Goal: Check status: Check status

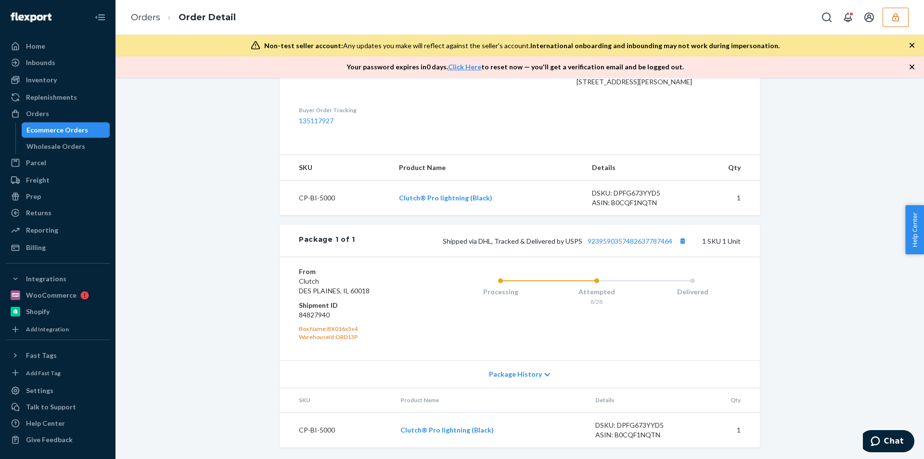
scroll to position [342, 0]
click at [682, 247] on div "Package 1 of 1 Shipped via DHL, Tracked & Delivered by USPS 9239590357482637787…" at bounding box center [520, 241] width 481 height 32
click at [681, 232] on div "Copy tracking number" at bounding box center [680, 220] width 66 height 23
click at [681, 240] on button "Copy tracking number" at bounding box center [682, 240] width 13 height 13
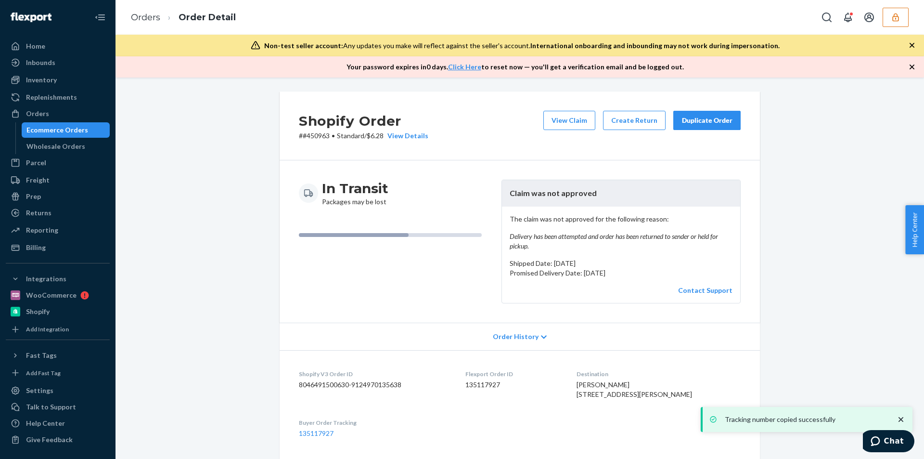
scroll to position [0, 0]
click at [566, 125] on button "View Claim" at bounding box center [570, 120] width 52 height 19
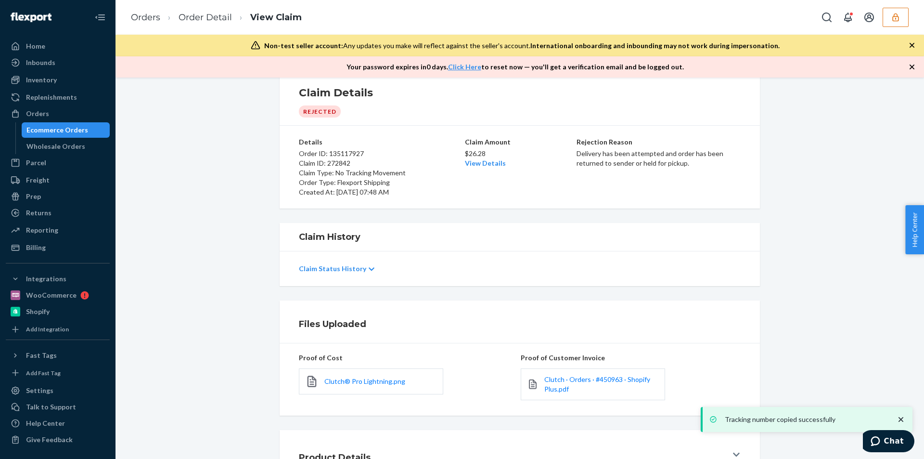
scroll to position [78, 0]
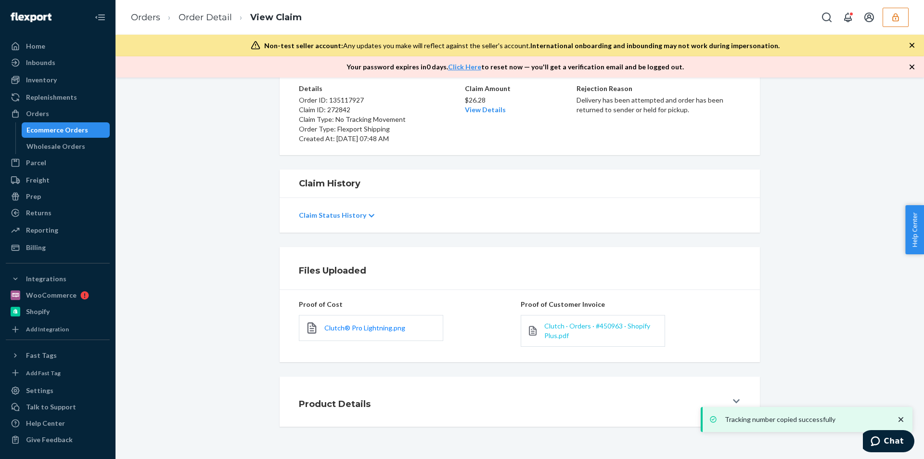
click at [556, 331] on span "Clutch · Orders · #450963 · Shopify Plus.pdf" at bounding box center [598, 331] width 106 height 18
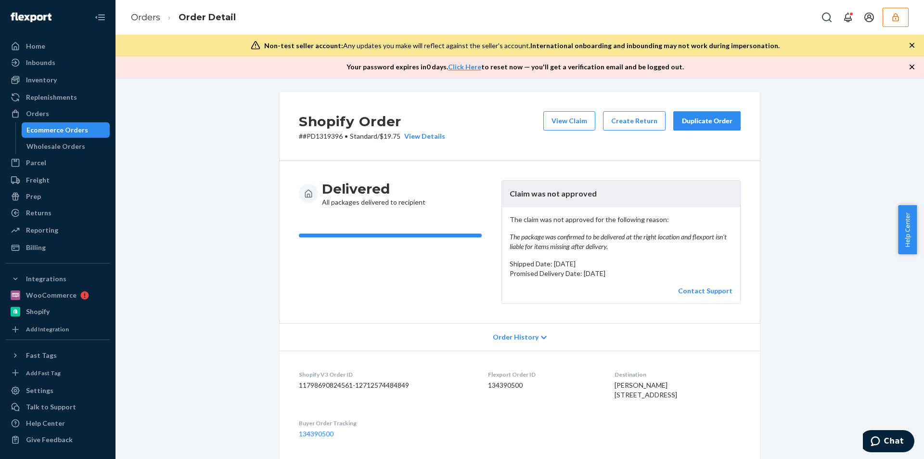
click at [917, 52] on div "Non-test seller account: Any updates you make will reflect against the seller's…" at bounding box center [520, 46] width 809 height 22
click at [909, 43] on icon "button" at bounding box center [913, 45] width 10 height 10
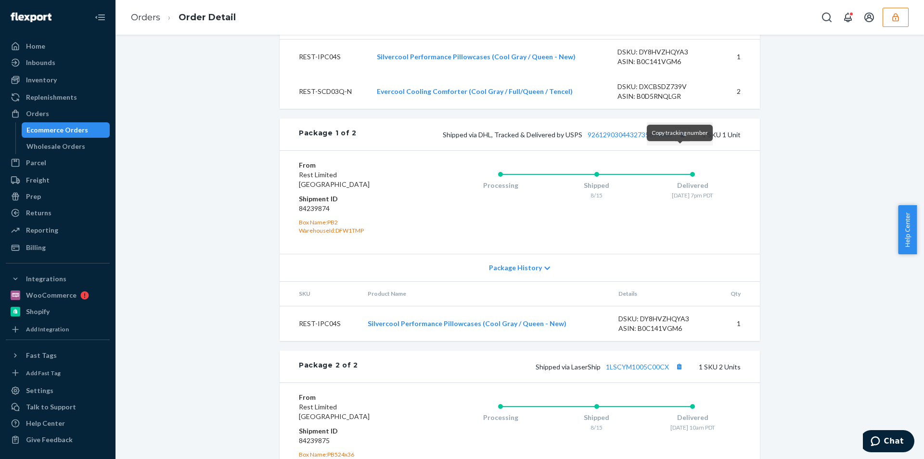
click at [682, 141] on button "Copy tracking number" at bounding box center [682, 134] width 13 height 13
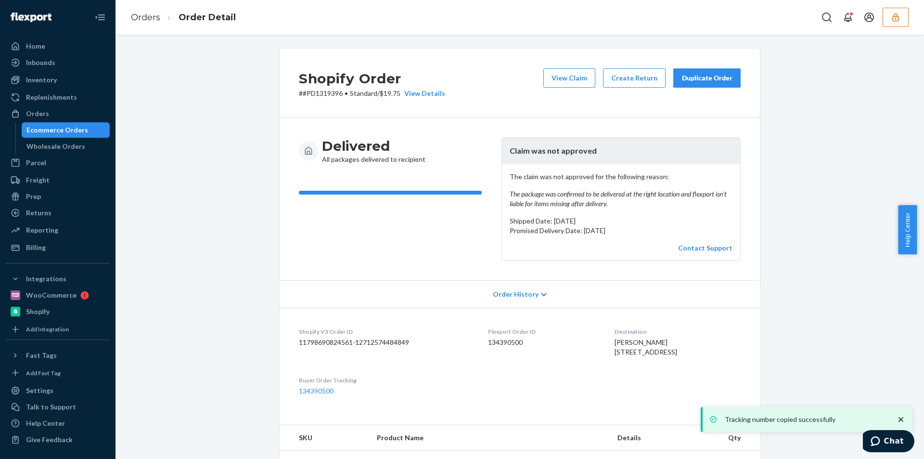
click at [565, 94] on div "View Claim Create Return Duplicate Order" at bounding box center [642, 83] width 205 height 30
click at [565, 84] on button "View Claim" at bounding box center [570, 77] width 52 height 19
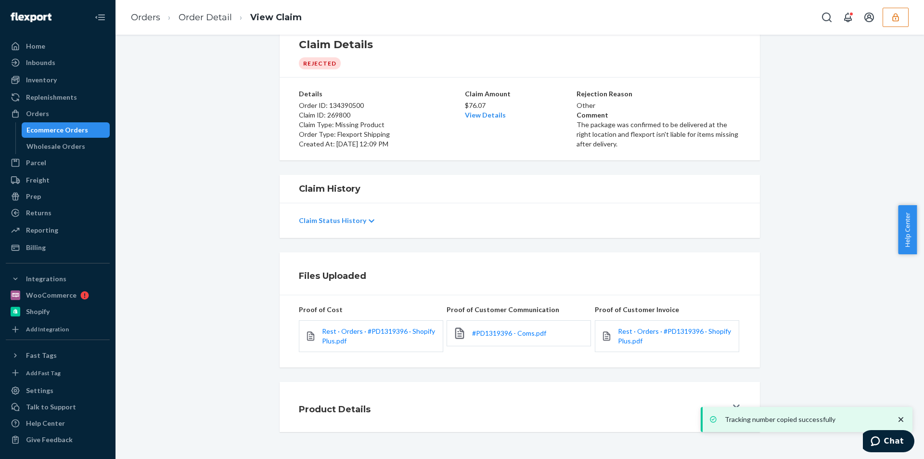
scroll to position [38, 0]
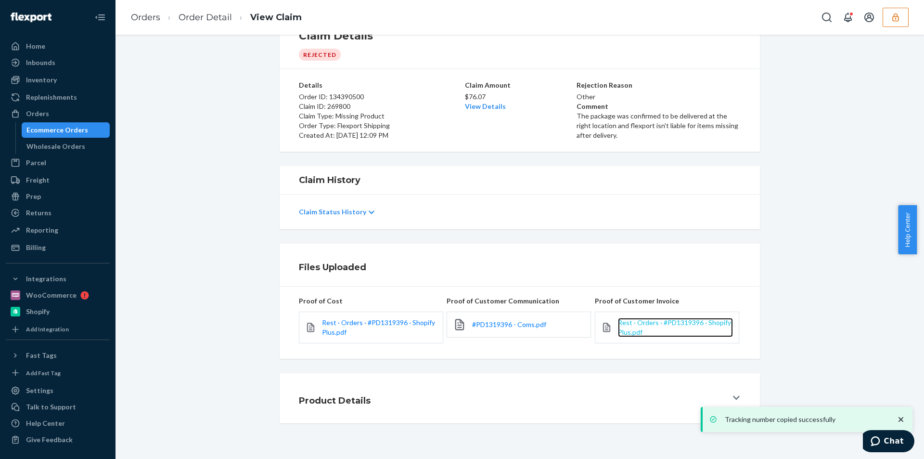
click at [632, 323] on span "Rest · Orders · #PD1319396 · Shopify Plus.pdf" at bounding box center [674, 327] width 113 height 18
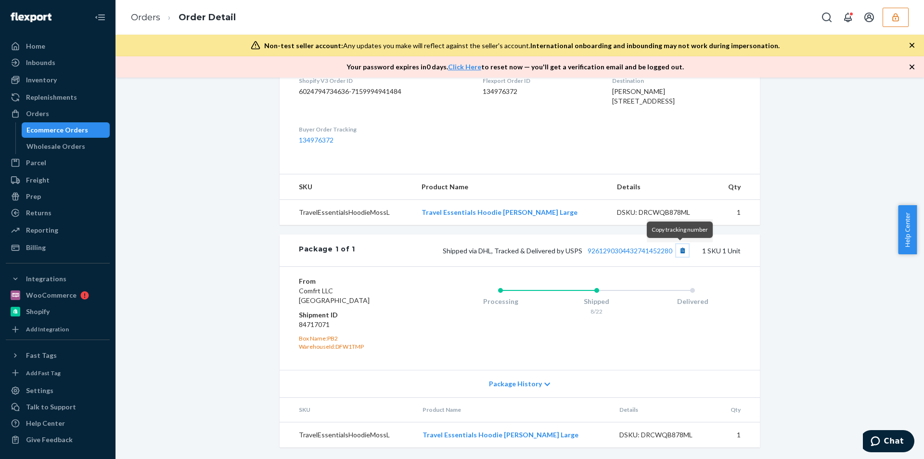
click at [684, 245] on button "Copy tracking number" at bounding box center [682, 250] width 13 height 13
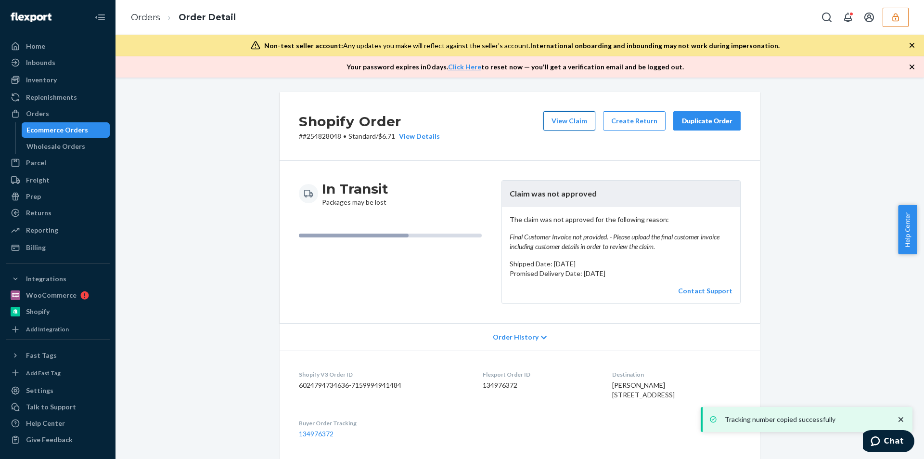
click at [586, 128] on button "View Claim" at bounding box center [570, 120] width 52 height 19
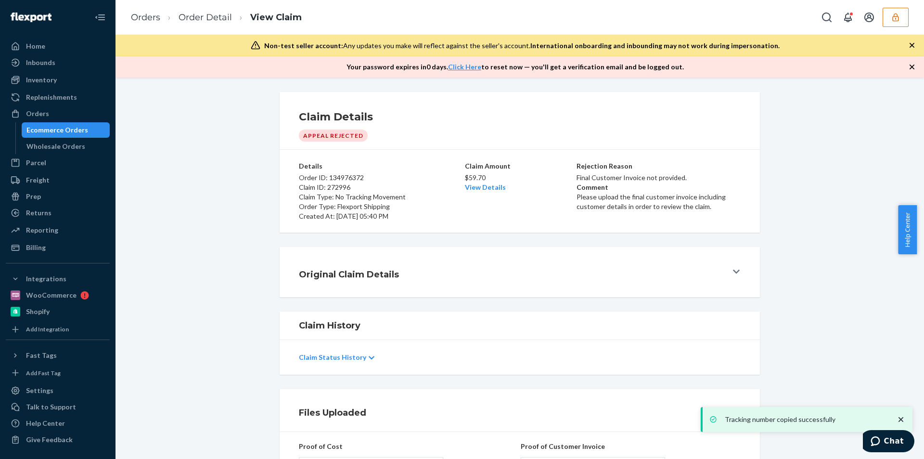
scroll to position [177, 0]
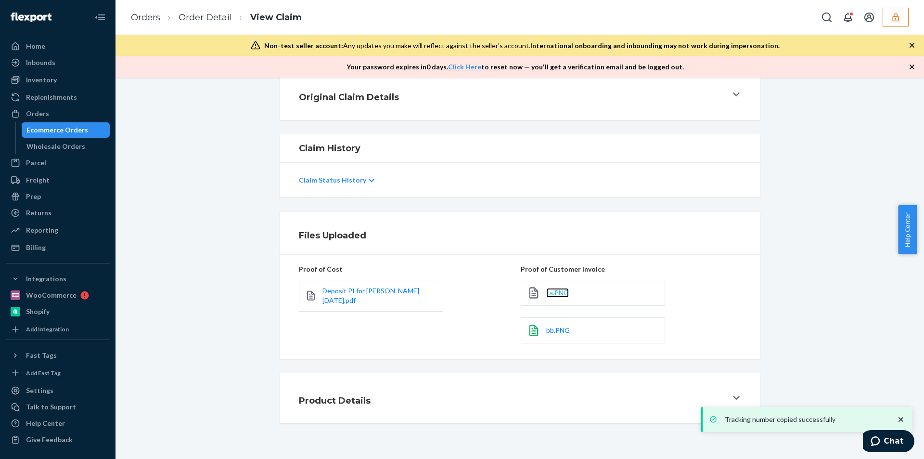
click at [558, 297] on span "ca.PNG" at bounding box center [557, 292] width 23 height 8
click at [555, 328] on span "bb.PNG" at bounding box center [558, 330] width 24 height 8
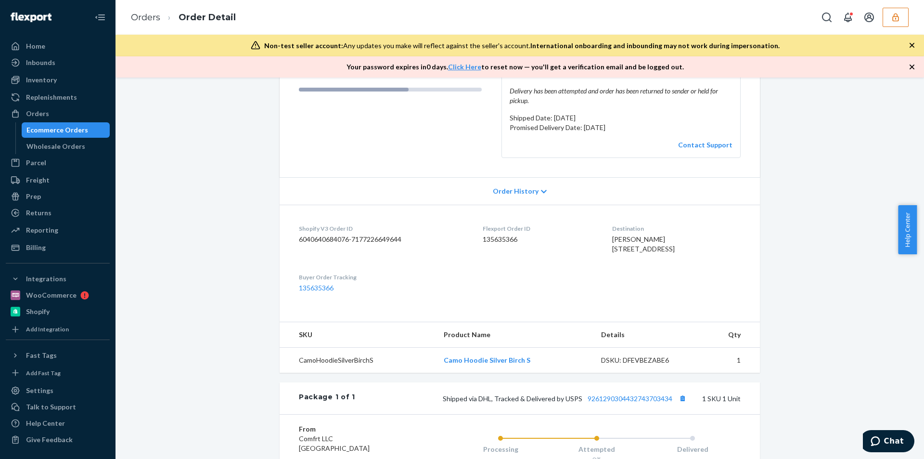
scroll to position [313, 0]
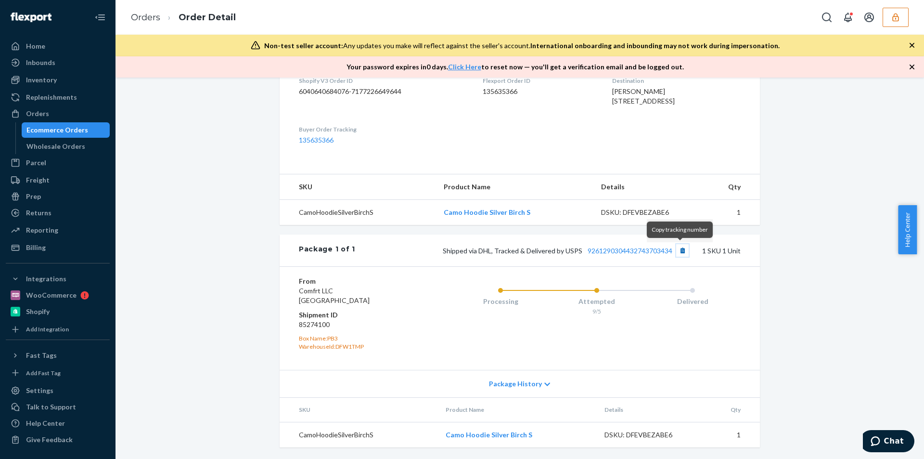
click at [677, 252] on button "Copy tracking number" at bounding box center [682, 250] width 13 height 13
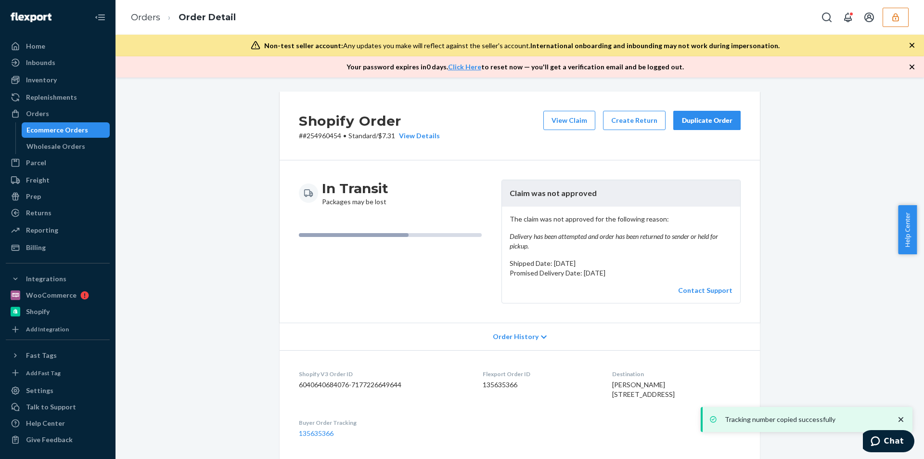
scroll to position [0, 0]
click at [566, 129] on button "View Claim" at bounding box center [570, 120] width 52 height 19
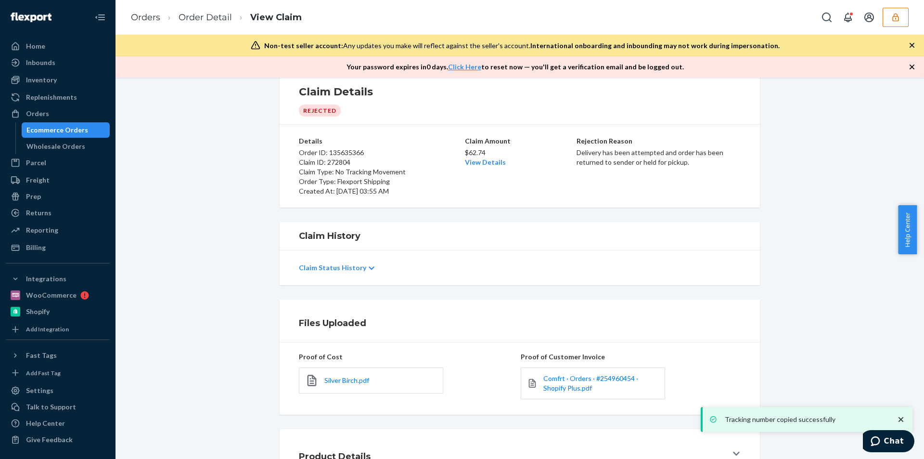
scroll to position [81, 0]
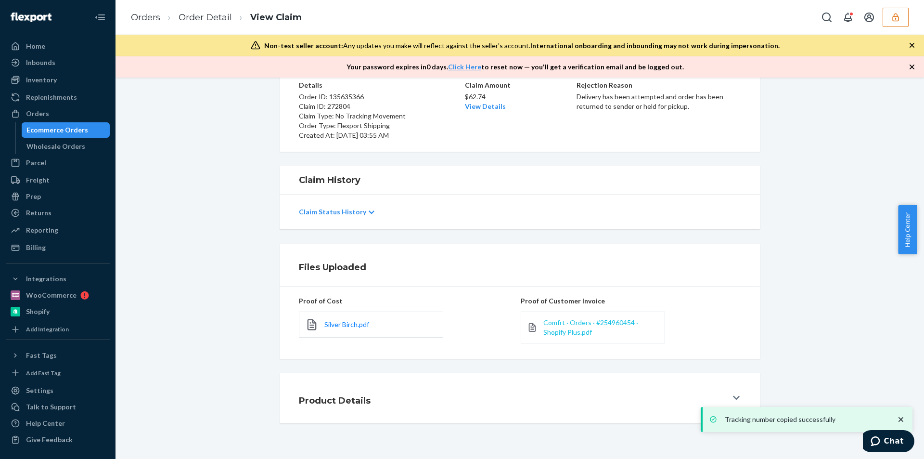
click at [568, 326] on span "Comfrt · Orders · #254960454 · Shopify Plus.pdf" at bounding box center [591, 327] width 95 height 18
click at [565, 326] on span "Comfrt · Orders · #254960454 · Shopify Plus.pdf" at bounding box center [591, 327] width 95 height 18
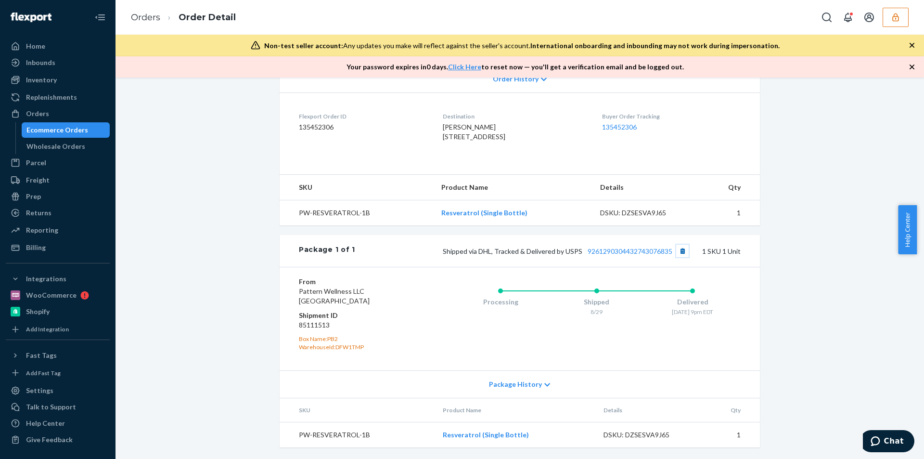
click at [682, 254] on button "Copy tracking number" at bounding box center [682, 251] width 13 height 13
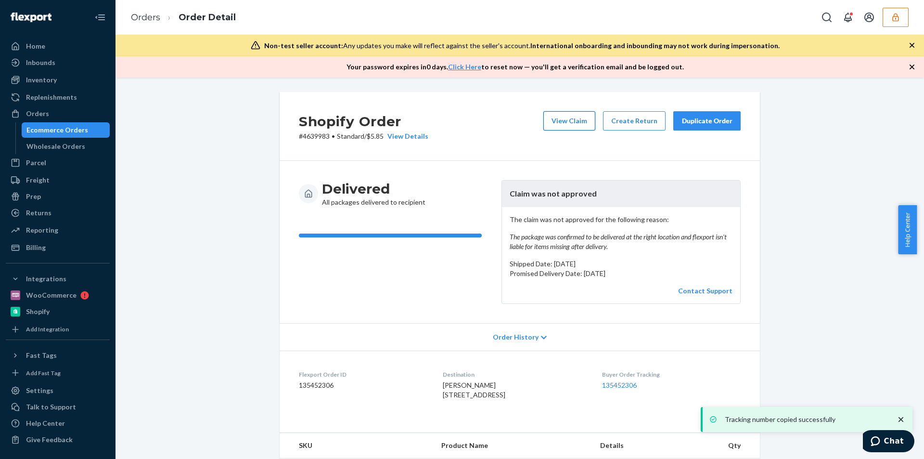
click at [578, 118] on button "View Claim" at bounding box center [570, 120] width 52 height 19
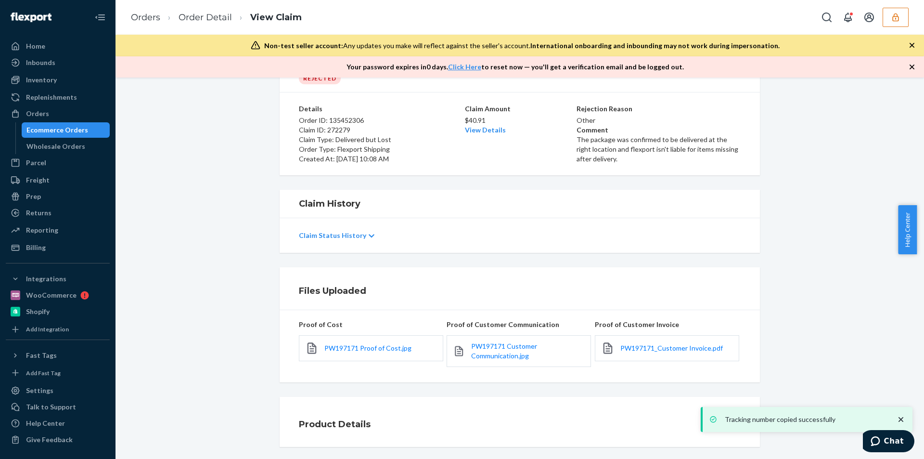
scroll to position [81, 0]
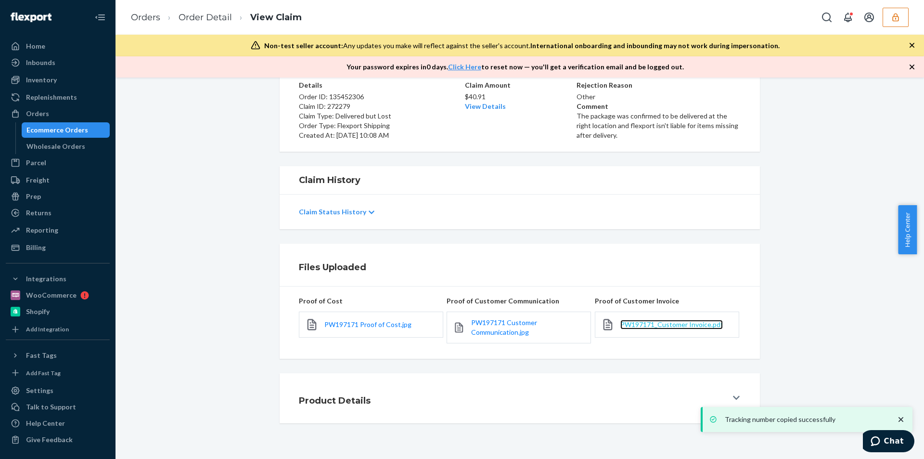
click at [650, 326] on span "PW197171_Customer Invoice.pdf" at bounding box center [672, 324] width 103 height 8
click at [358, 325] on span "PW197171 Proof of Cost.jpg" at bounding box center [368, 324] width 87 height 8
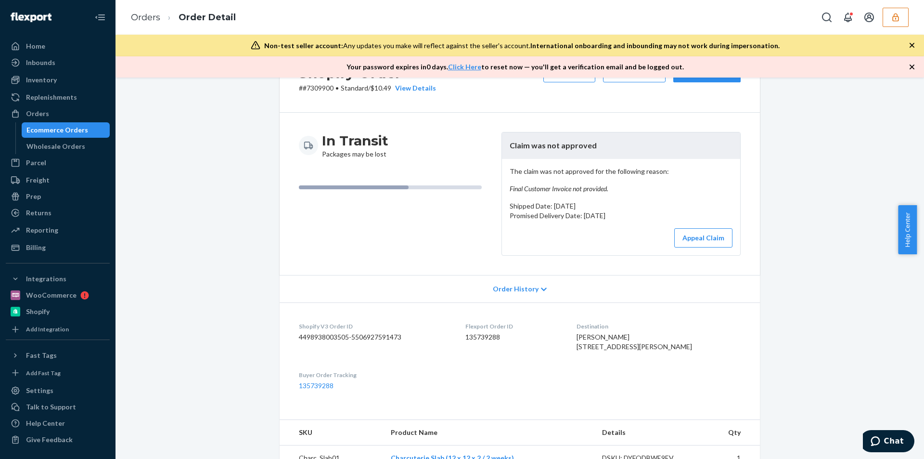
scroll to position [313, 0]
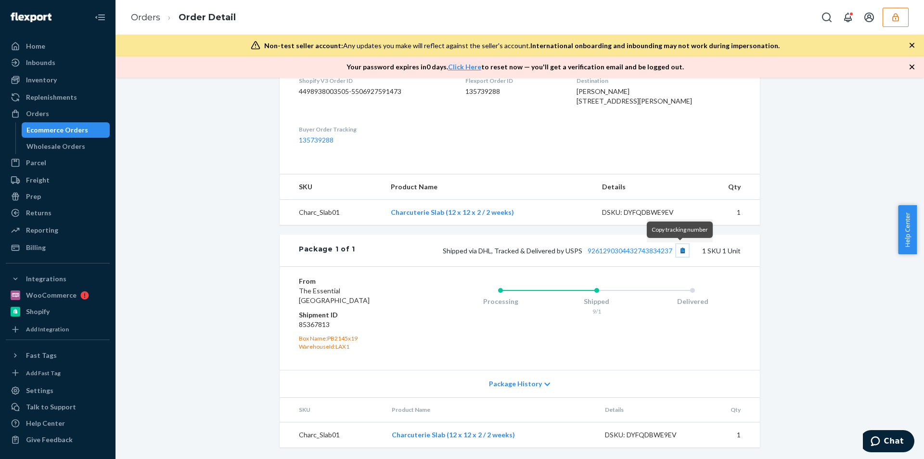
click at [677, 250] on button "Copy tracking number" at bounding box center [682, 250] width 13 height 13
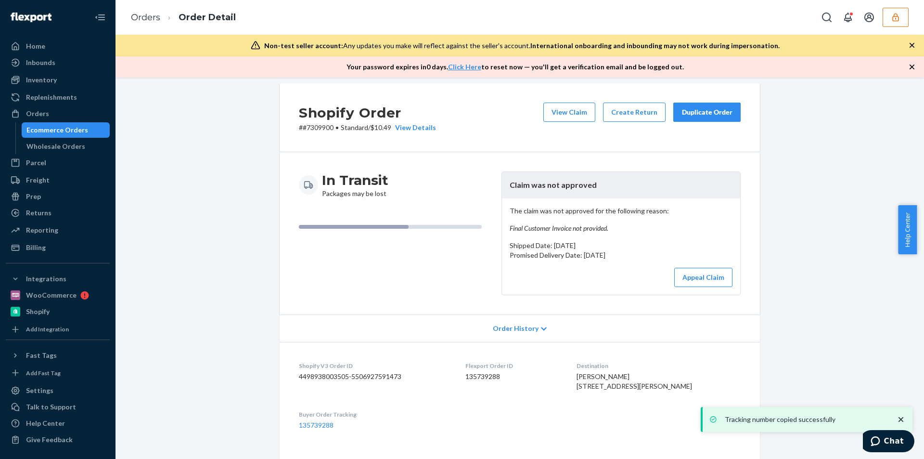
scroll to position [0, 0]
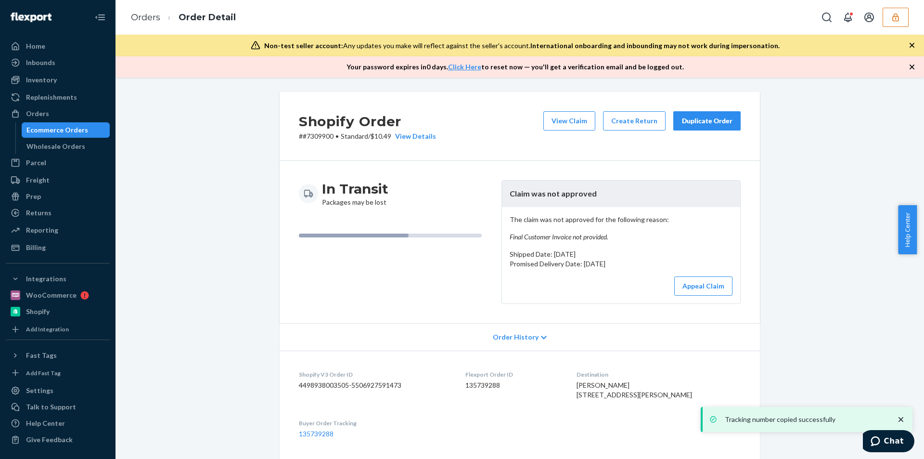
click at [561, 111] on div "Shopify Order # #7309900 • Standard / $10.49 View Details View Claim Create Ret…" at bounding box center [520, 126] width 481 height 69
click at [560, 121] on button "View Claim" at bounding box center [570, 120] width 52 height 19
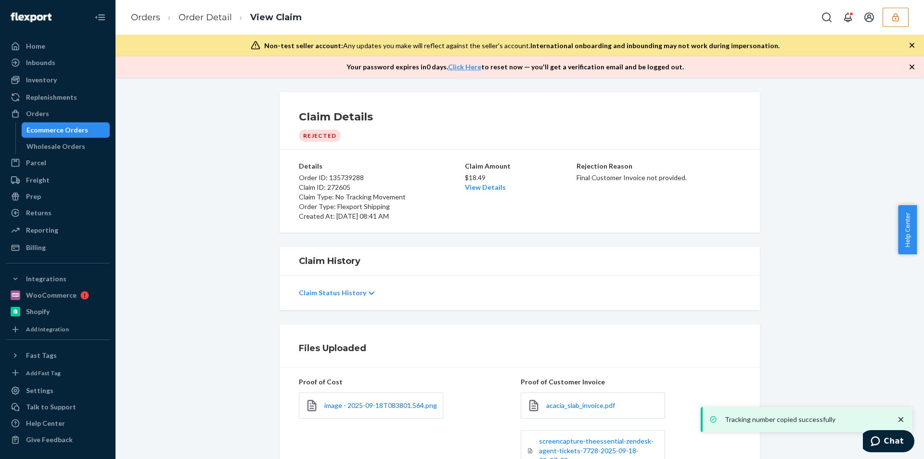
scroll to position [128, 0]
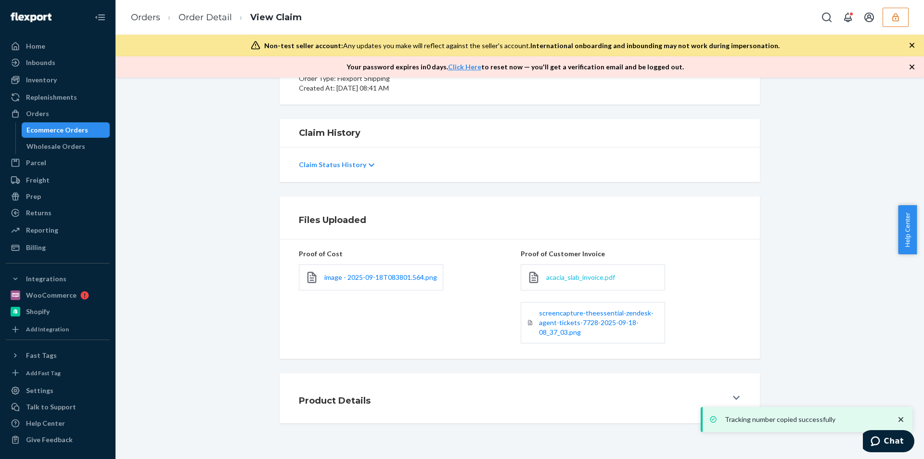
click at [563, 279] on span "acacia_slab_invoice.pdf" at bounding box center [580, 277] width 69 height 8
click at [556, 317] on span "screencapture-theessential-zendesk-agent-tickets-7728-2025-09-18-08_37_03.png" at bounding box center [596, 322] width 115 height 27
click at [354, 274] on span "image - 2025-09-18T083801.564.png" at bounding box center [381, 277] width 113 height 8
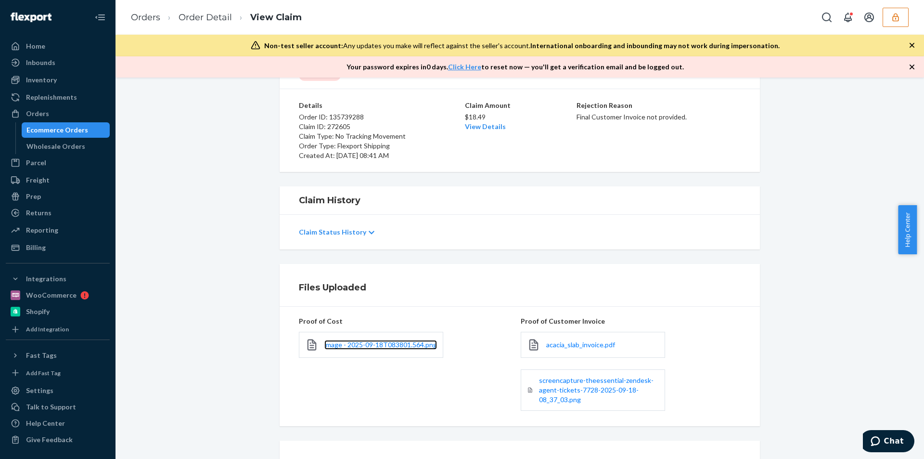
scroll to position [0, 0]
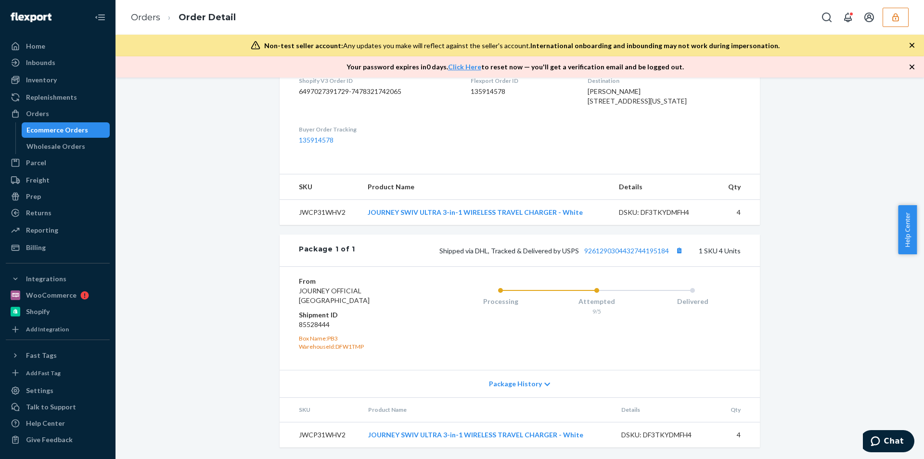
scroll to position [313, 0]
click at [678, 252] on button "Copy tracking number" at bounding box center [679, 250] width 13 height 13
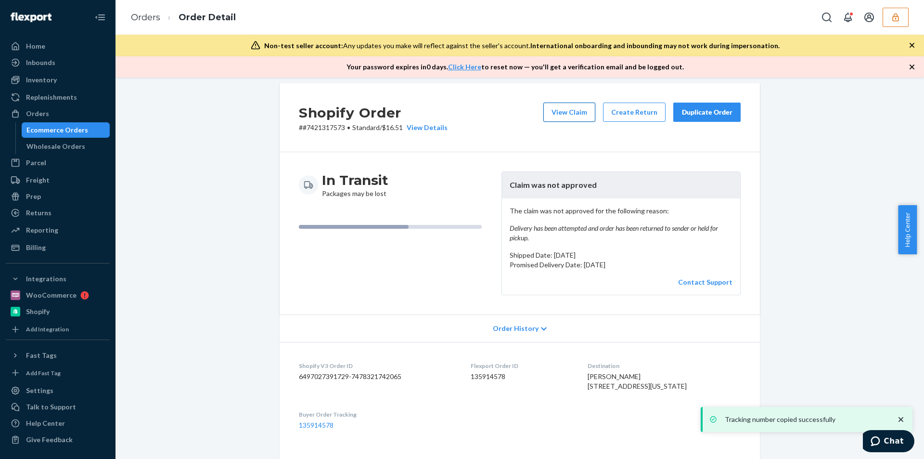
scroll to position [0, 0]
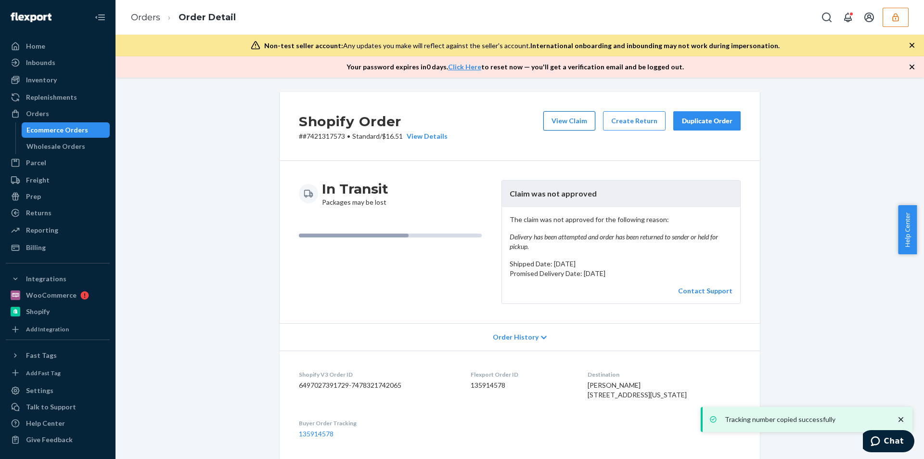
click at [569, 116] on button "View Claim" at bounding box center [570, 120] width 52 height 19
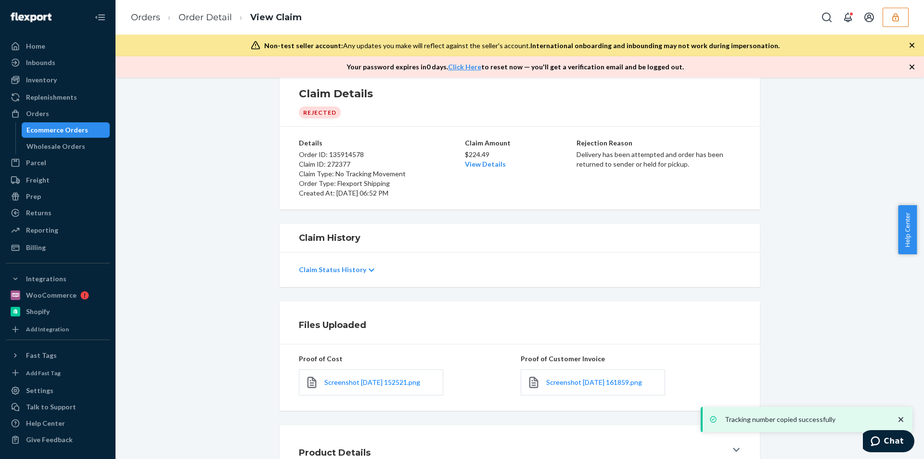
scroll to position [75, 0]
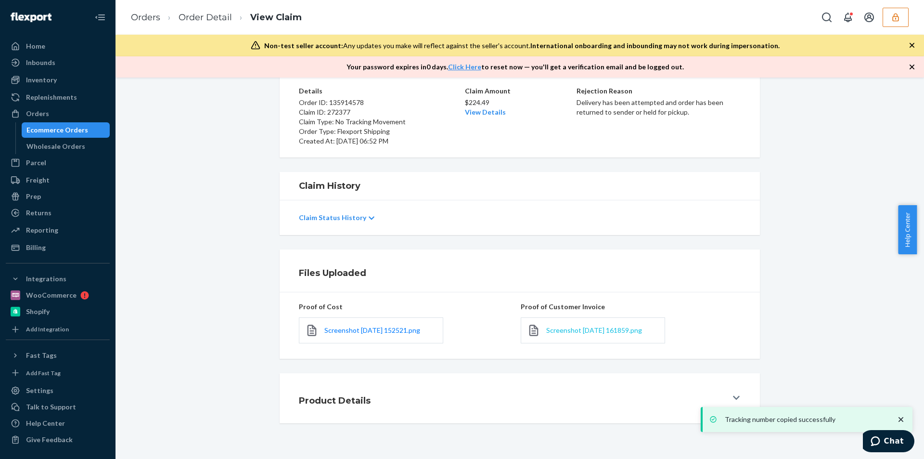
click at [565, 329] on span "Screenshot 2025-09-17 161859.png" at bounding box center [594, 330] width 96 height 8
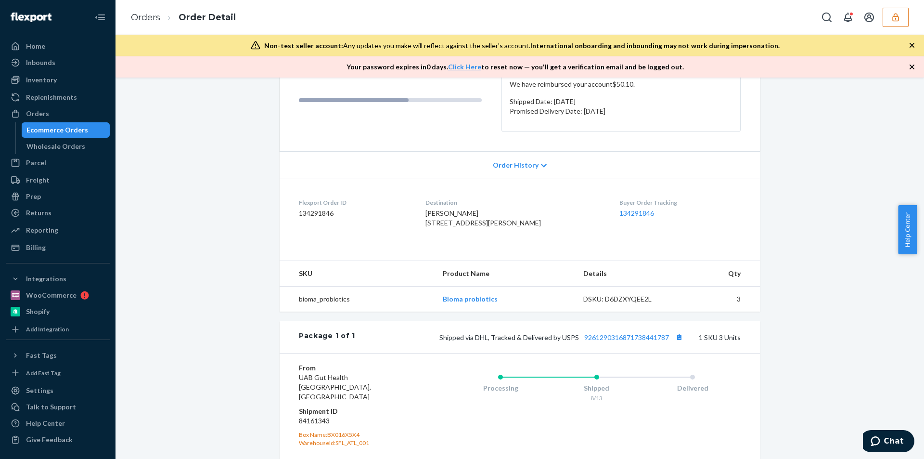
scroll to position [260, 0]
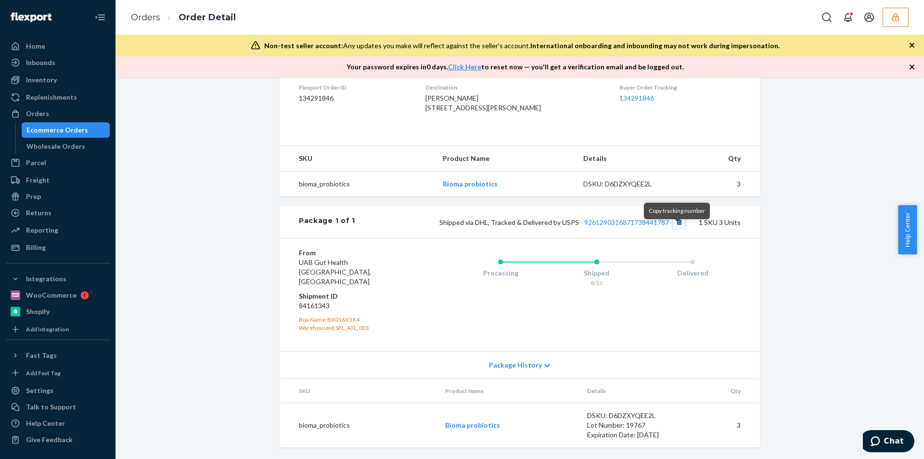
click at [674, 226] on button "Copy tracking number" at bounding box center [679, 222] width 13 height 13
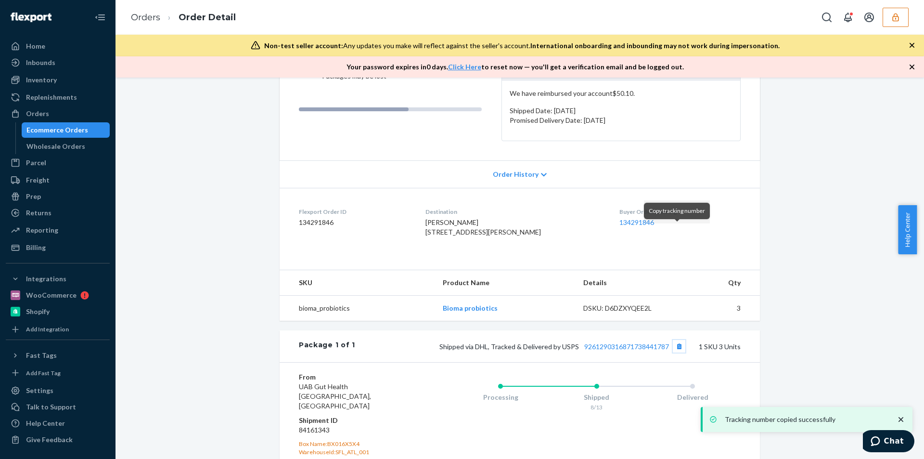
scroll to position [0, 0]
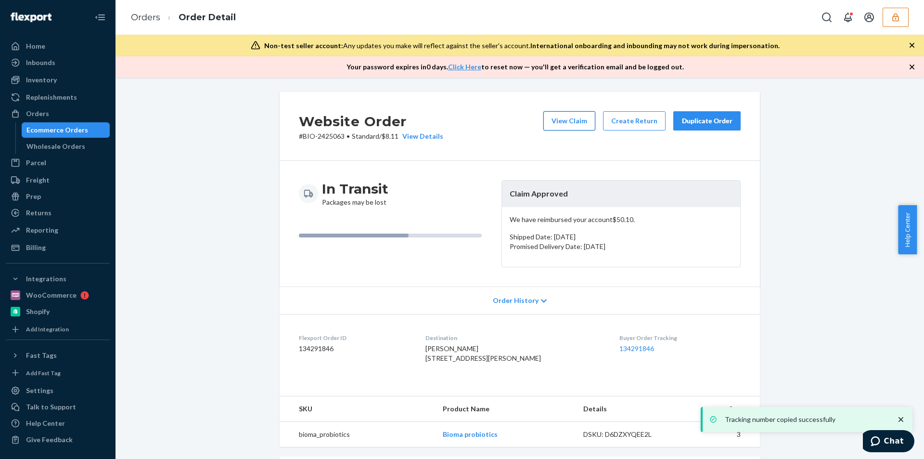
click at [564, 120] on button "View Claim" at bounding box center [570, 120] width 52 height 19
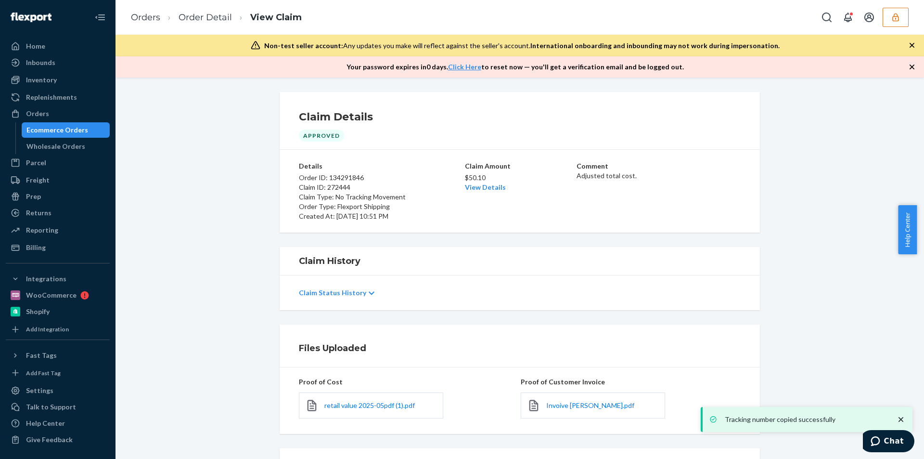
scroll to position [91, 0]
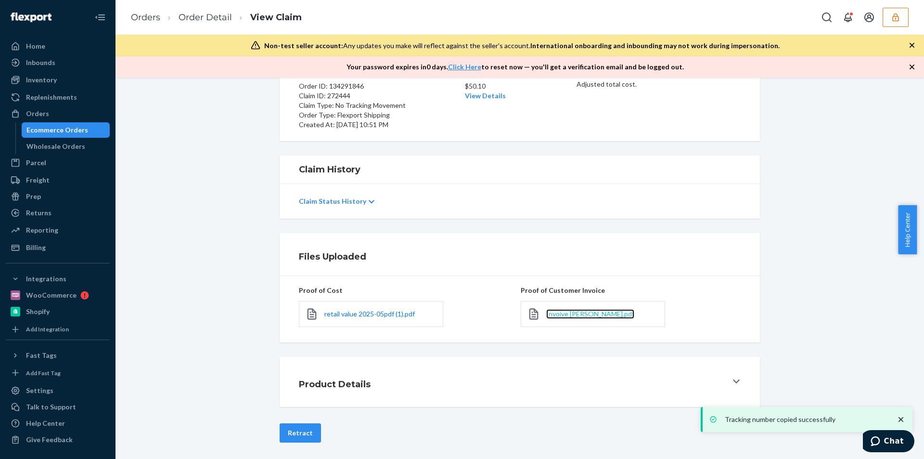
click at [566, 314] on span "Invoive Susan.pdf" at bounding box center [590, 314] width 88 height 8
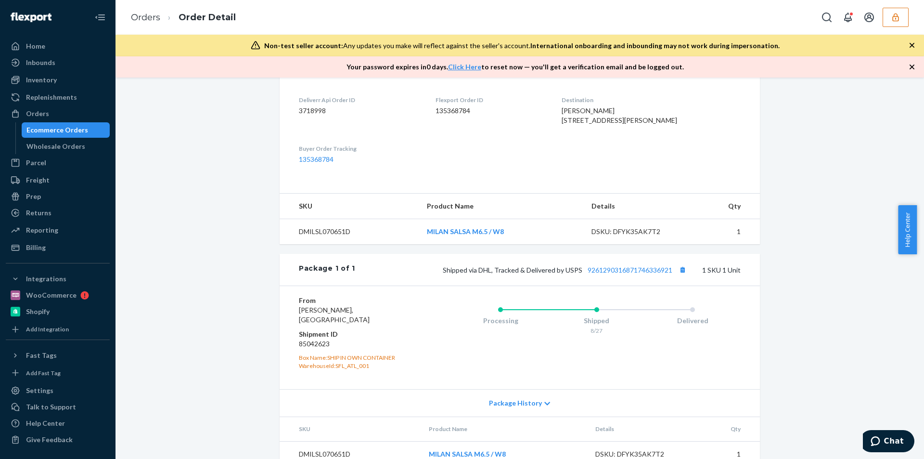
scroll to position [276, 0]
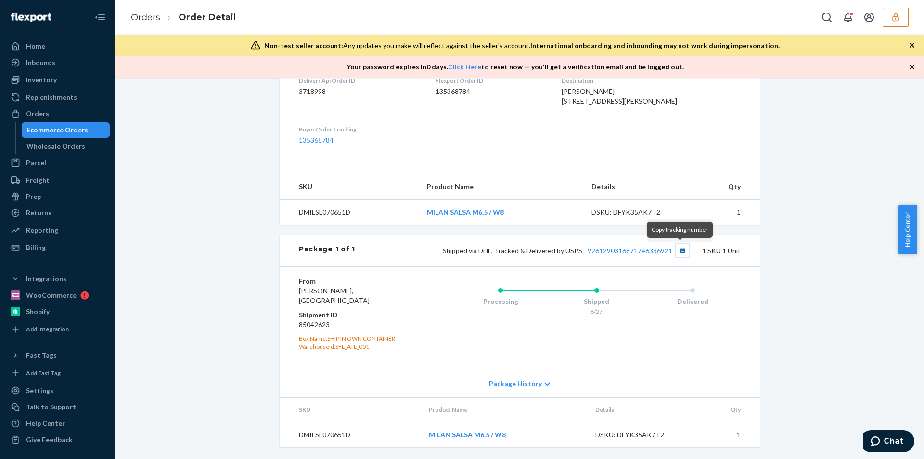
click at [678, 248] on button "Copy tracking number" at bounding box center [682, 250] width 13 height 13
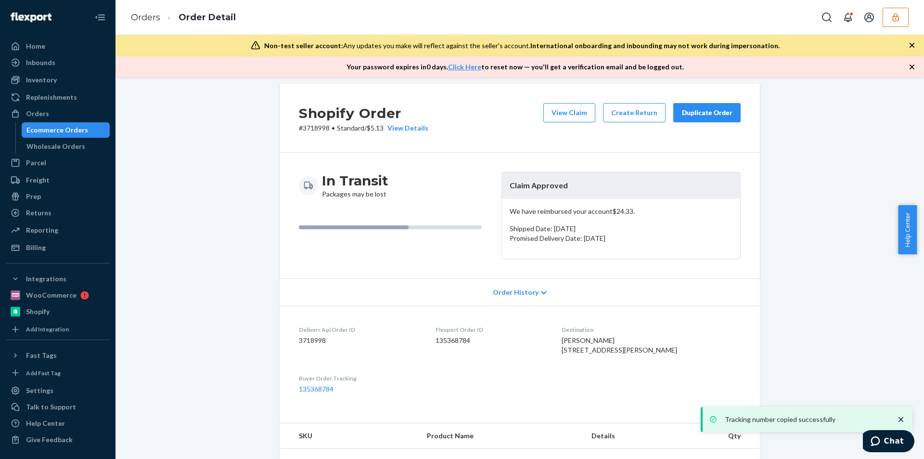
scroll to position [0, 0]
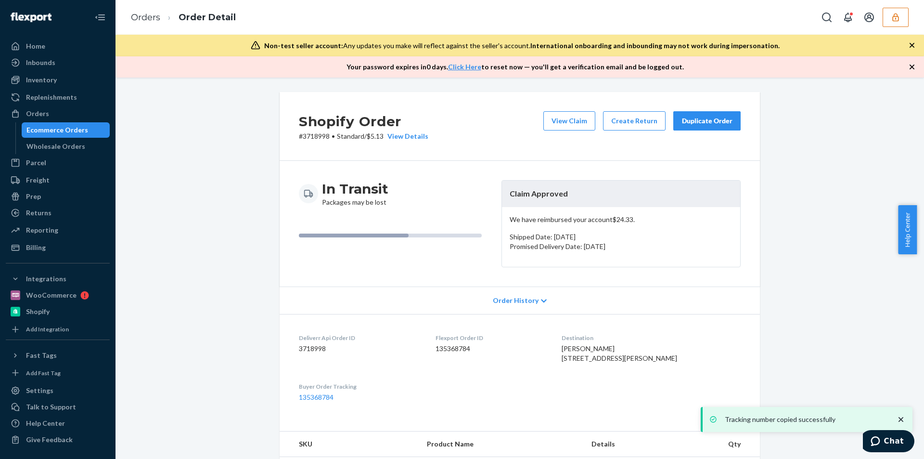
click at [566, 110] on div "Shopify Order # 3718998 • Standard / $5.13 View Details View Claim Create Retur…" at bounding box center [520, 126] width 481 height 69
click at [563, 119] on button "View Claim" at bounding box center [570, 120] width 52 height 19
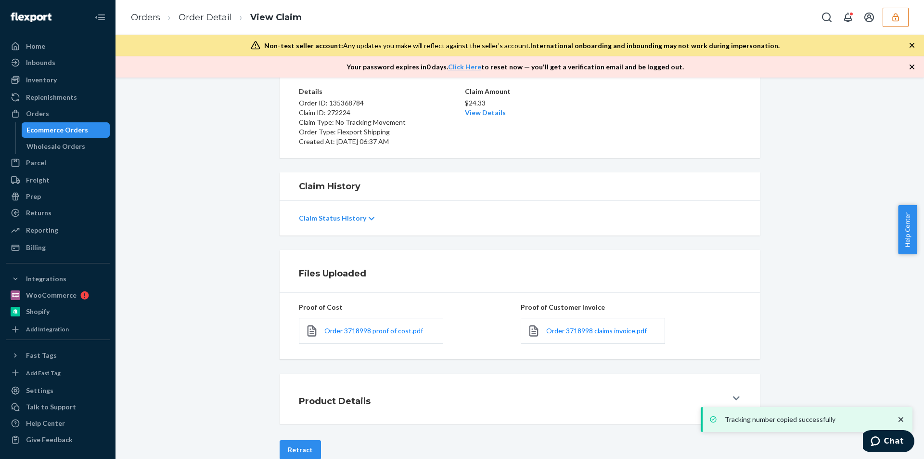
scroll to position [94, 0]
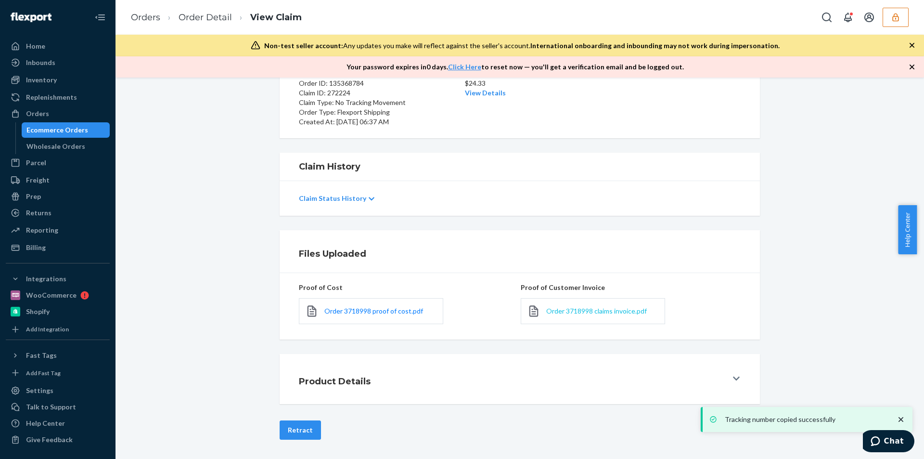
click at [576, 311] on span "Order 3718998 claims invoice.pdf" at bounding box center [596, 311] width 101 height 8
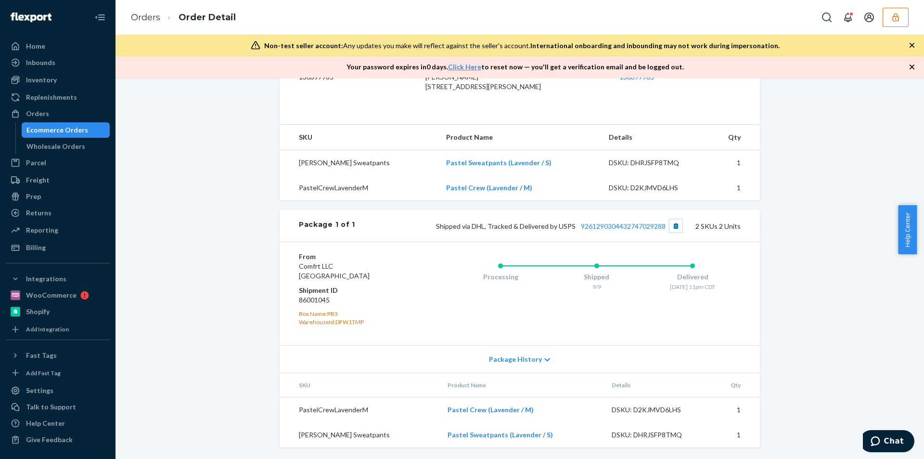
click at [671, 227] on button "Copy tracking number" at bounding box center [676, 226] width 13 height 13
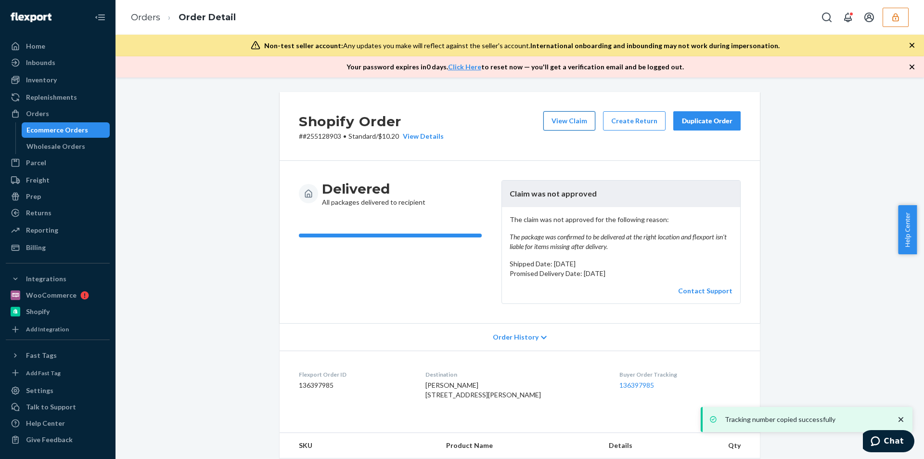
click at [564, 117] on button "View Claim" at bounding box center [570, 120] width 52 height 19
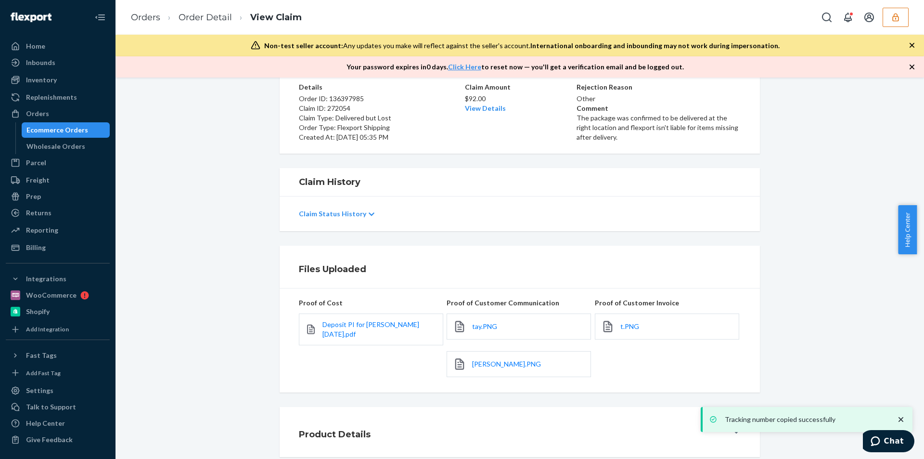
scroll to position [113, 0]
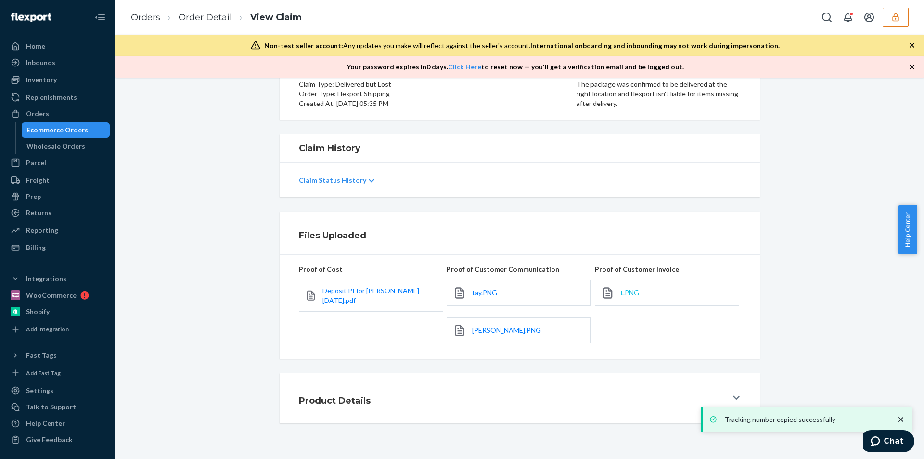
click at [622, 293] on span "t.PNG" at bounding box center [630, 292] width 19 height 8
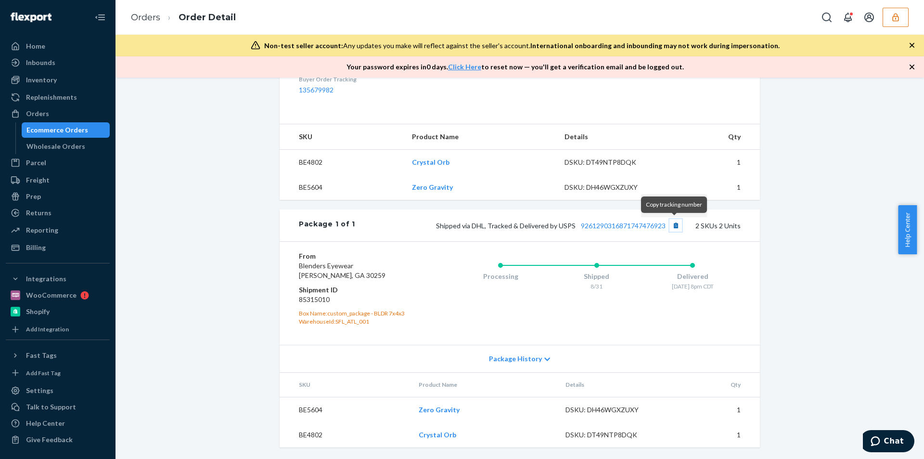
click at [673, 223] on button "Copy tracking number" at bounding box center [676, 225] width 13 height 13
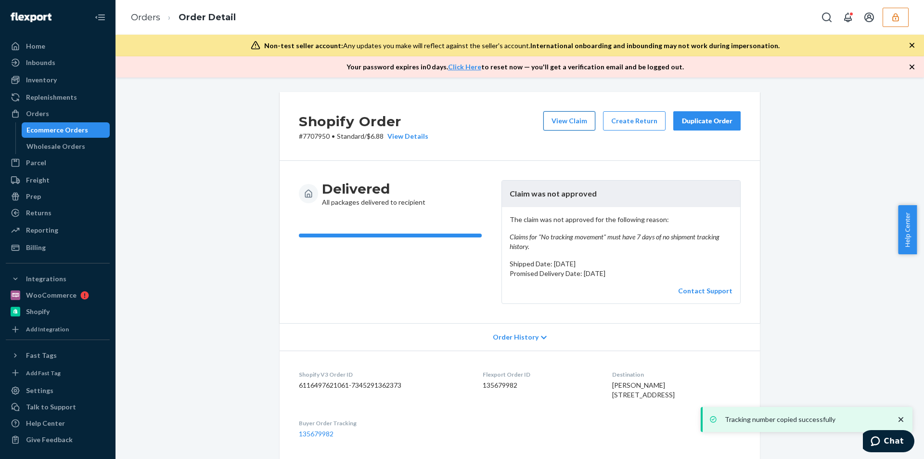
click at [557, 118] on button "View Claim" at bounding box center [570, 120] width 52 height 19
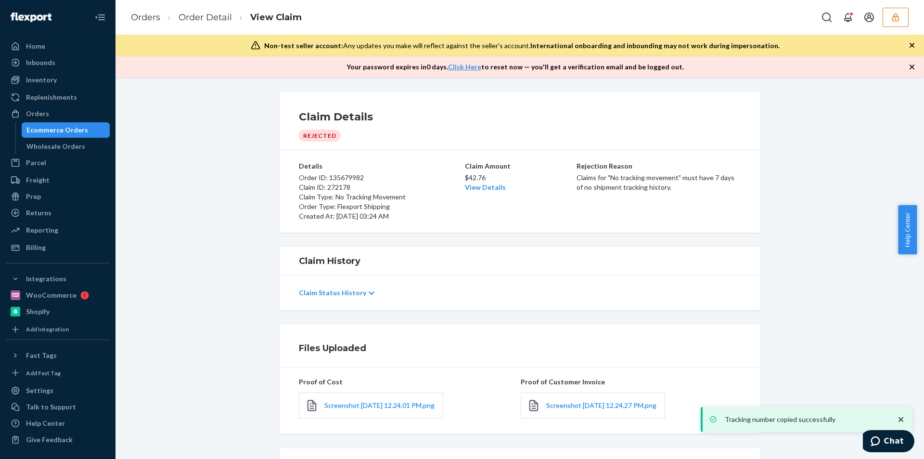
scroll to position [81, 0]
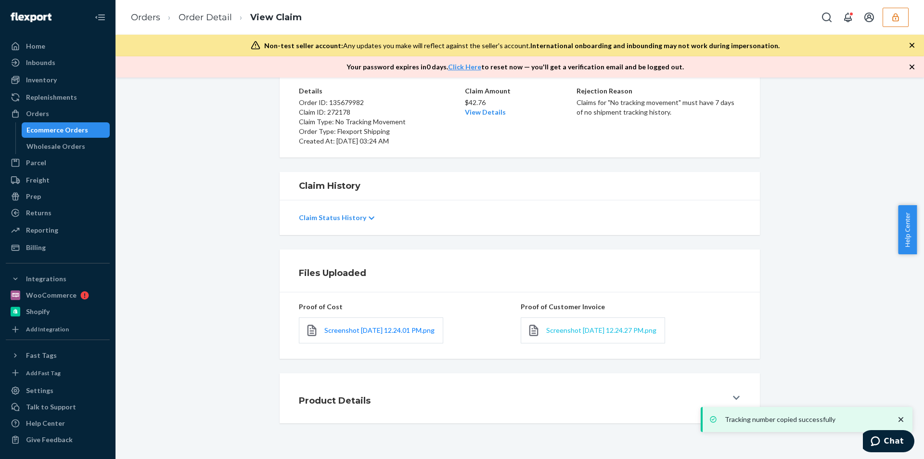
click at [567, 326] on span "Screenshot [DATE] 12.24.27 PM.png" at bounding box center [601, 330] width 110 height 8
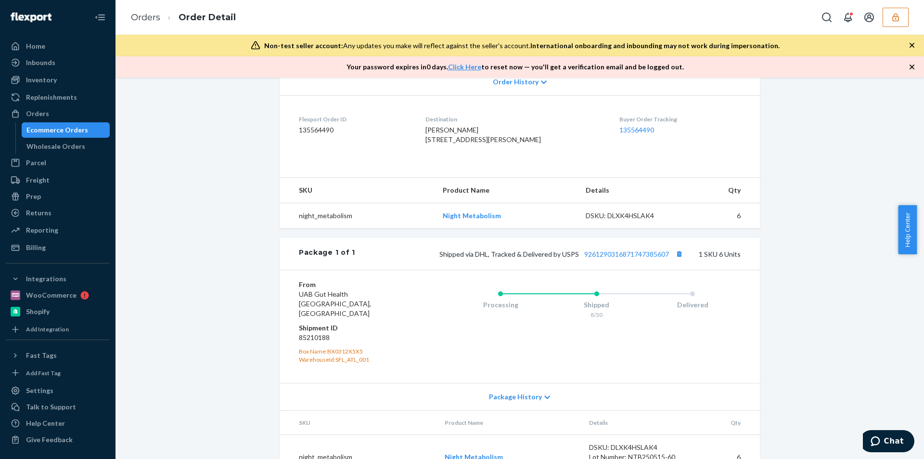
scroll to position [260, 0]
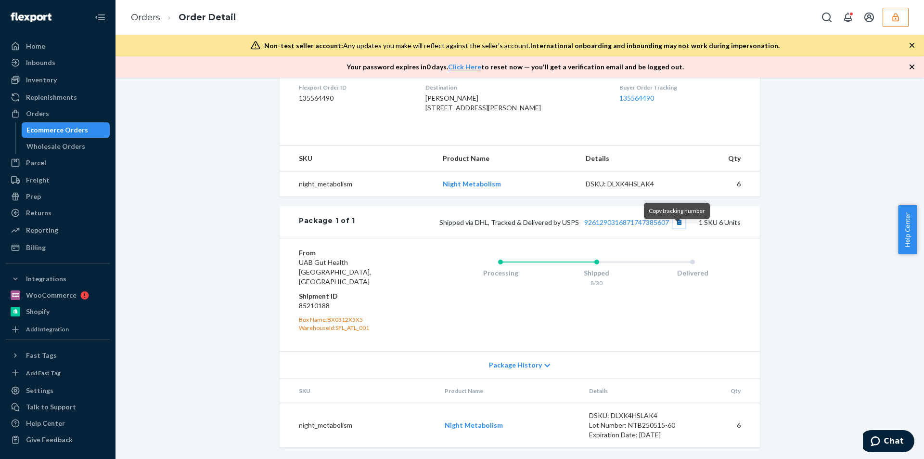
click at [681, 228] on button "Copy tracking number" at bounding box center [679, 222] width 13 height 13
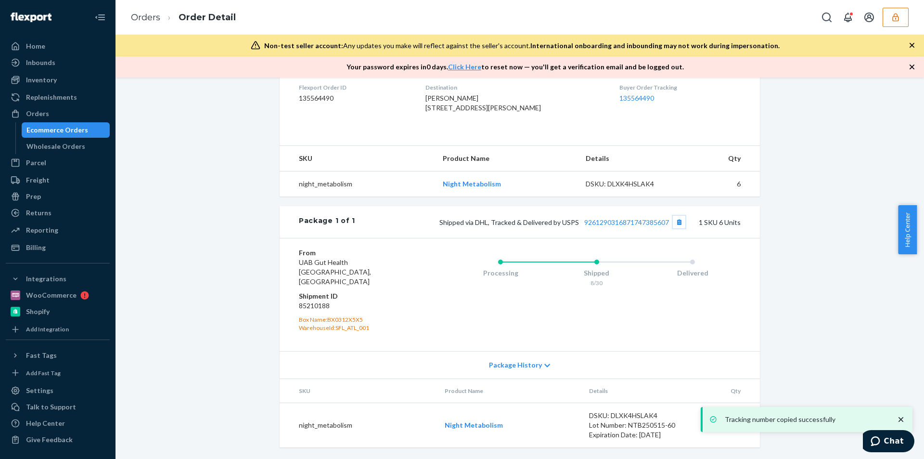
scroll to position [0, 0]
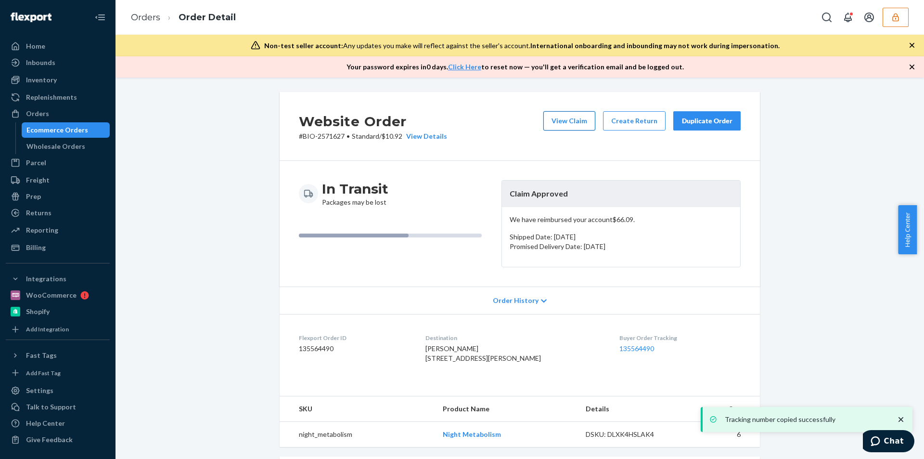
click at [566, 115] on button "View Claim" at bounding box center [570, 120] width 52 height 19
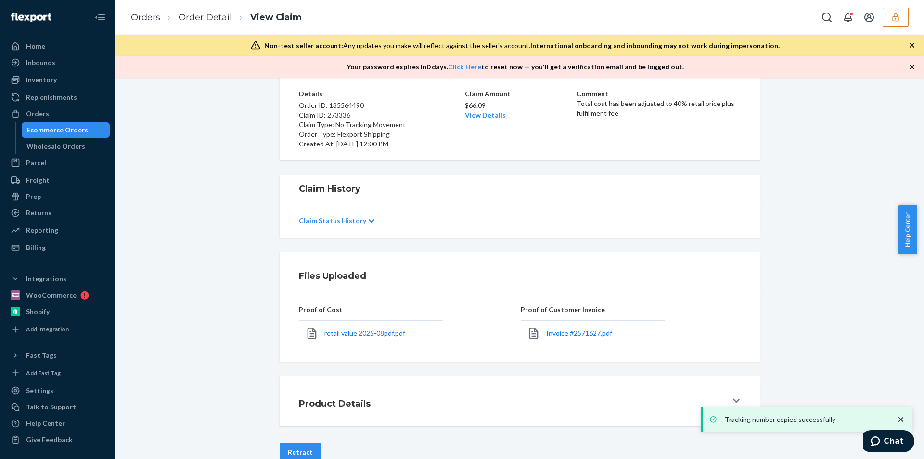
scroll to position [94, 0]
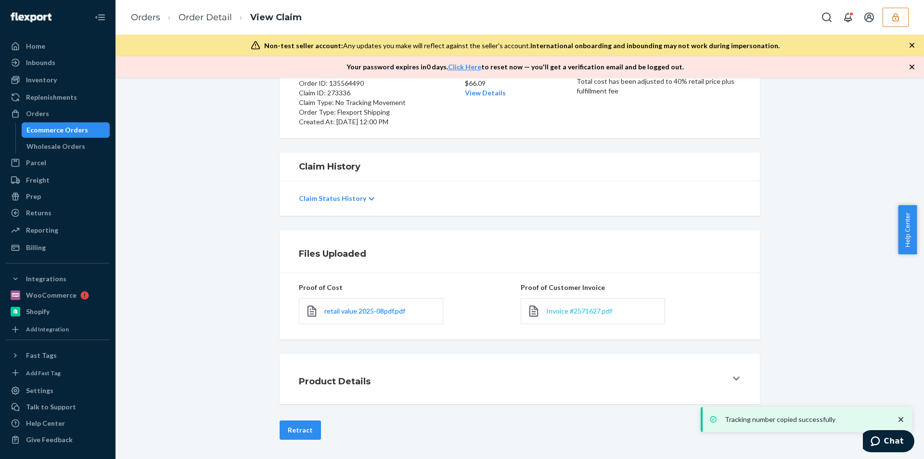
click at [570, 312] on span "Invoice #2571627.pdf" at bounding box center [579, 311] width 66 height 8
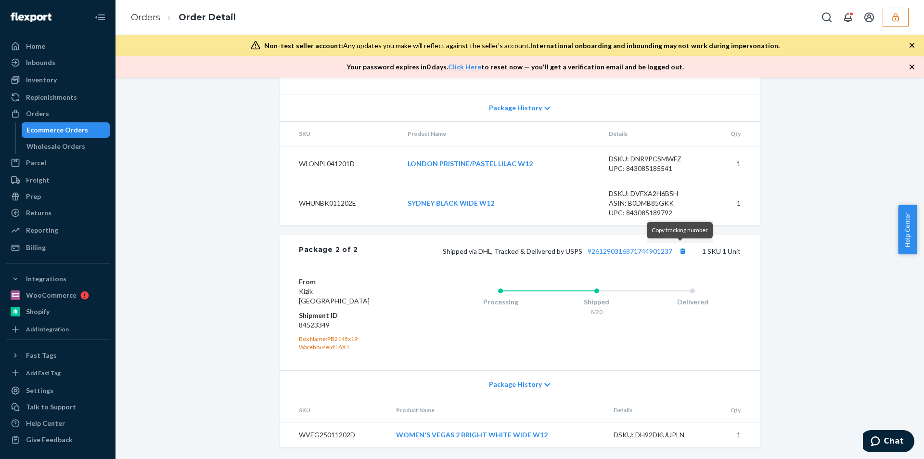
scroll to position [677, 0]
click at [680, 255] on button "Copy tracking number" at bounding box center [682, 251] width 13 height 13
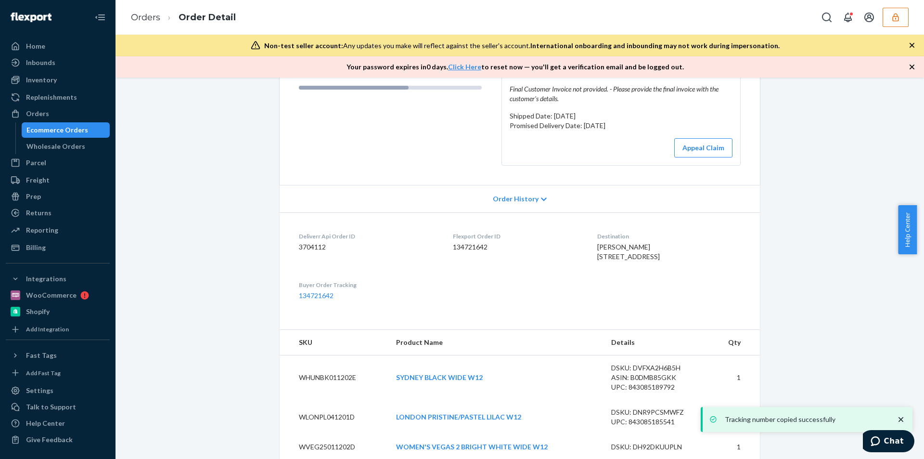
scroll to position [0, 0]
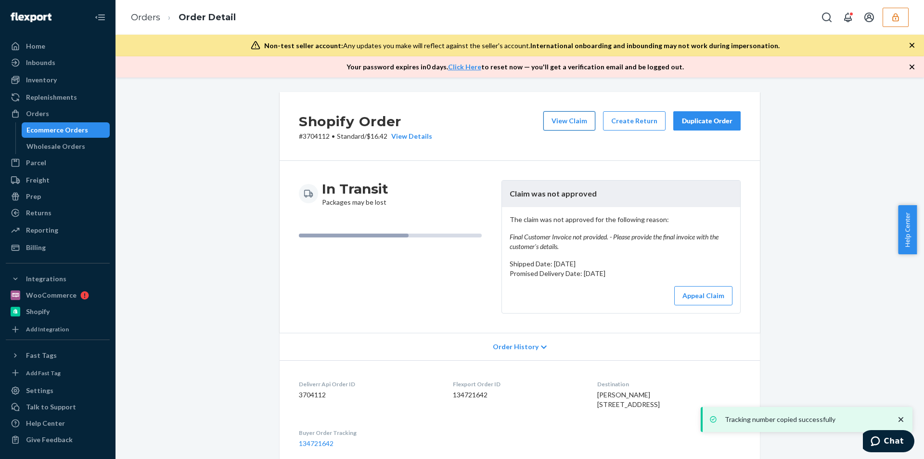
click at [550, 121] on button "View Claim" at bounding box center [570, 120] width 52 height 19
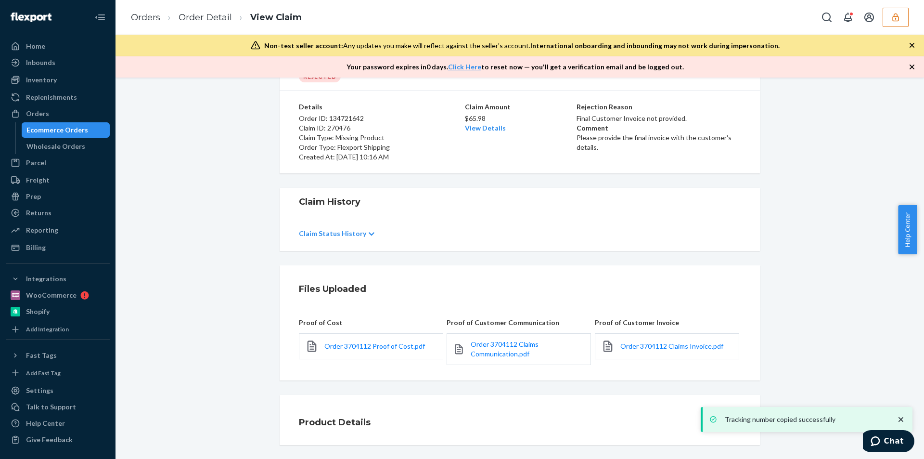
scroll to position [81, 0]
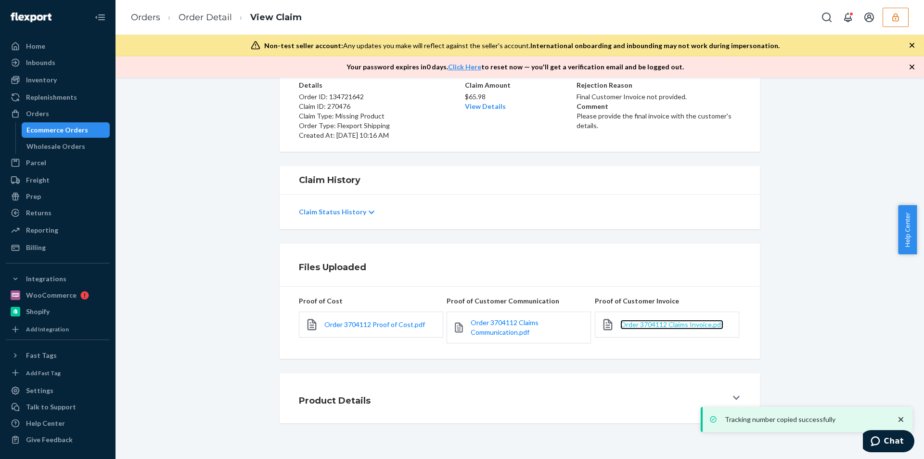
click at [638, 325] on span "Order 3704112 Claims Invoice.pdf" at bounding box center [672, 324] width 103 height 8
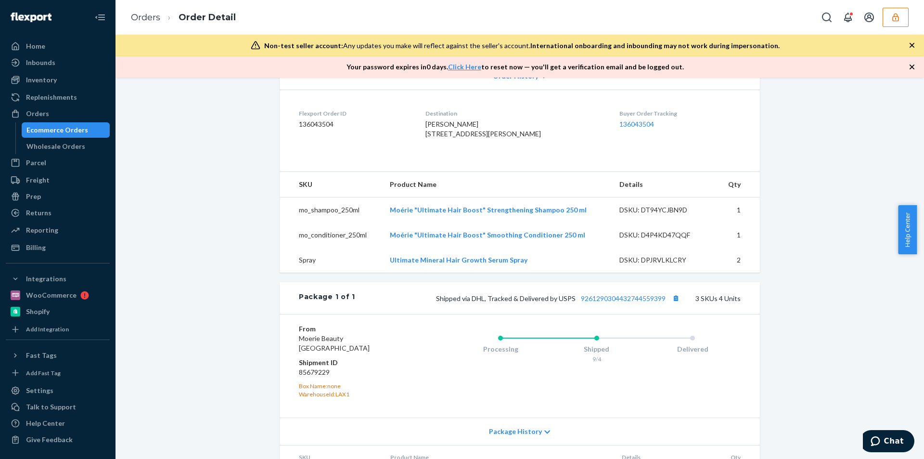
scroll to position [377, 0]
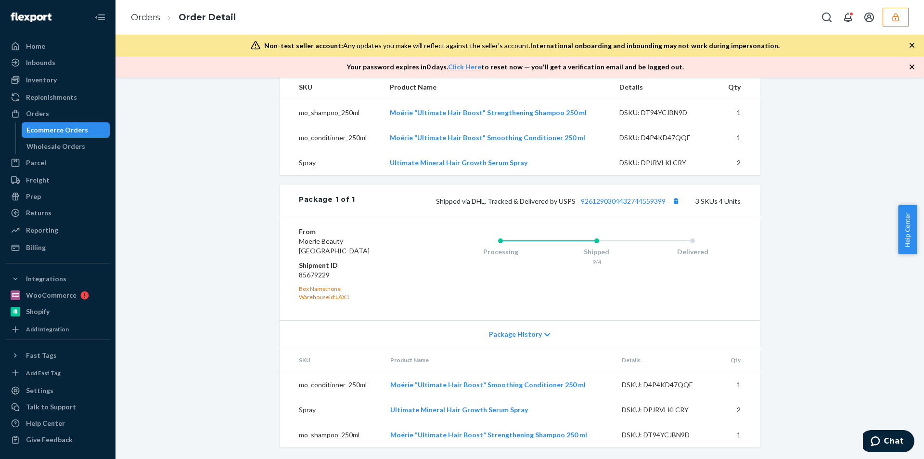
click at [675, 207] on div "Package 1 of 1 Shipped via DHL, Tracked & Delivered by USPS 9261290304432744559…" at bounding box center [520, 201] width 481 height 32
drag, startPoint x: 675, startPoint y: 201, endPoint x: 605, endPoint y: 216, distance: 70.9
click at [675, 201] on button "Copy tracking number" at bounding box center [676, 201] width 13 height 13
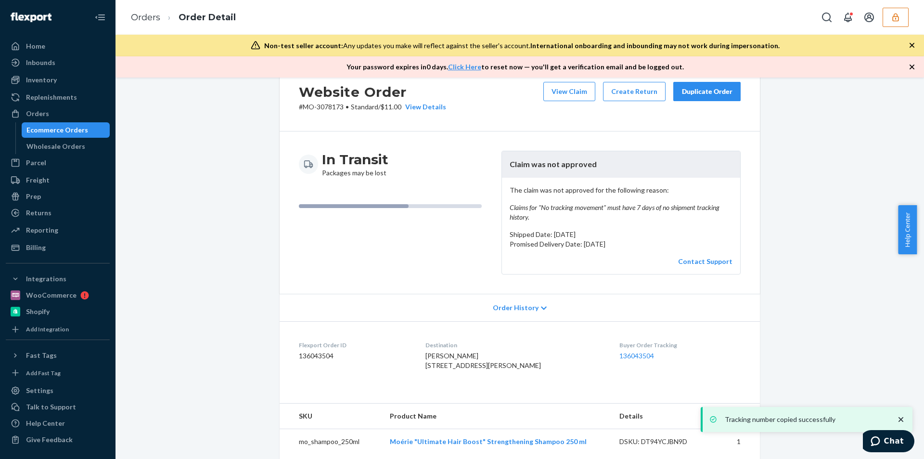
scroll to position [0, 0]
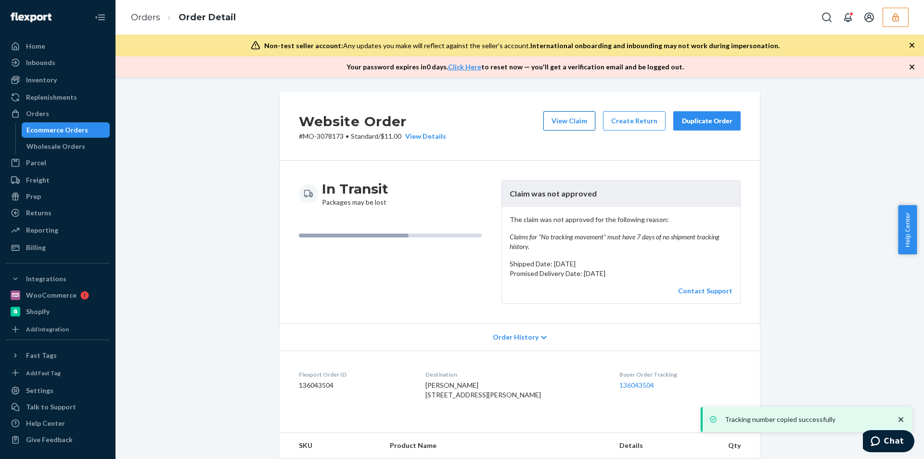
click at [566, 118] on button "View Claim" at bounding box center [570, 120] width 52 height 19
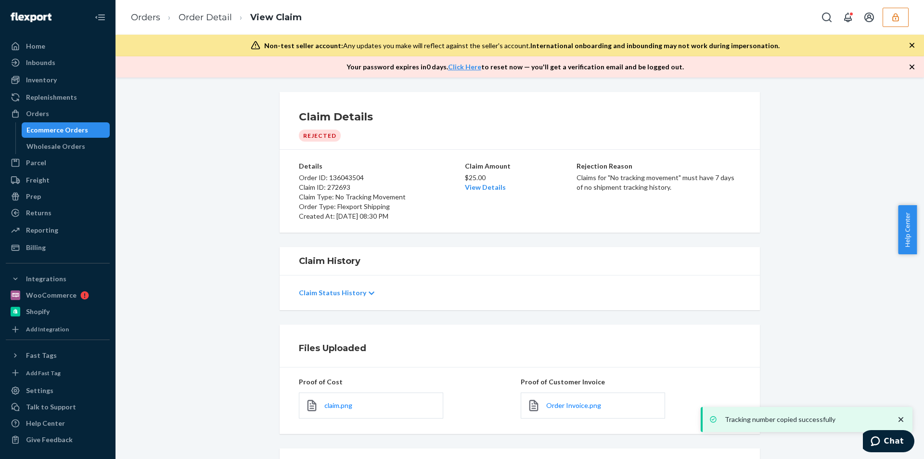
scroll to position [75, 0]
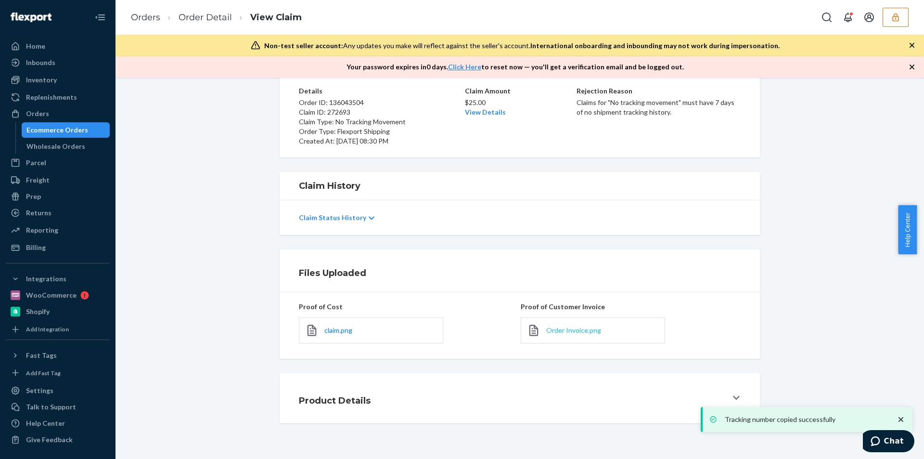
click at [565, 331] on span "Order Invoice.png" at bounding box center [573, 330] width 55 height 8
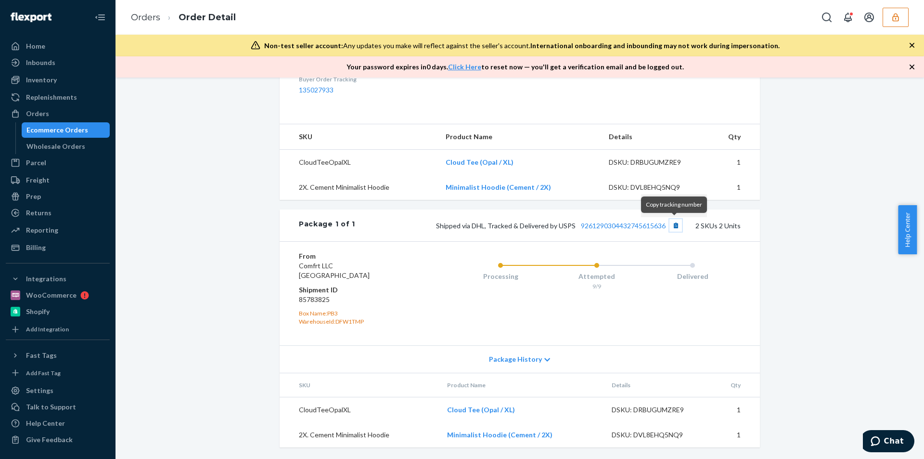
click at [670, 223] on button "Copy tracking number" at bounding box center [676, 225] width 13 height 13
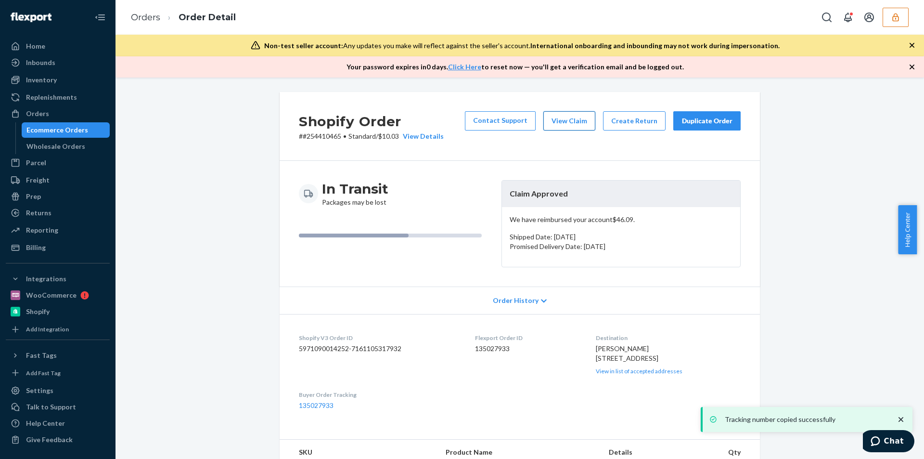
click at [565, 123] on button "View Claim" at bounding box center [570, 120] width 52 height 19
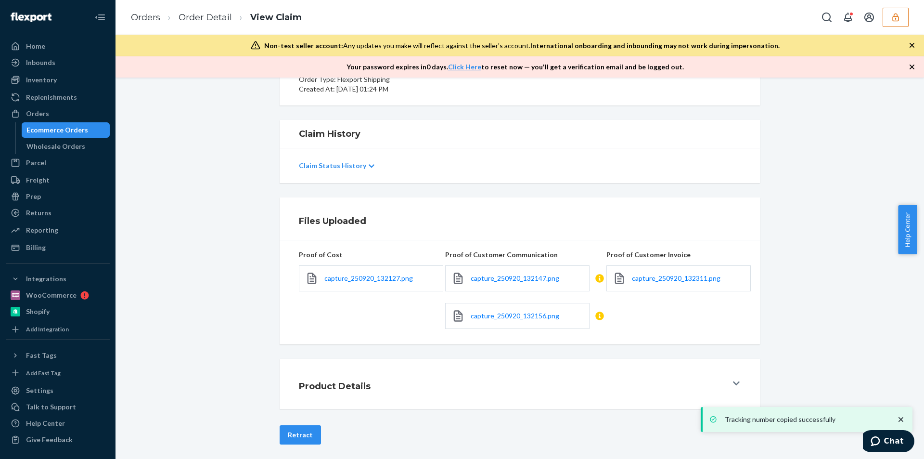
scroll to position [132, 0]
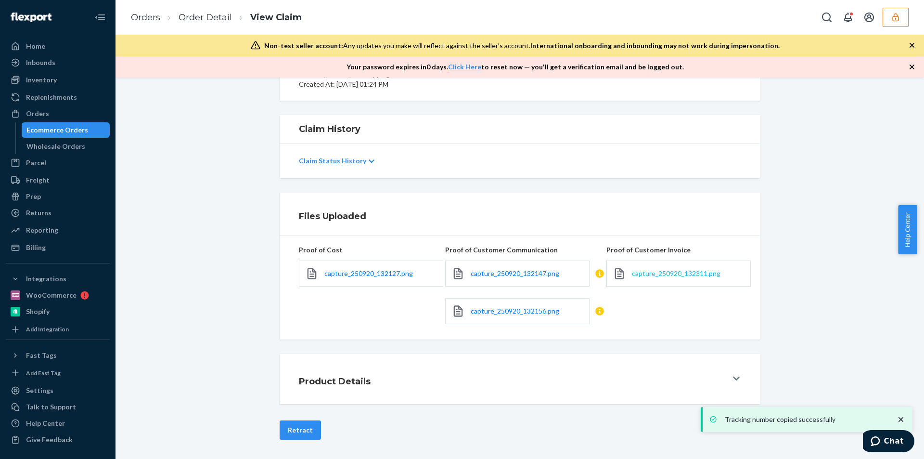
click at [681, 273] on span "capture_250920_132311.png" at bounding box center [676, 273] width 89 height 8
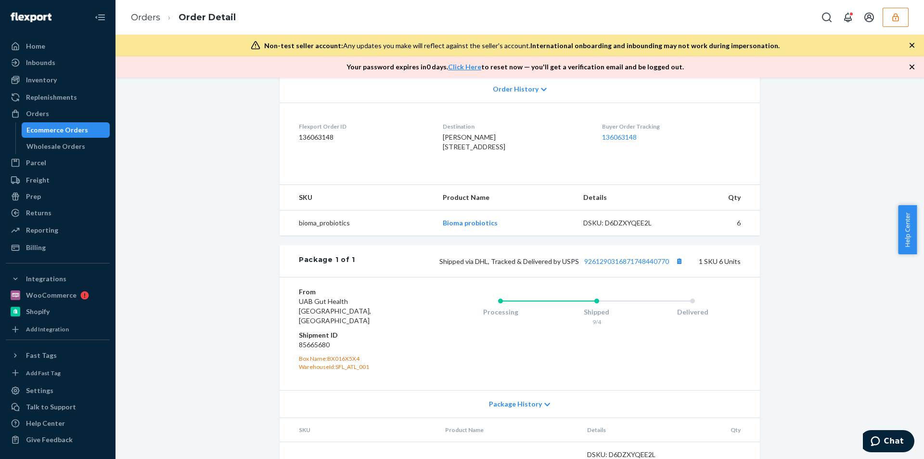
scroll to position [260, 0]
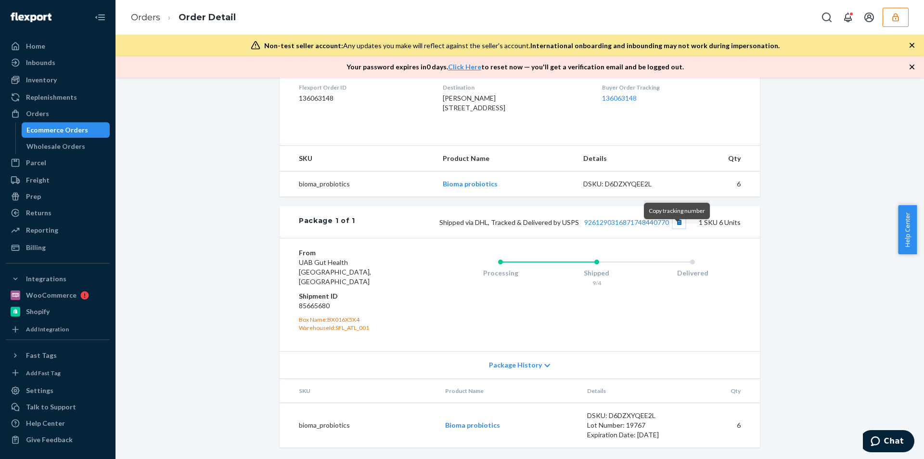
click at [682, 228] on button "Copy tracking number" at bounding box center [679, 222] width 13 height 13
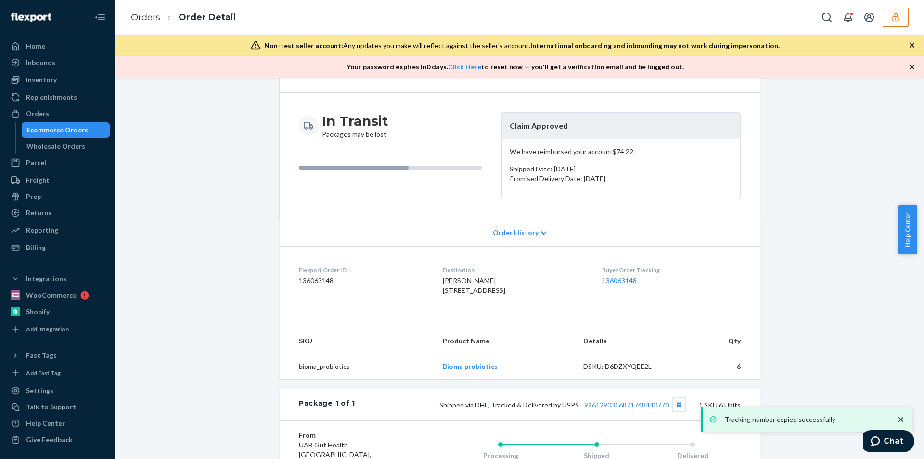
scroll to position [0, 0]
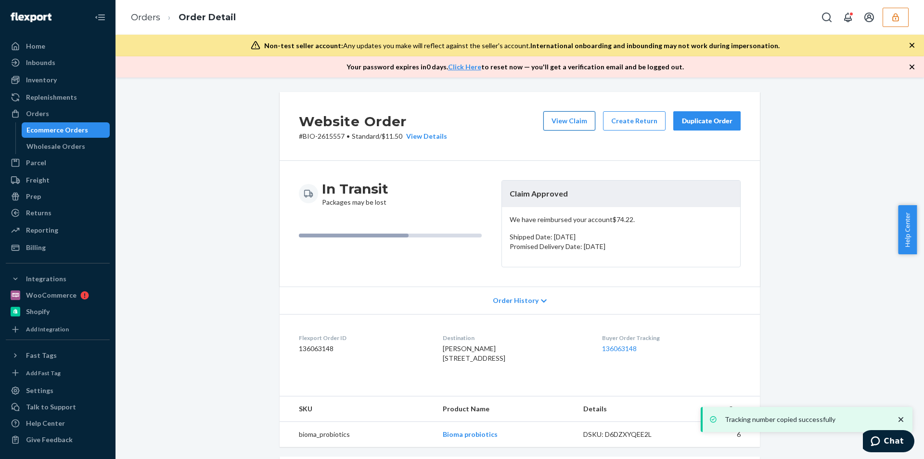
click at [572, 121] on button "View Claim" at bounding box center [570, 120] width 52 height 19
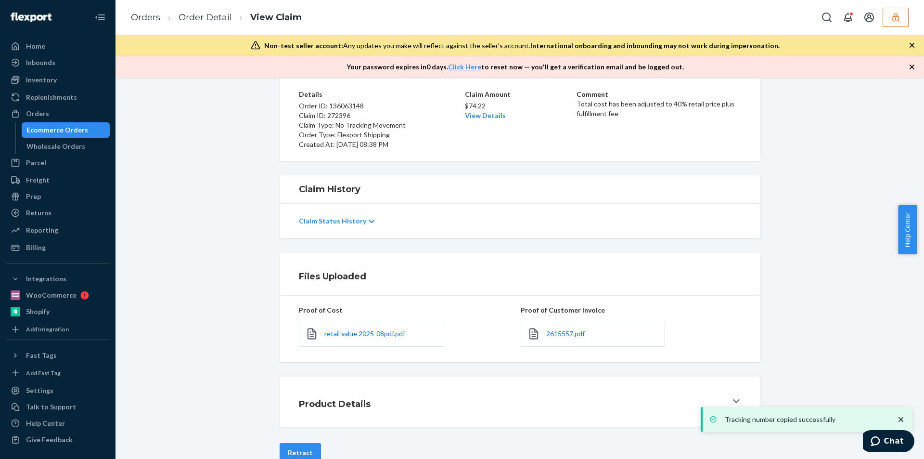
scroll to position [94, 0]
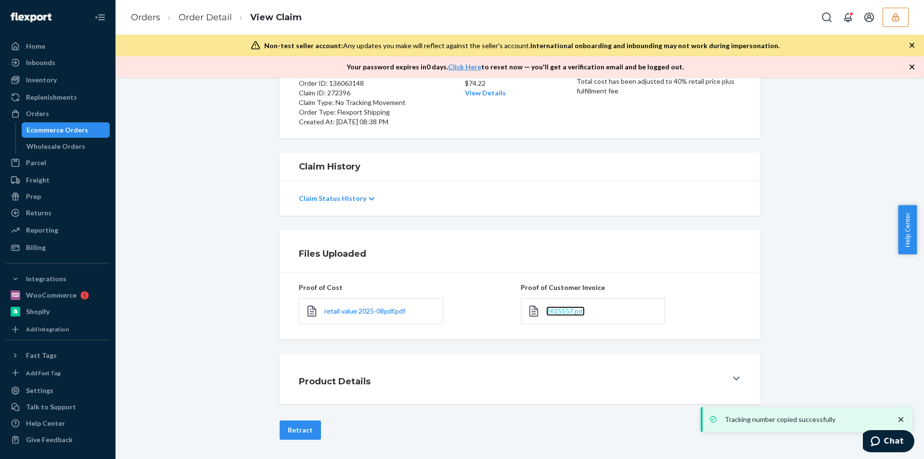
click at [559, 310] on span "2615557.pdf" at bounding box center [565, 311] width 39 height 8
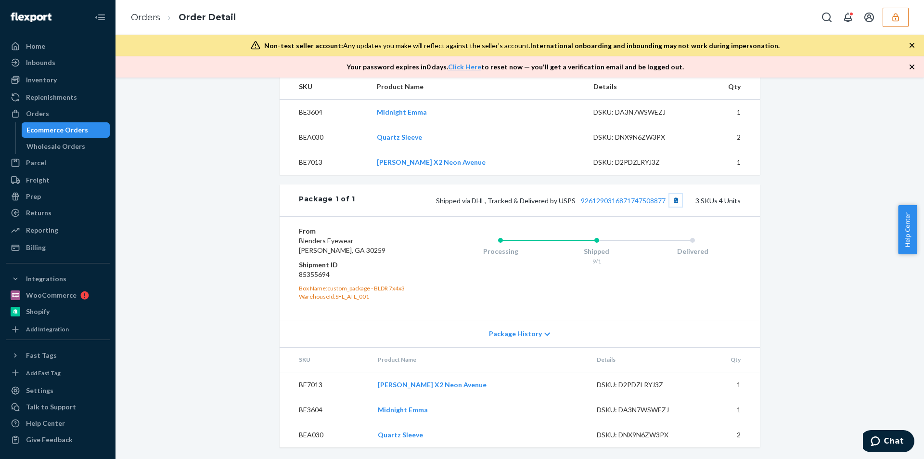
click at [675, 198] on button "Copy tracking number" at bounding box center [676, 200] width 13 height 13
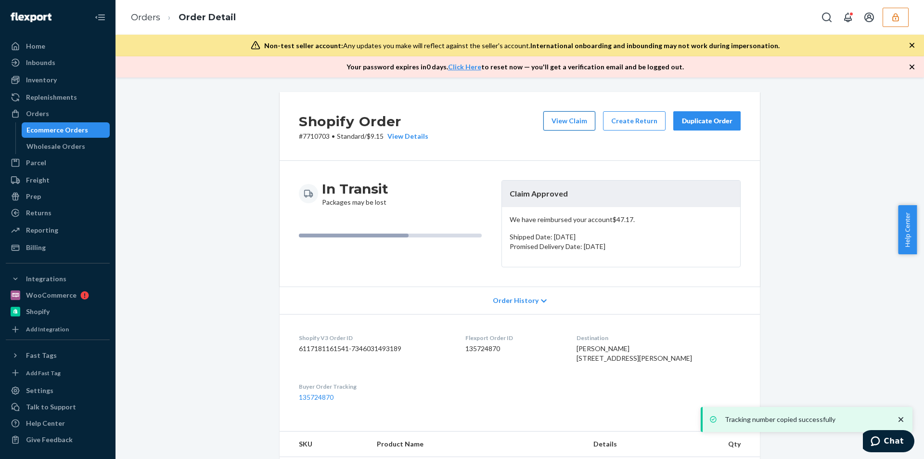
click at [577, 122] on button "View Claim" at bounding box center [570, 120] width 52 height 19
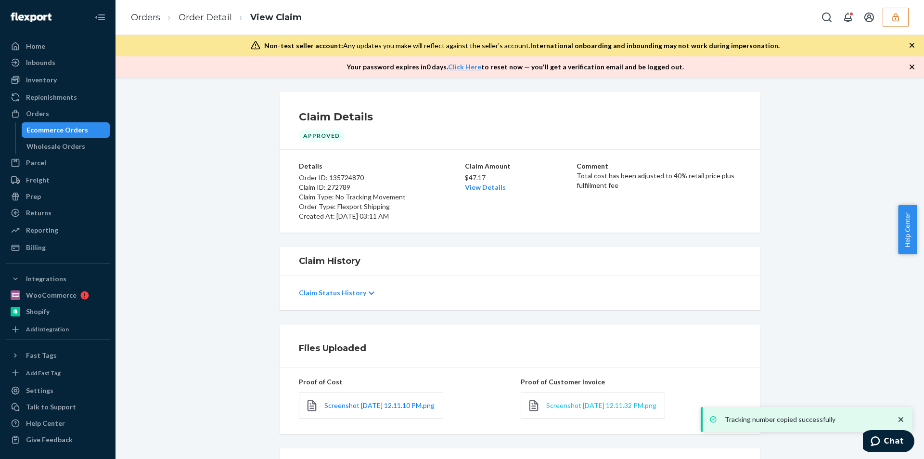
scroll to position [100, 0]
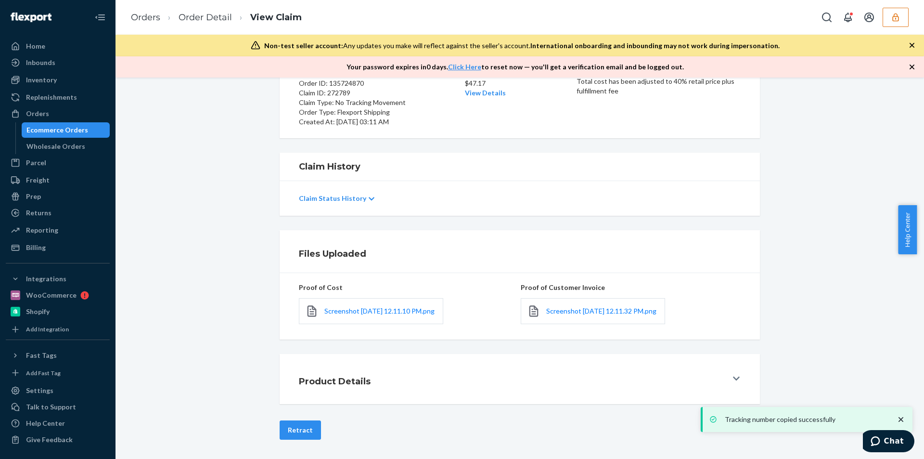
click at [557, 308] on link "Screenshot 2025-09-18 at 12.11.32 PM.png" at bounding box center [601, 311] width 110 height 10
click at [554, 309] on span "Screenshot 2025-09-18 at 12.11.32 PM.png" at bounding box center [601, 311] width 110 height 8
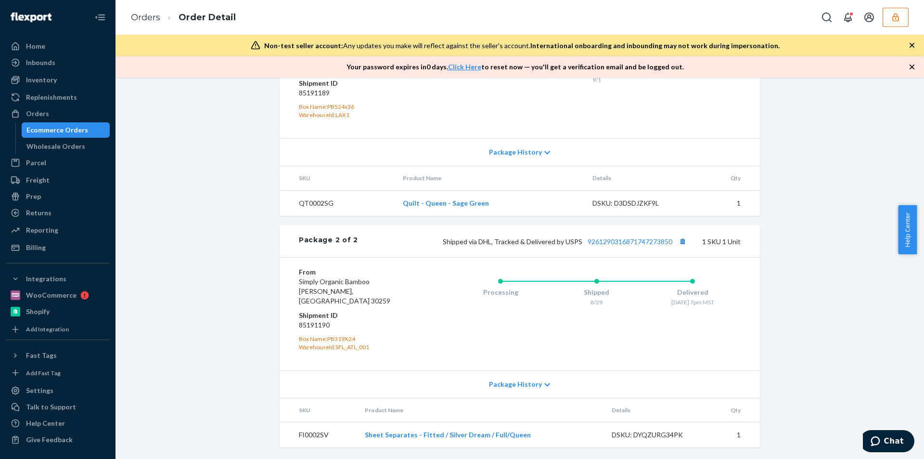
scroll to position [560, 0]
click at [680, 247] on button "Copy tracking number" at bounding box center [682, 241] width 13 height 13
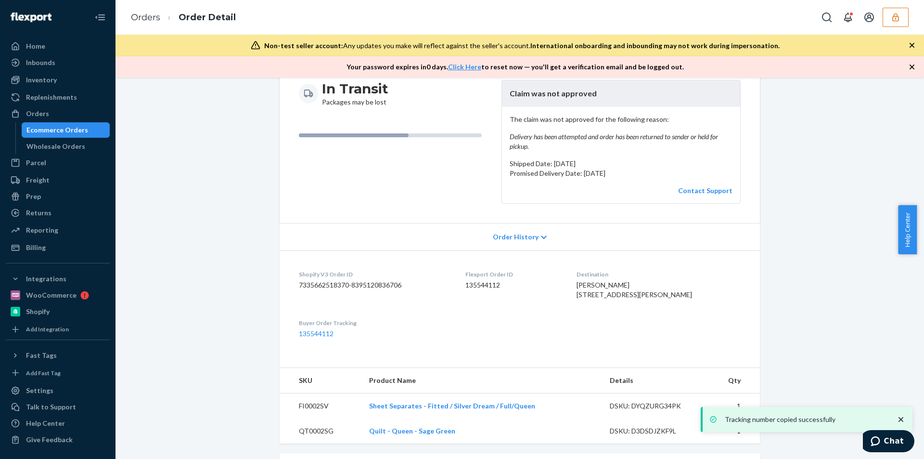
scroll to position [0, 0]
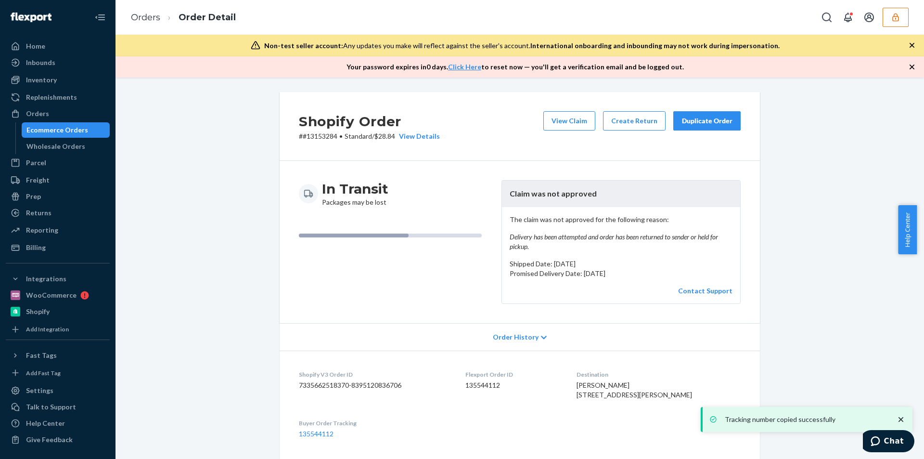
drag, startPoint x: 573, startPoint y: 105, endPoint x: 563, endPoint y: 124, distance: 21.3
click at [572, 105] on div "Shopify Order # #13153284 • Standard / $28.84 View Details View Claim Create Re…" at bounding box center [520, 126] width 481 height 69
click at [563, 124] on button "View Claim" at bounding box center [570, 120] width 52 height 19
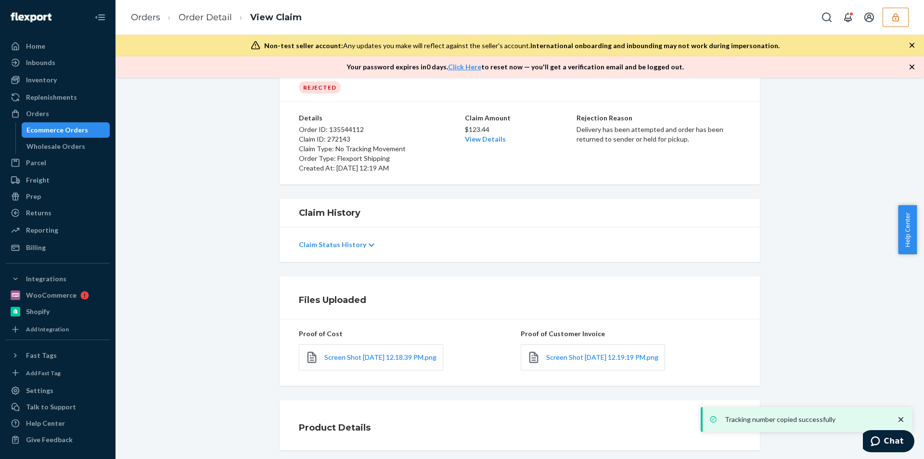
scroll to position [81, 0]
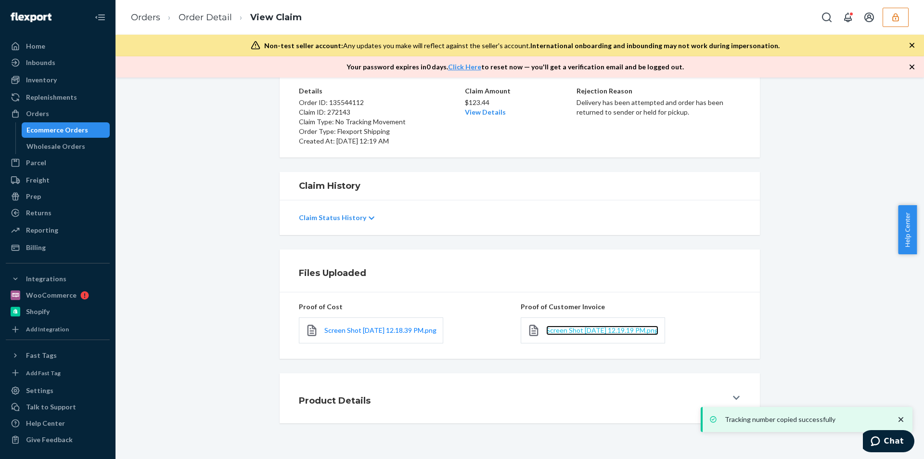
click at [562, 326] on span "Screen Shot 2025-09-16 at 12.19.19 PM.png" at bounding box center [602, 330] width 112 height 8
click at [332, 326] on span "Screen Shot 2025-09-16 at 12.18.39 PM.png" at bounding box center [381, 330] width 112 height 8
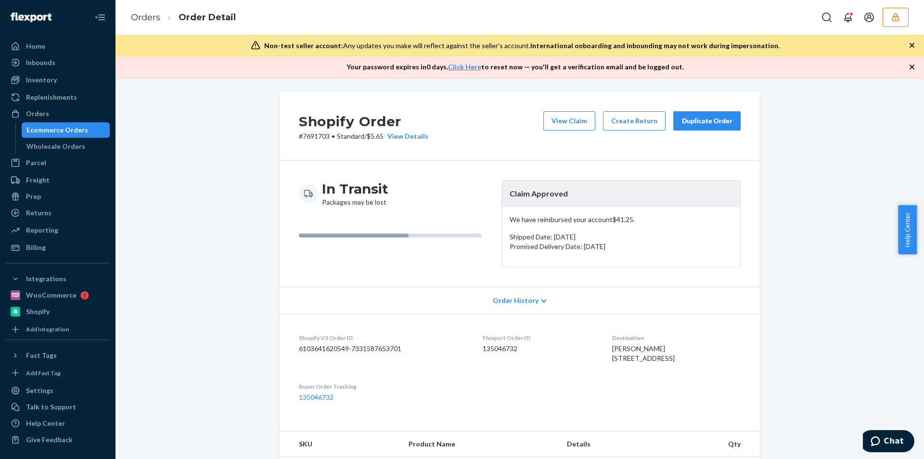
scroll to position [296, 0]
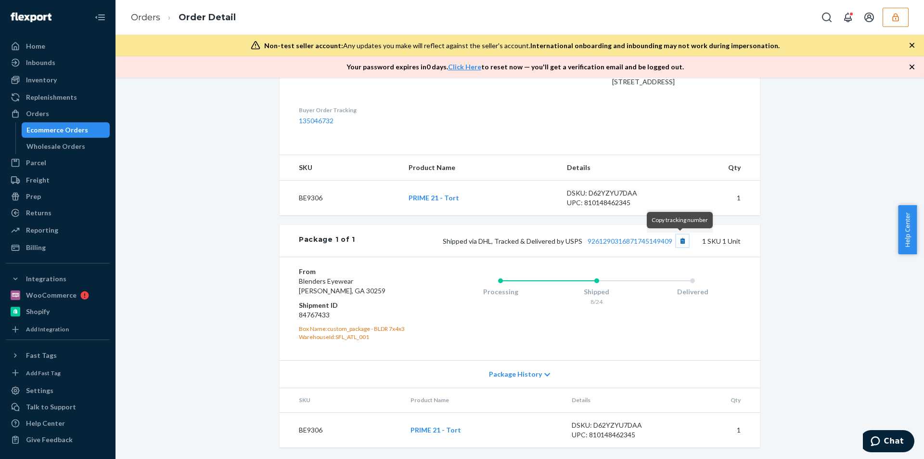
click at [682, 243] on button "Copy tracking number" at bounding box center [682, 240] width 13 height 13
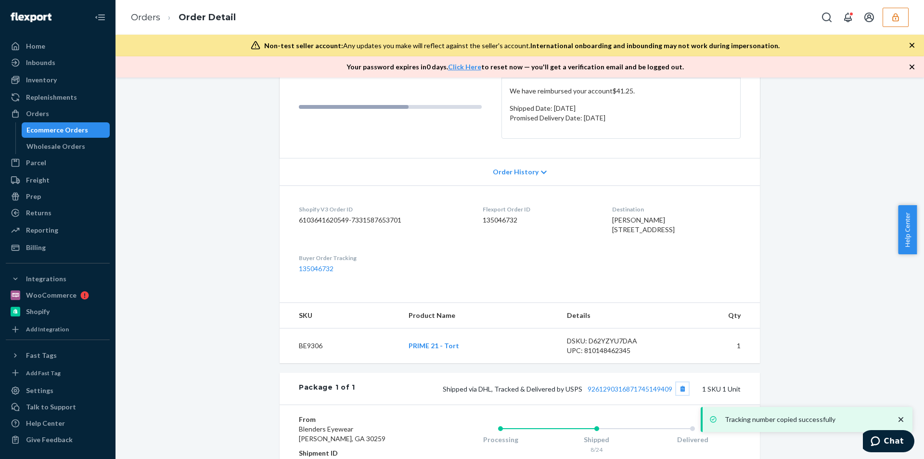
scroll to position [0, 0]
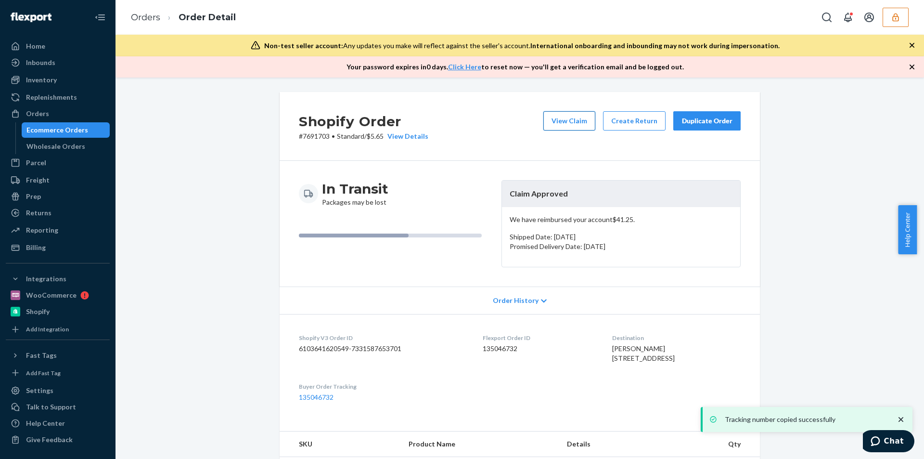
click at [569, 123] on button "View Claim" at bounding box center [570, 120] width 52 height 19
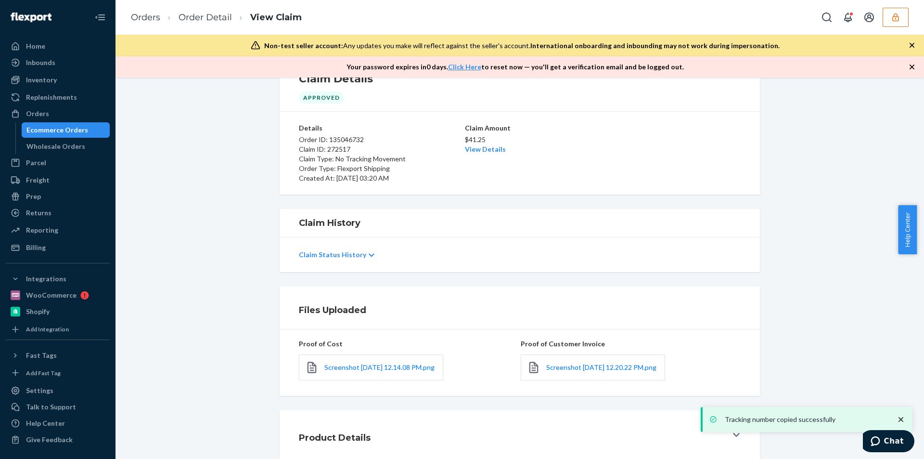
scroll to position [100, 0]
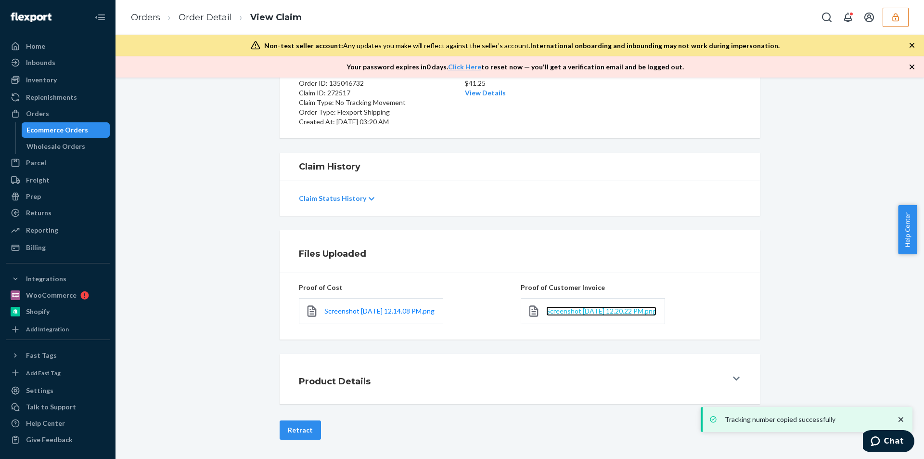
click at [562, 307] on span "Screenshot [DATE] 12.20.22 PM.png" at bounding box center [601, 311] width 110 height 8
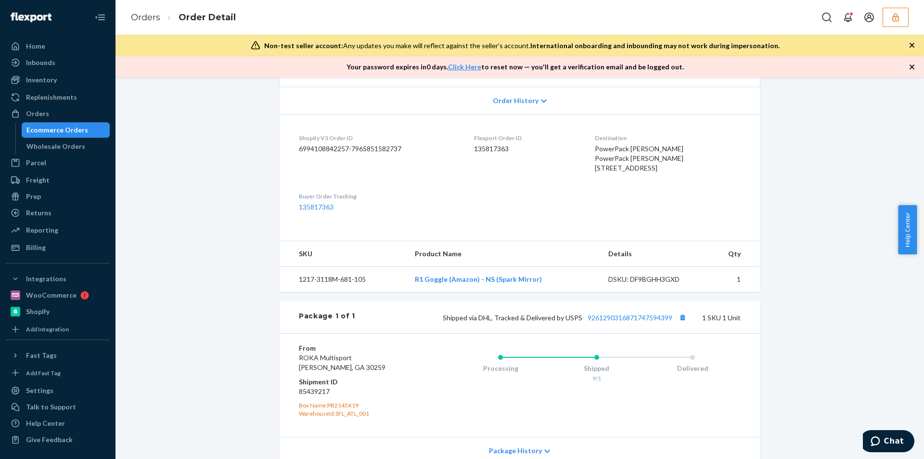
scroll to position [286, 0]
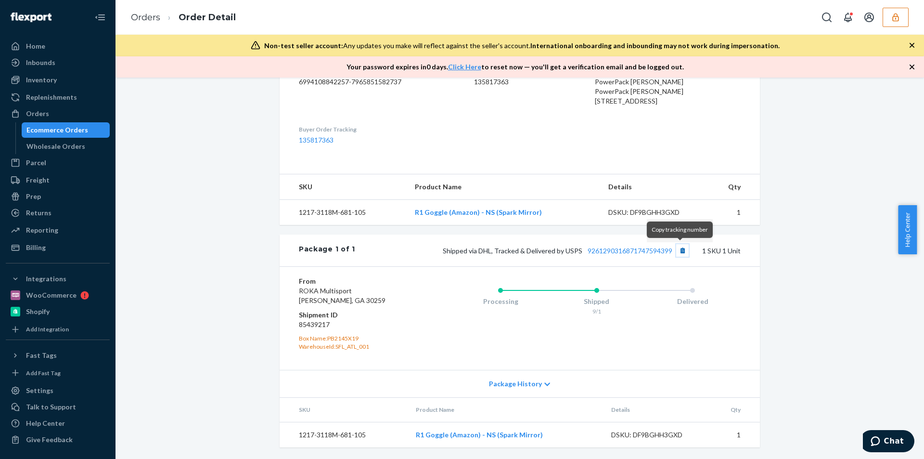
click at [677, 251] on button "Copy tracking number" at bounding box center [682, 250] width 13 height 13
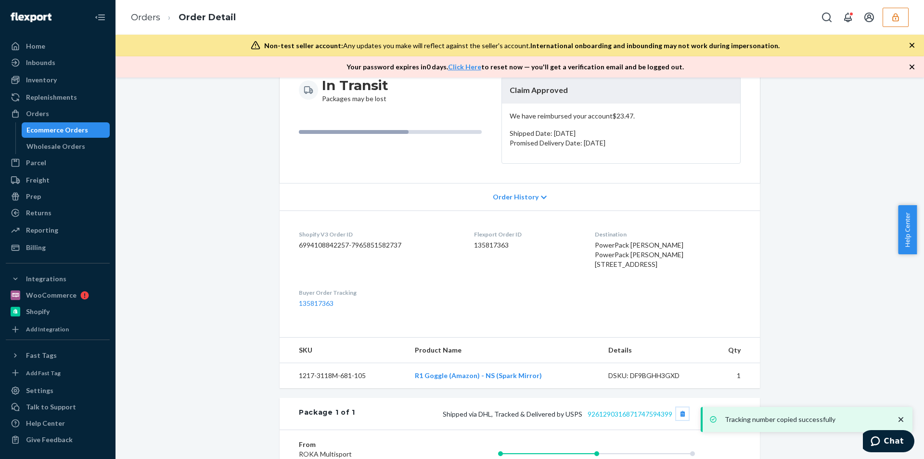
scroll to position [0, 0]
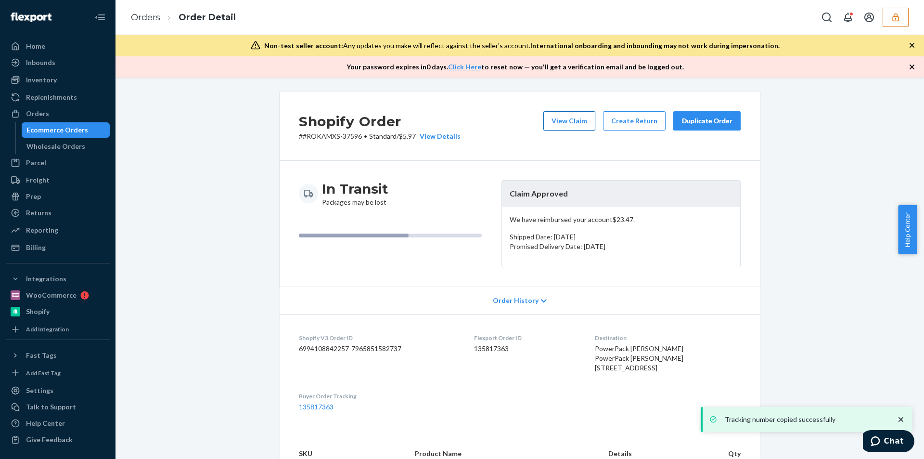
click at [578, 112] on button "View Claim" at bounding box center [570, 120] width 52 height 19
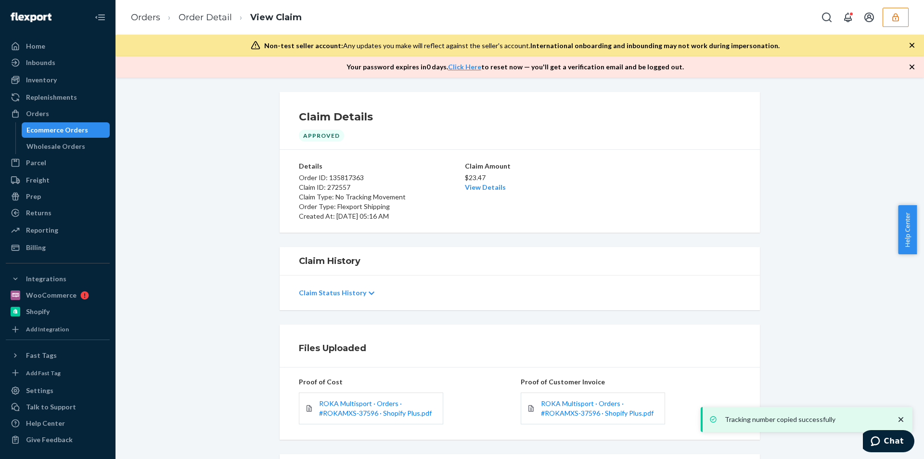
scroll to position [100, 0]
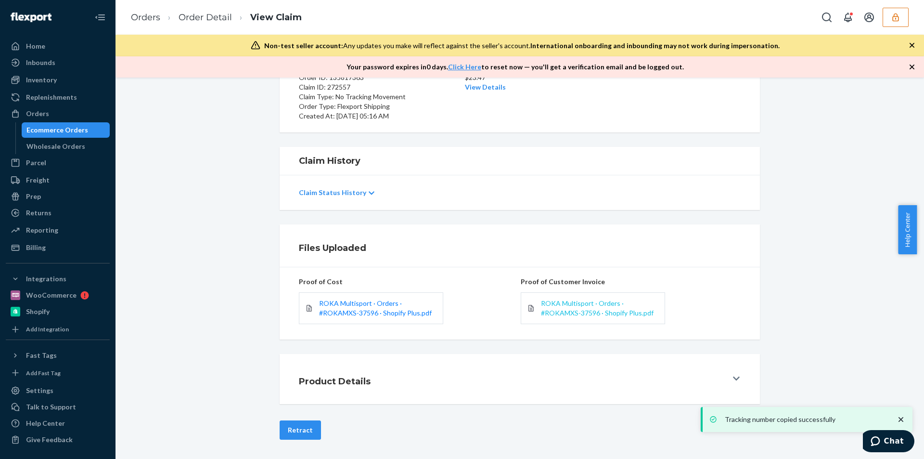
click at [551, 304] on span "ROKA Multisport · Orders · #ROKAMXS-37596 · Shopify Plus.pdf" at bounding box center [597, 308] width 113 height 18
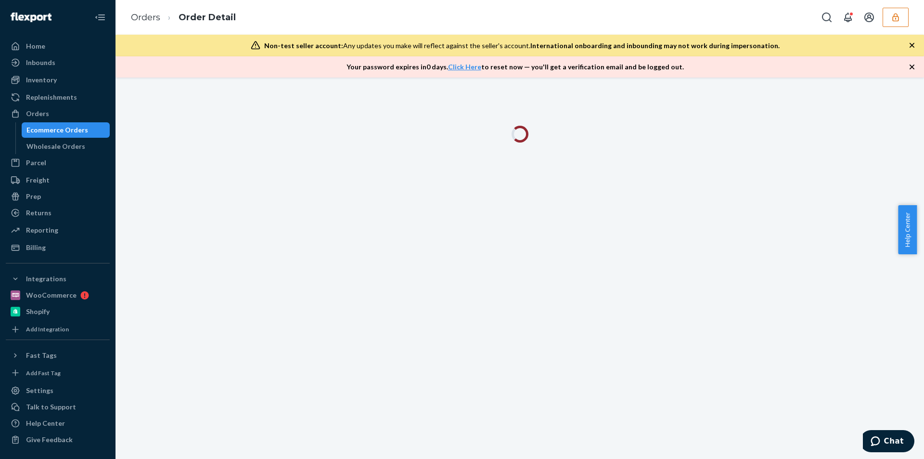
click at [915, 48] on icon "button" at bounding box center [913, 45] width 10 height 10
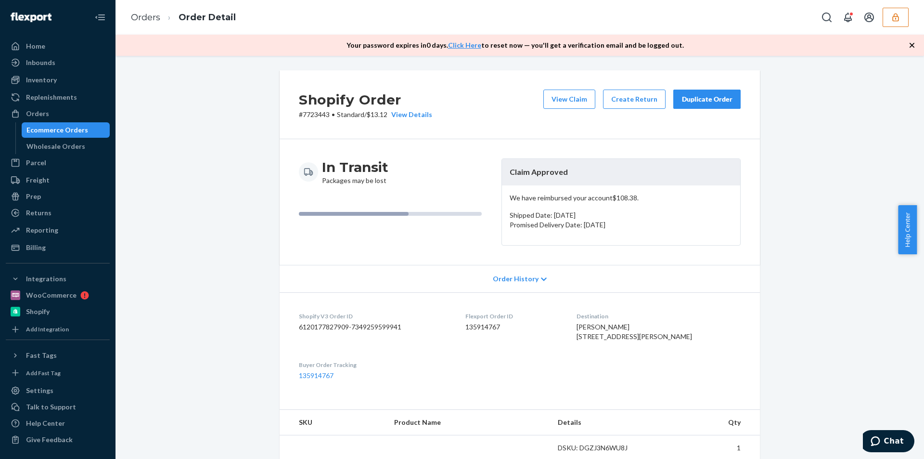
click at [914, 46] on icon "button" at bounding box center [913, 45] width 10 height 10
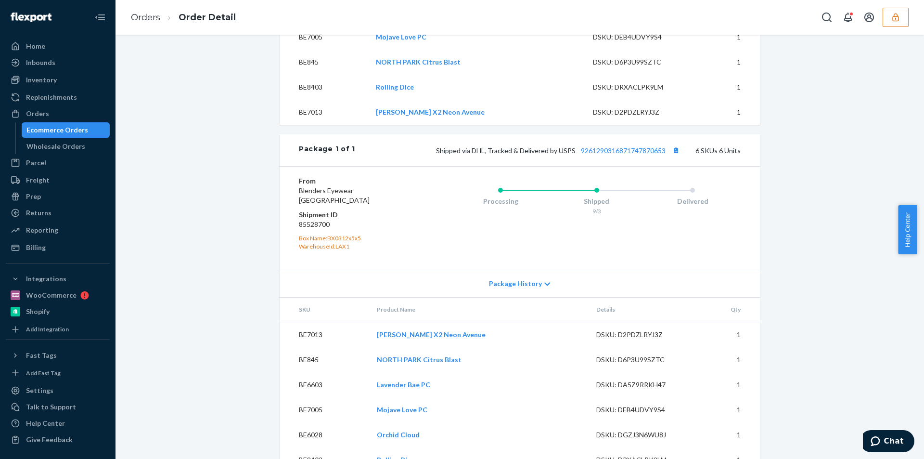
scroll to position [484, 0]
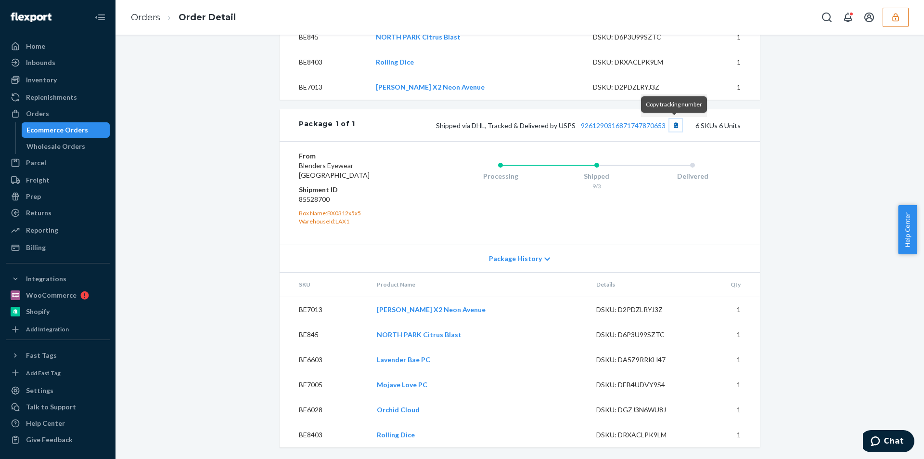
click at [675, 127] on button "Copy tracking number" at bounding box center [676, 125] width 13 height 13
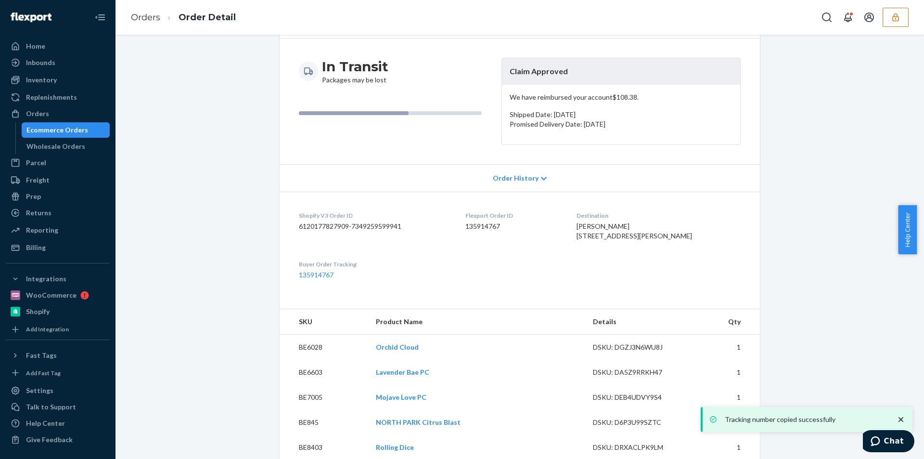
scroll to position [2, 0]
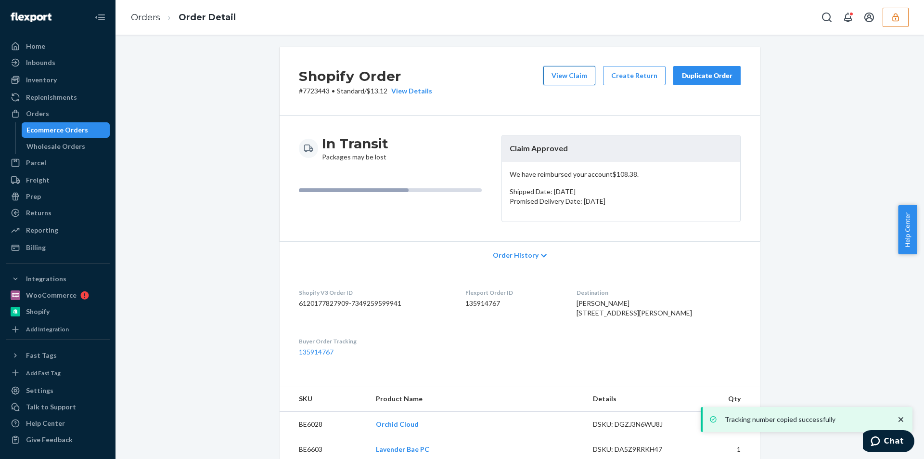
click at [563, 77] on button "View Claim" at bounding box center [570, 75] width 52 height 19
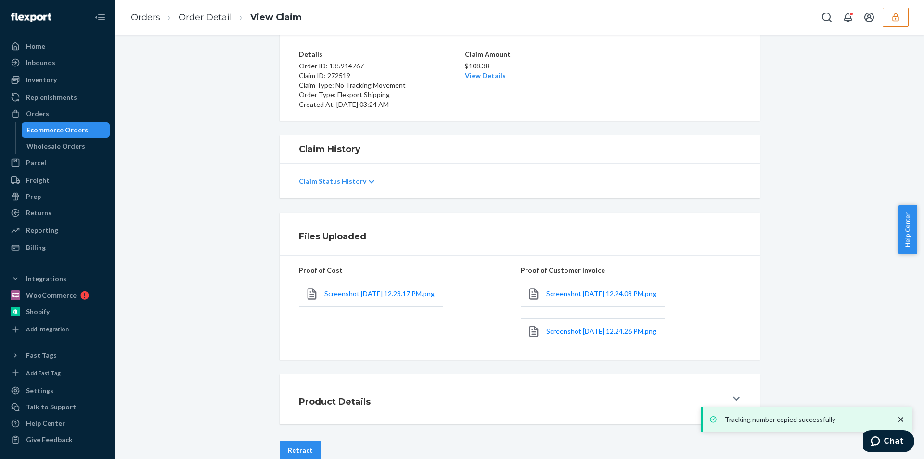
scroll to position [101, 0]
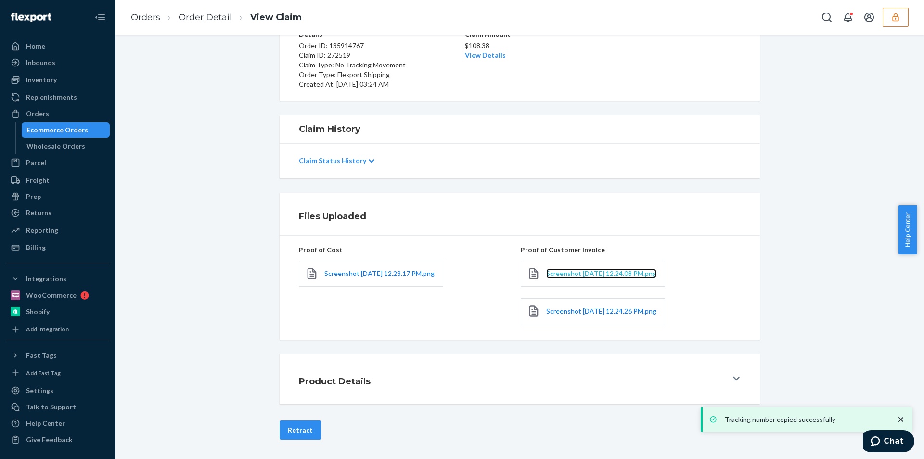
click at [566, 269] on span "Screenshot 2025-09-17 at 12.24.08 PM.png" at bounding box center [601, 273] width 110 height 8
click at [563, 315] on span "Screenshot 2025-09-17 at 12.24.26 PM.png" at bounding box center [601, 311] width 110 height 8
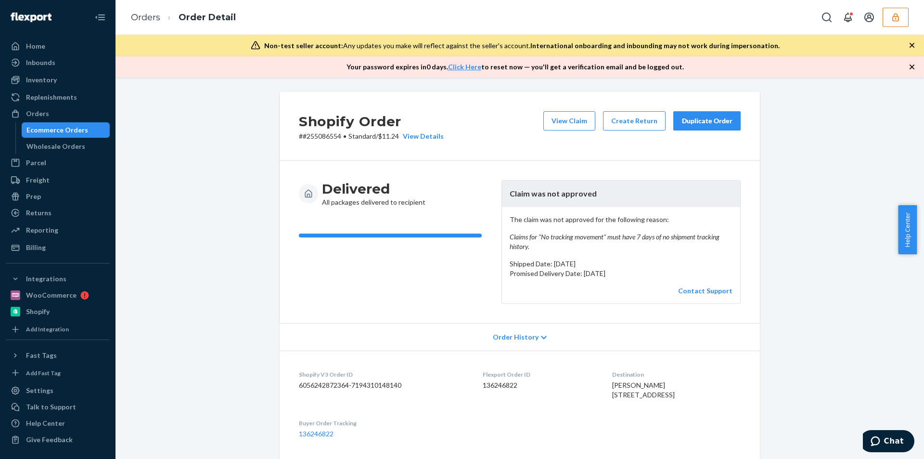
click at [909, 50] on icon "button" at bounding box center [913, 45] width 10 height 10
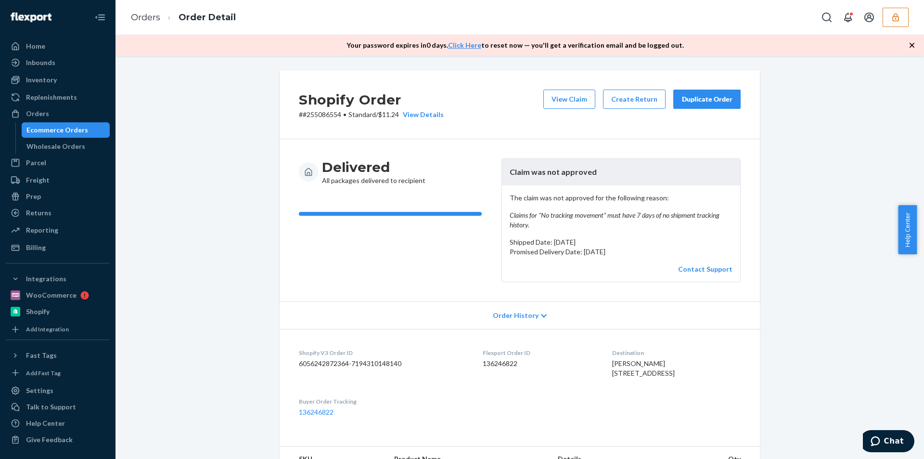
click at [909, 49] on icon "button" at bounding box center [913, 45] width 10 height 10
click at [909, 56] on div "Shopify Order # #255086554 • Standard / $11.24 View Details View Claim Create R…" at bounding box center [520, 257] width 809 height 403
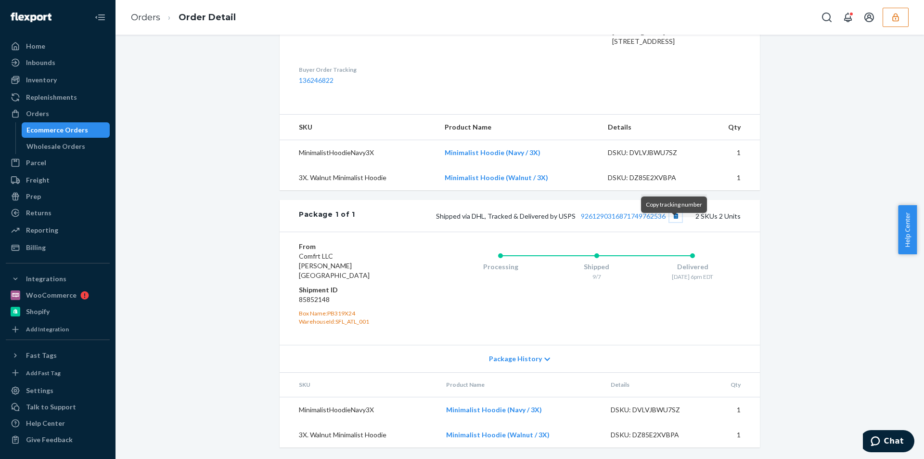
click at [672, 222] on button "Copy tracking number" at bounding box center [676, 215] width 13 height 13
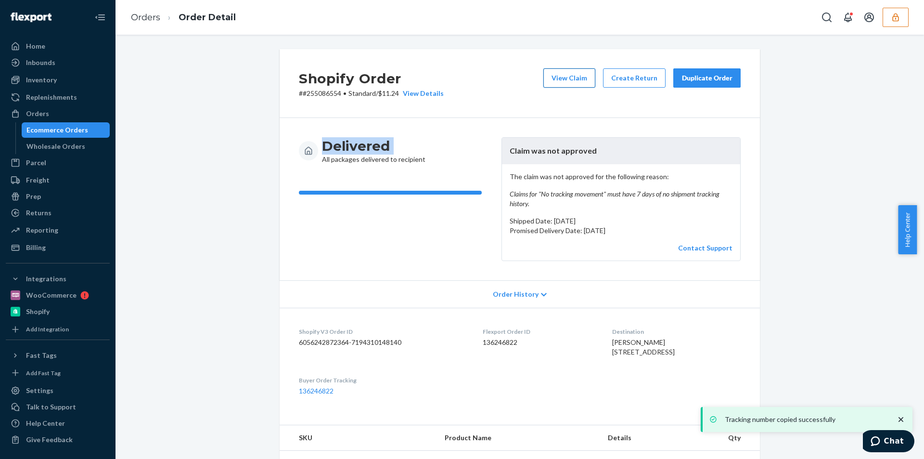
click at [561, 78] on button "View Claim" at bounding box center [570, 77] width 52 height 19
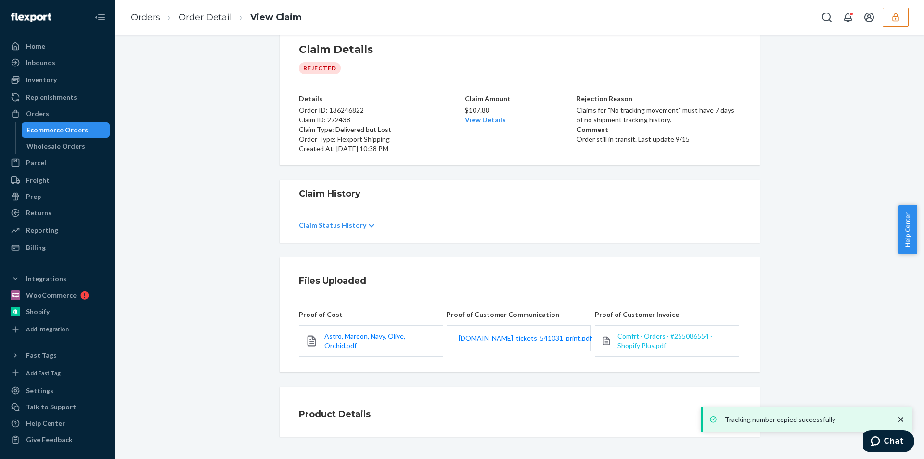
scroll to position [38, 0]
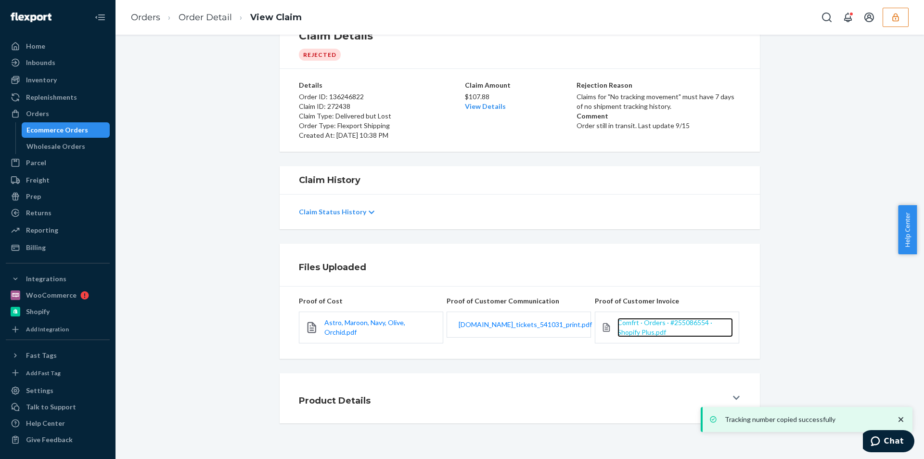
click at [640, 326] on span "Comfrt · Orders · #255086554 · Shopify Plus.pdf" at bounding box center [665, 327] width 95 height 18
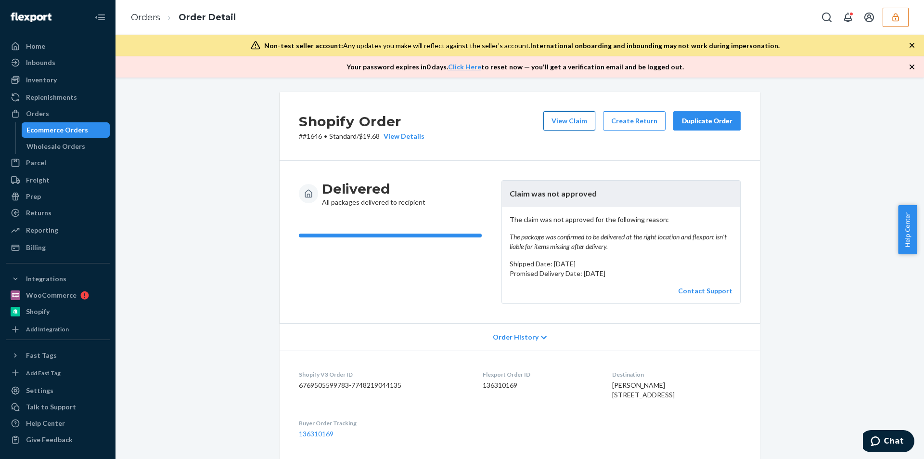
click at [565, 116] on button "View Claim" at bounding box center [570, 120] width 52 height 19
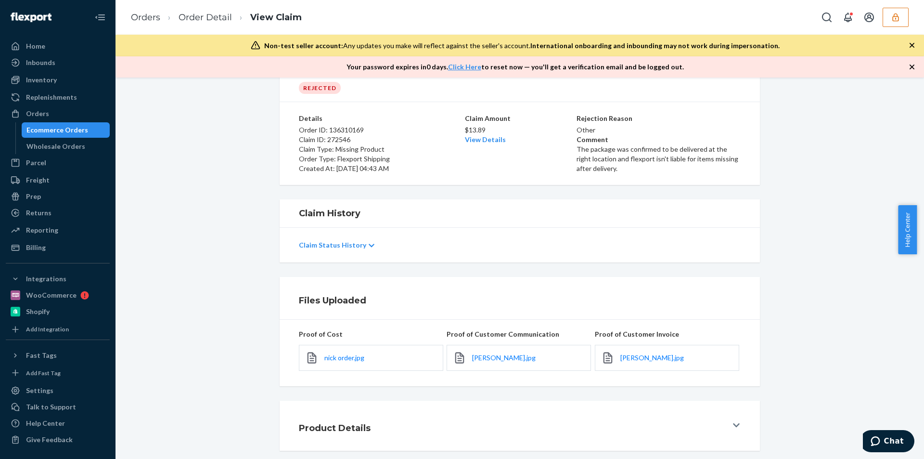
scroll to position [75, 0]
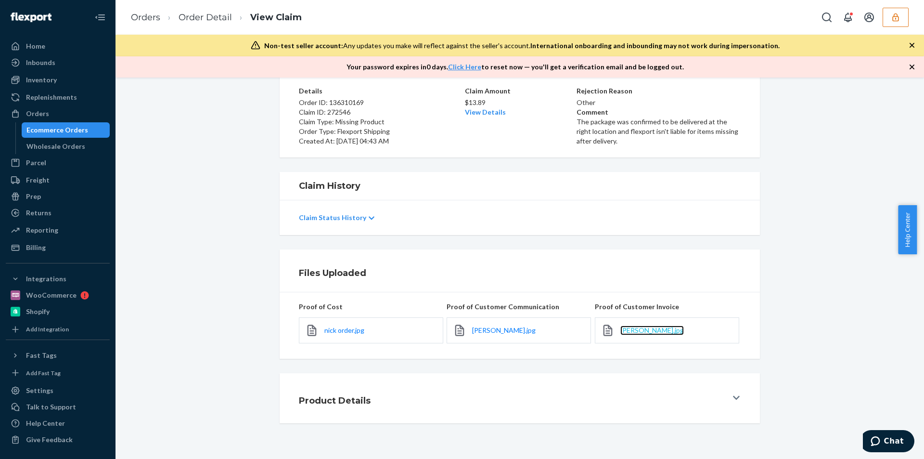
click at [640, 326] on span "[PERSON_NAME].jpg" at bounding box center [653, 330] width 64 height 8
click at [342, 328] on span "nick order.jpg" at bounding box center [345, 330] width 40 height 8
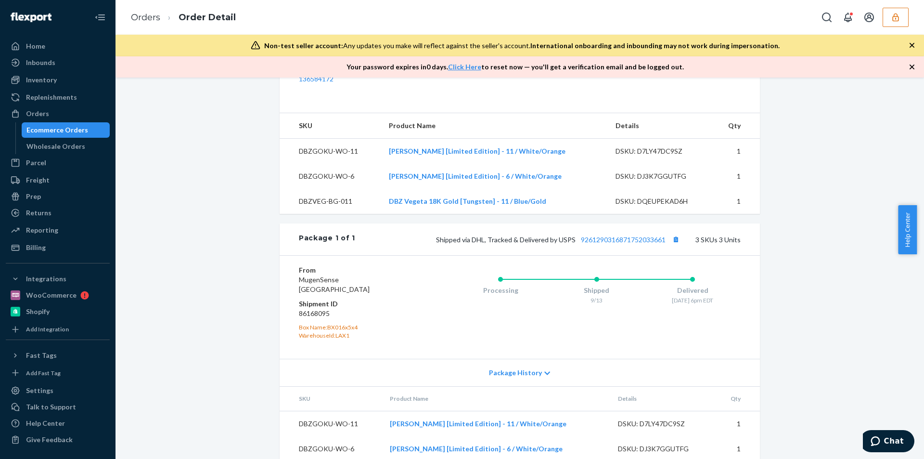
scroll to position [377, 0]
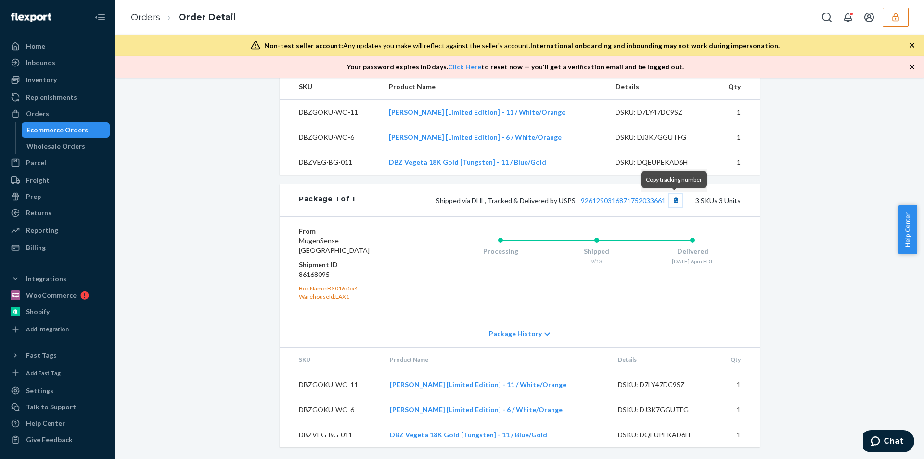
click at [674, 196] on button "Copy tracking number" at bounding box center [676, 200] width 13 height 13
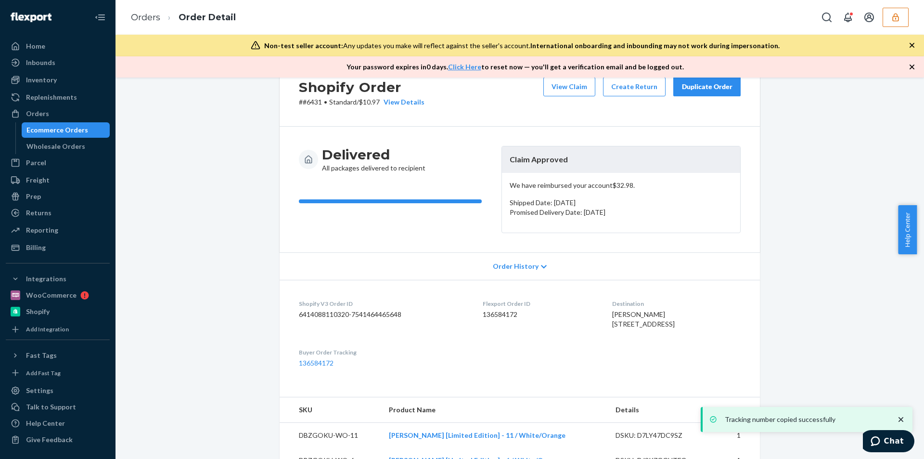
scroll to position [0, 0]
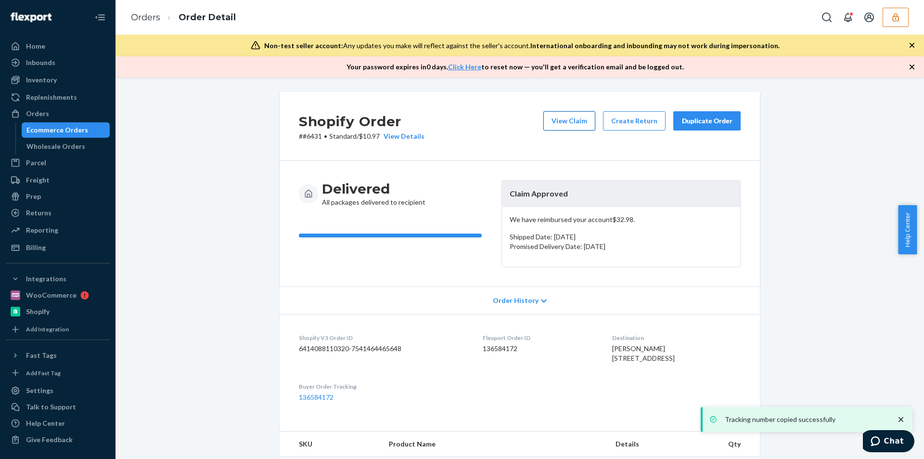
click at [559, 116] on button "View Claim" at bounding box center [570, 120] width 52 height 19
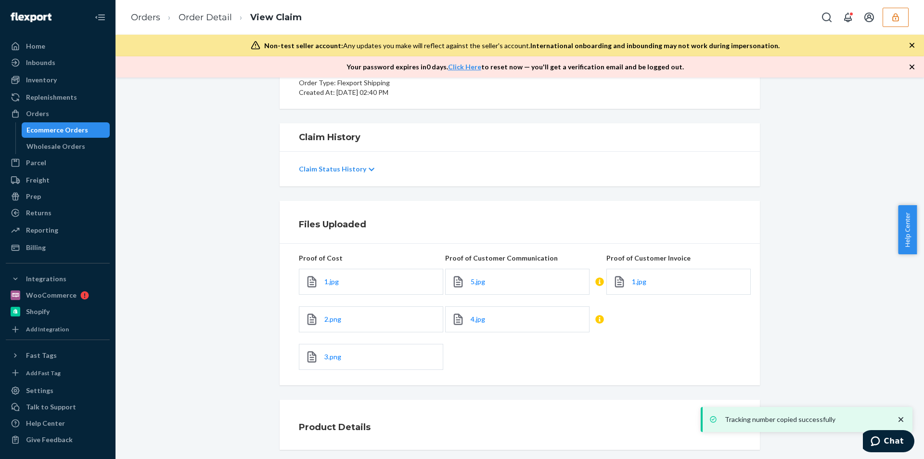
scroll to position [169, 0]
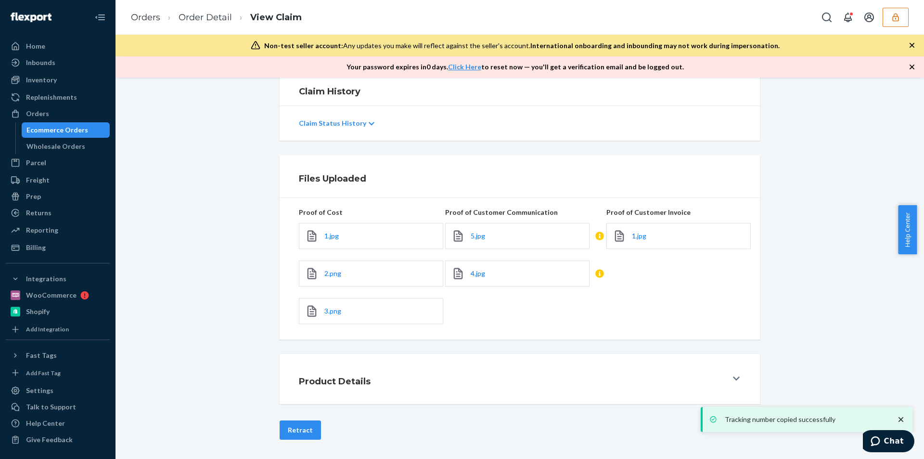
click at [649, 234] on div "1.jpg" at bounding box center [679, 236] width 144 height 26
click at [640, 234] on span "1.jpg" at bounding box center [639, 236] width 14 height 8
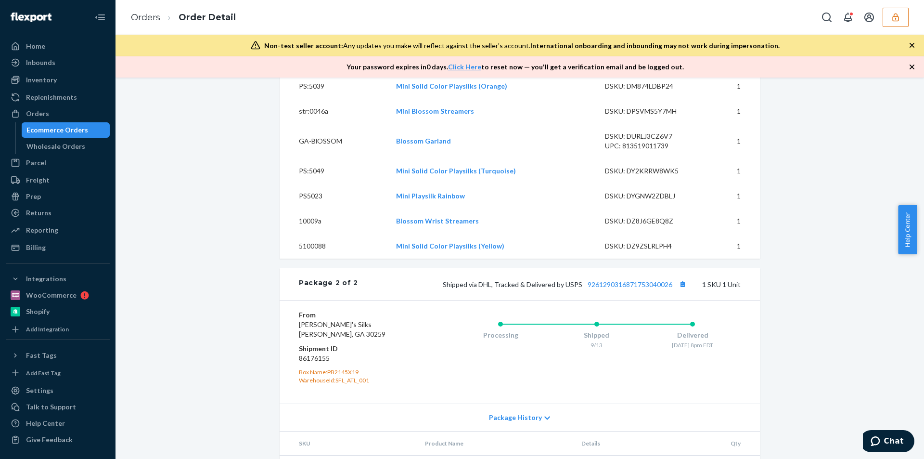
scroll to position [1313, 0]
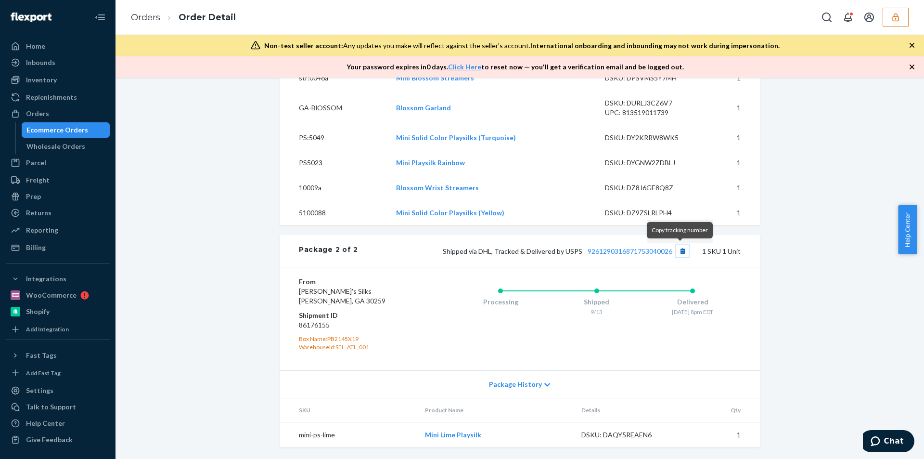
click at [678, 245] on button "Copy tracking number" at bounding box center [682, 251] width 13 height 13
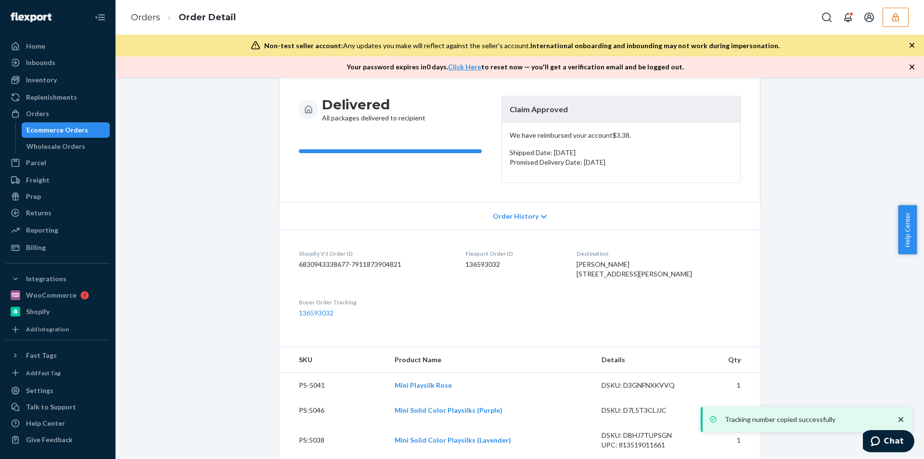
scroll to position [0, 0]
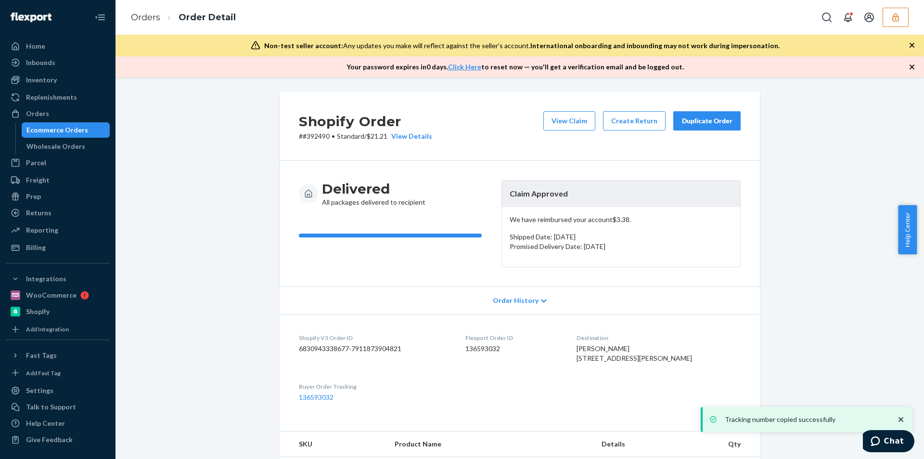
click at [581, 135] on div "View Claim Create Return Duplicate Order" at bounding box center [642, 126] width 205 height 30
click at [566, 120] on button "View Claim" at bounding box center [570, 120] width 52 height 19
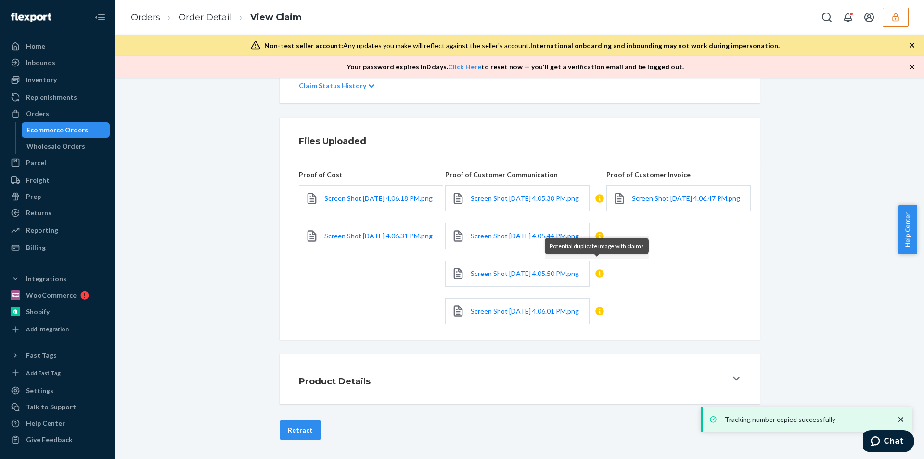
scroll to position [230, 0]
click at [647, 194] on span "Screen Shot 2025-09-17 at 4.06.47 PM.png" at bounding box center [686, 198] width 108 height 8
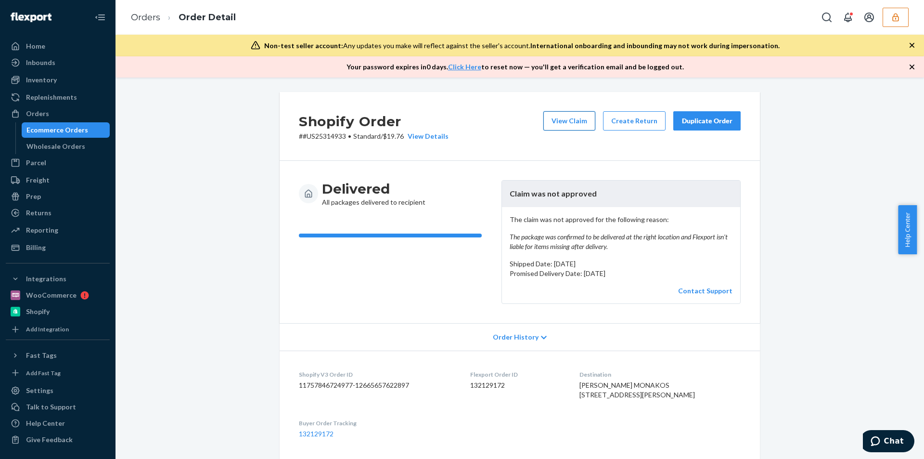
click at [575, 117] on button "View Claim" at bounding box center [570, 120] width 52 height 19
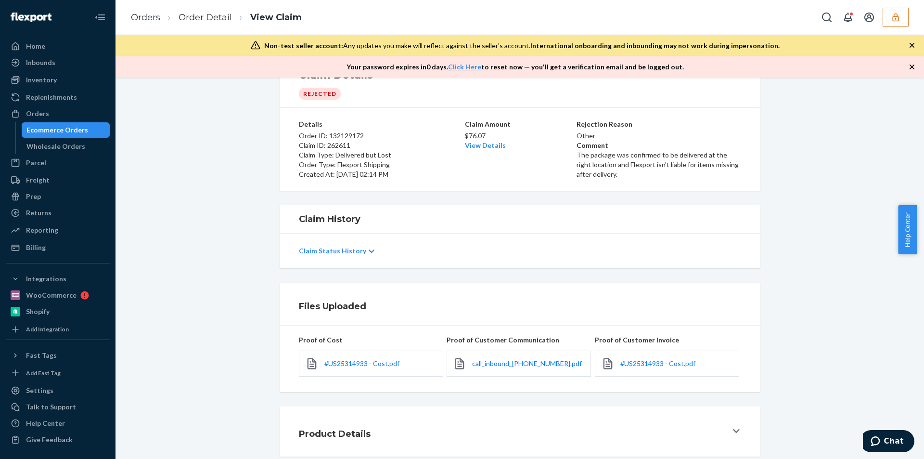
scroll to position [75, 0]
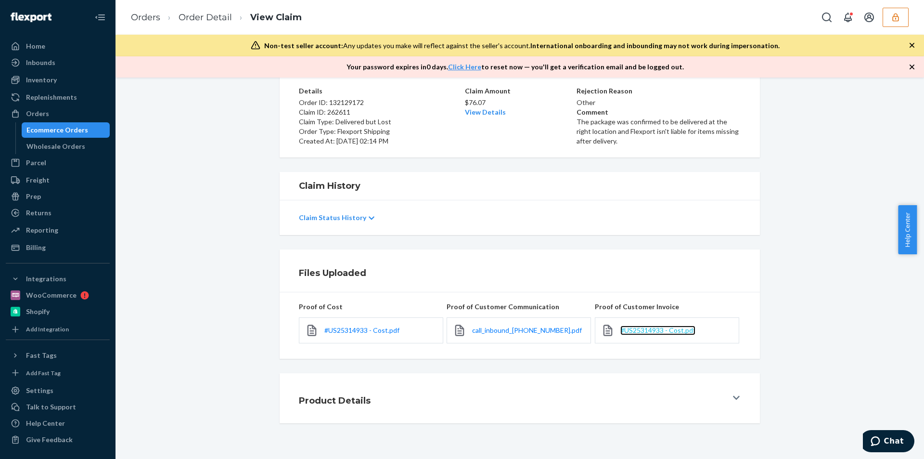
click at [653, 334] on span "#US25314933 - Cost.pdf" at bounding box center [658, 330] width 75 height 8
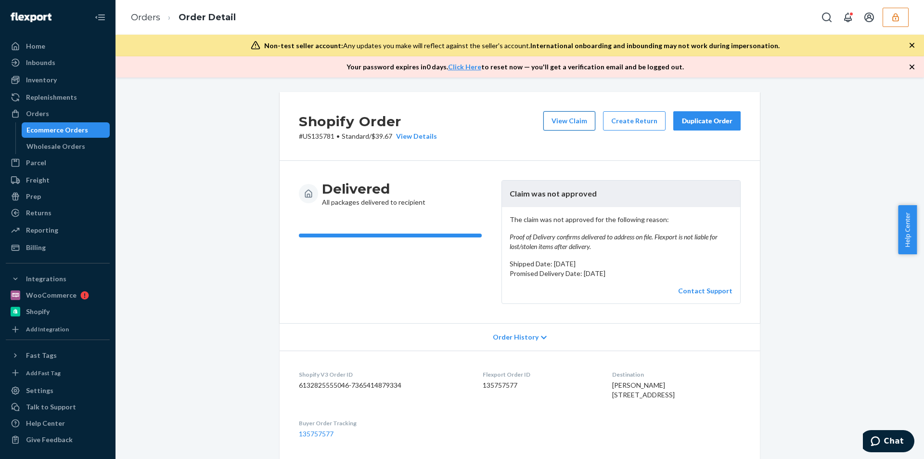
click at [565, 122] on button "View Claim" at bounding box center [570, 120] width 52 height 19
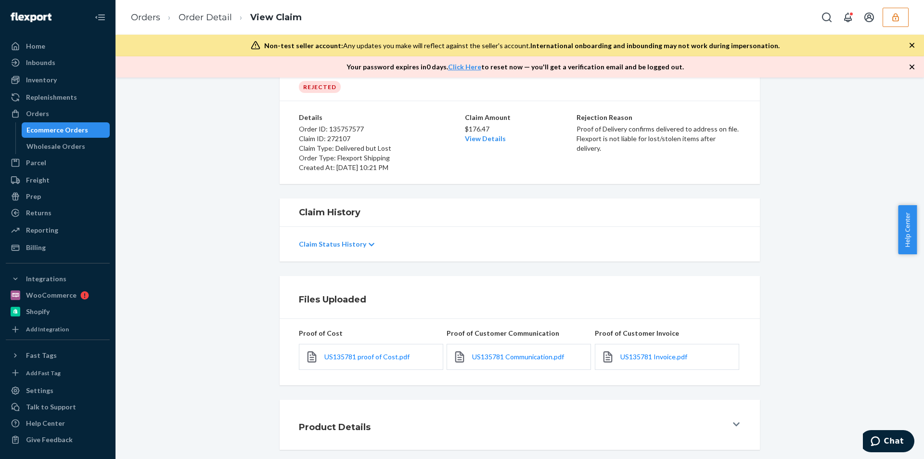
scroll to position [75, 0]
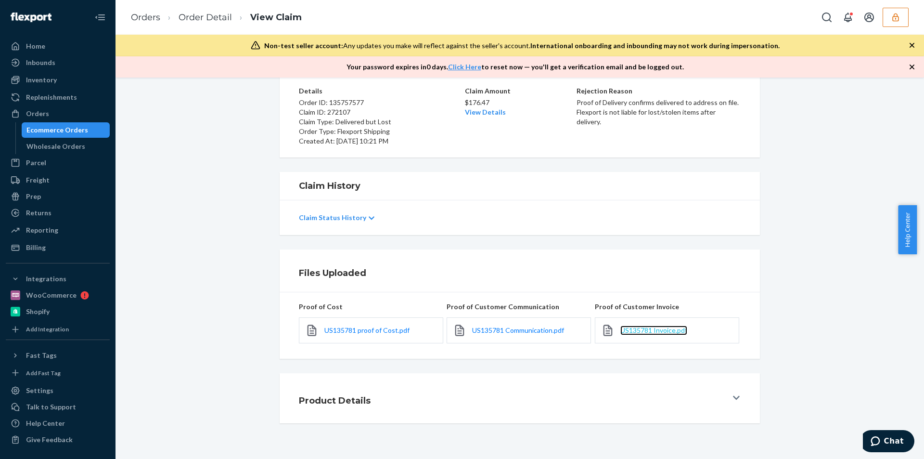
click at [634, 327] on span "US135781 Invoice.pdf" at bounding box center [654, 330] width 67 height 8
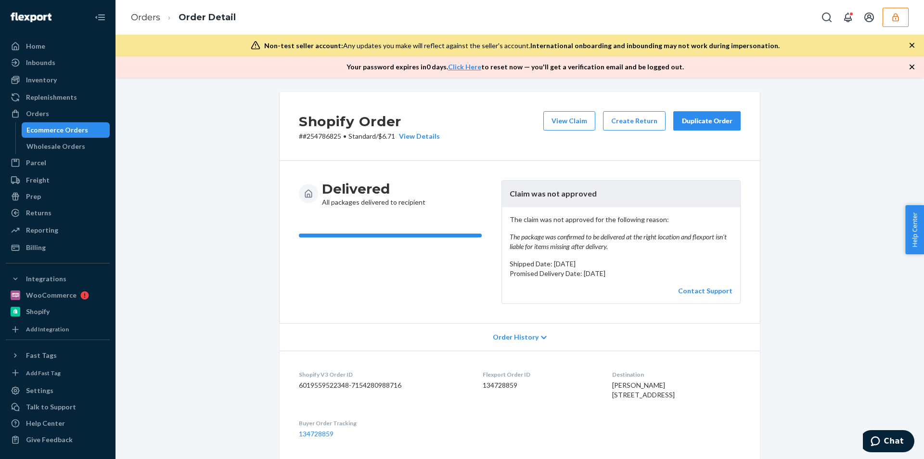
scroll to position [313, 0]
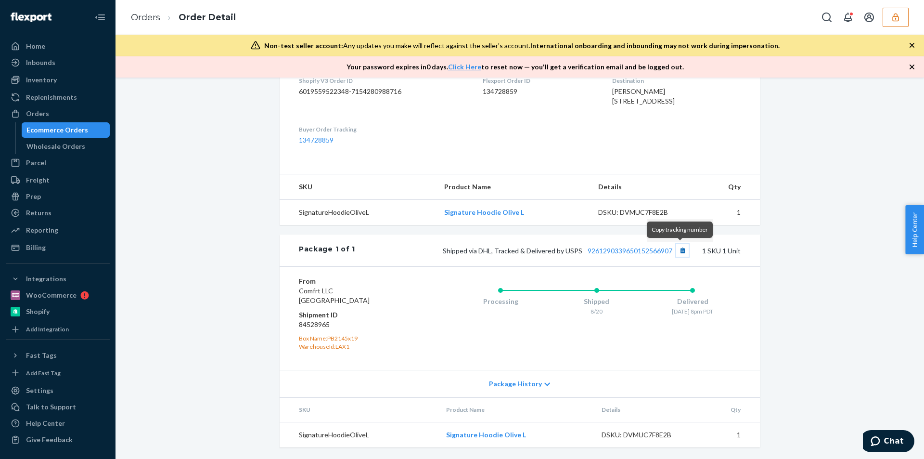
click at [679, 247] on button "Copy tracking number" at bounding box center [682, 250] width 13 height 13
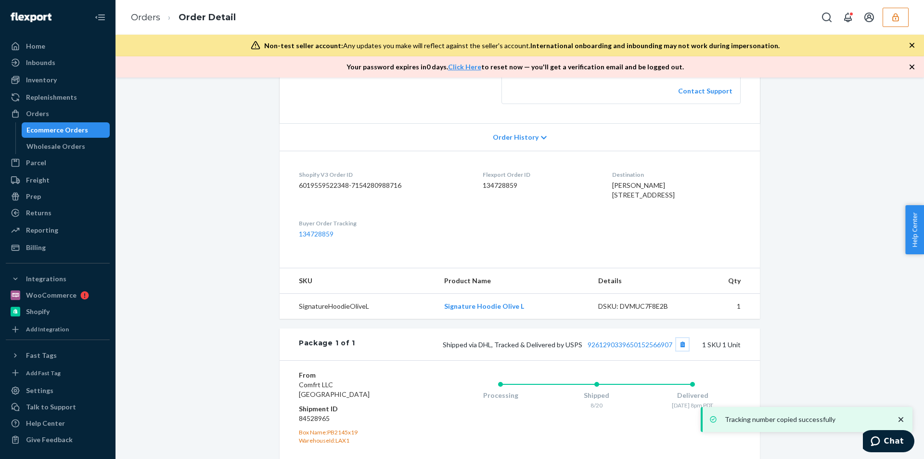
scroll to position [0, 0]
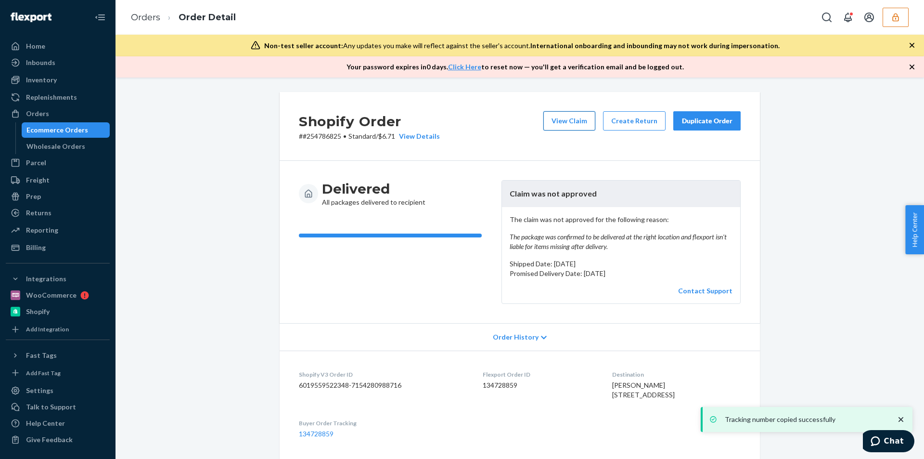
click at [573, 117] on button "View Claim" at bounding box center [570, 120] width 52 height 19
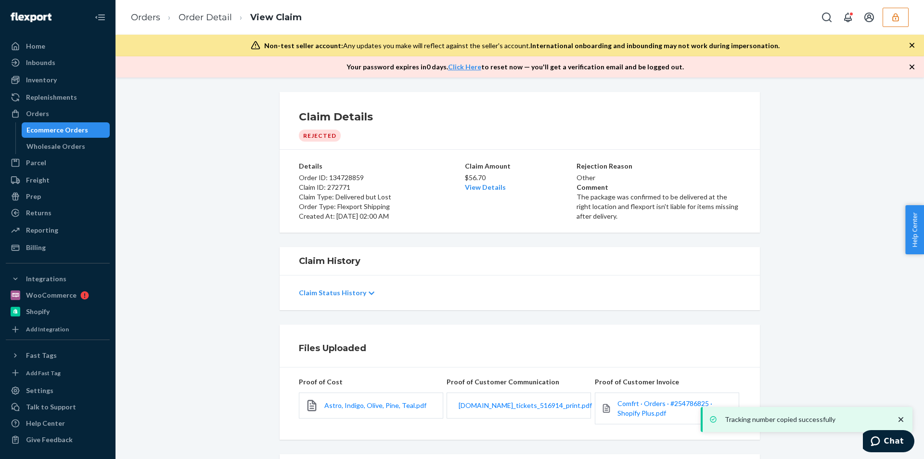
scroll to position [81, 0]
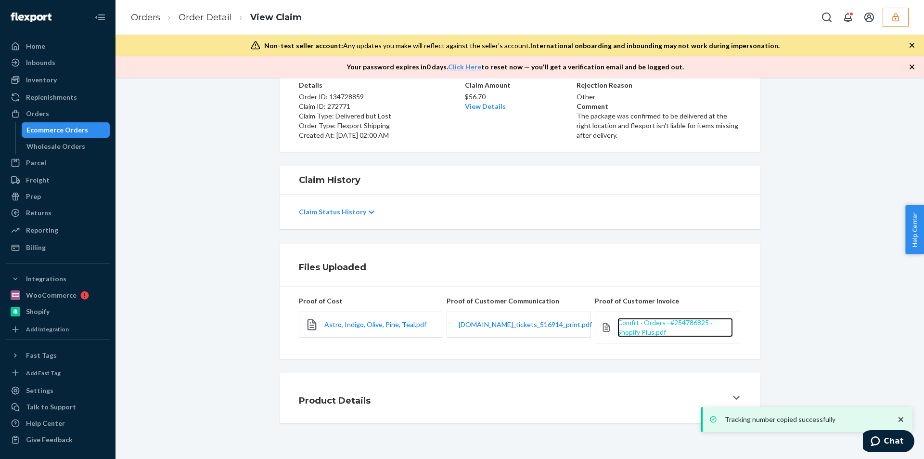
click at [656, 322] on span "Comfrt · Orders · #254786825 · Shopify Plus.pdf" at bounding box center [665, 327] width 95 height 18
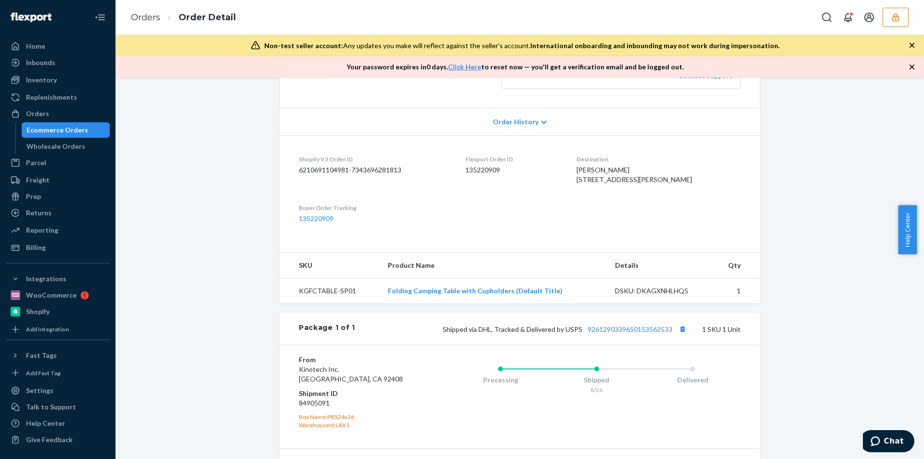
scroll to position [313, 0]
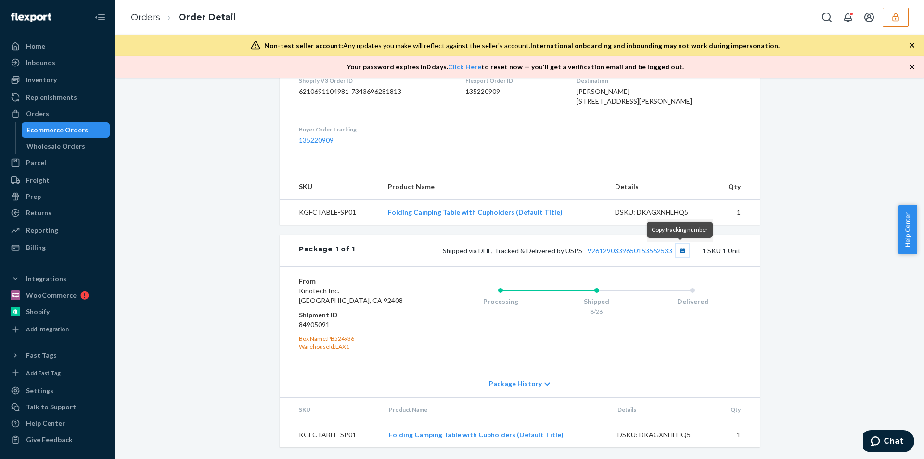
click at [681, 248] on button "Copy tracking number" at bounding box center [682, 250] width 13 height 13
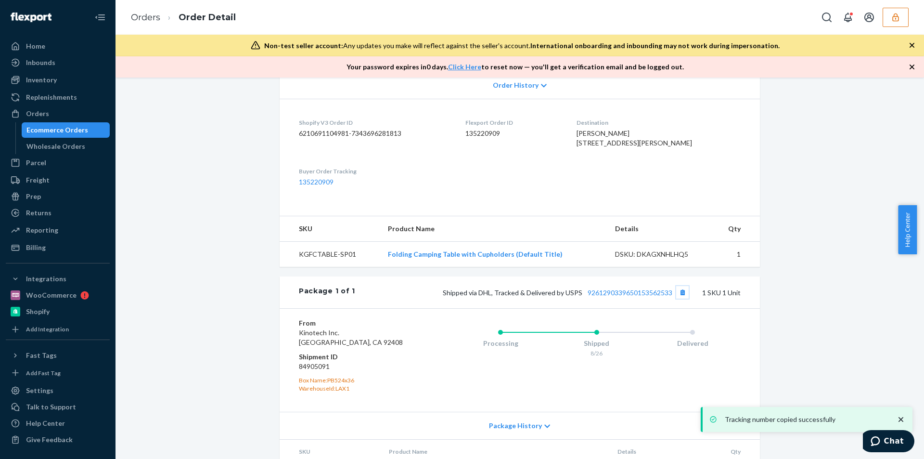
scroll to position [0, 0]
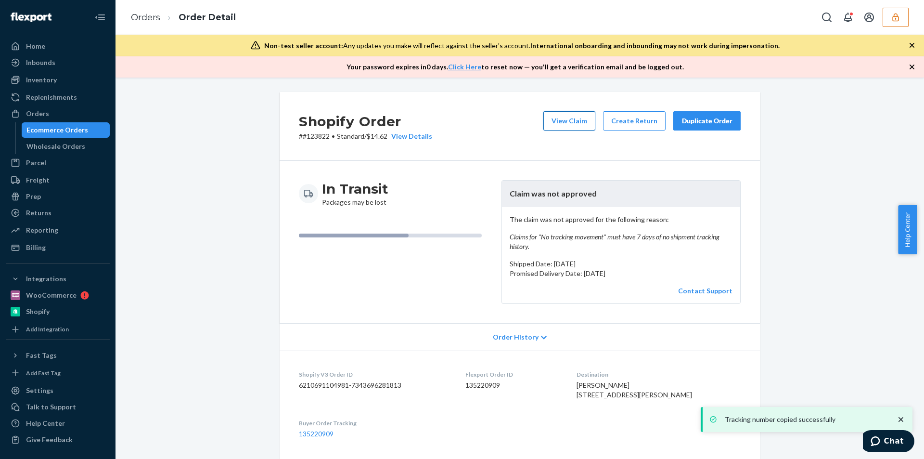
click at [553, 116] on button "View Claim" at bounding box center [570, 120] width 52 height 19
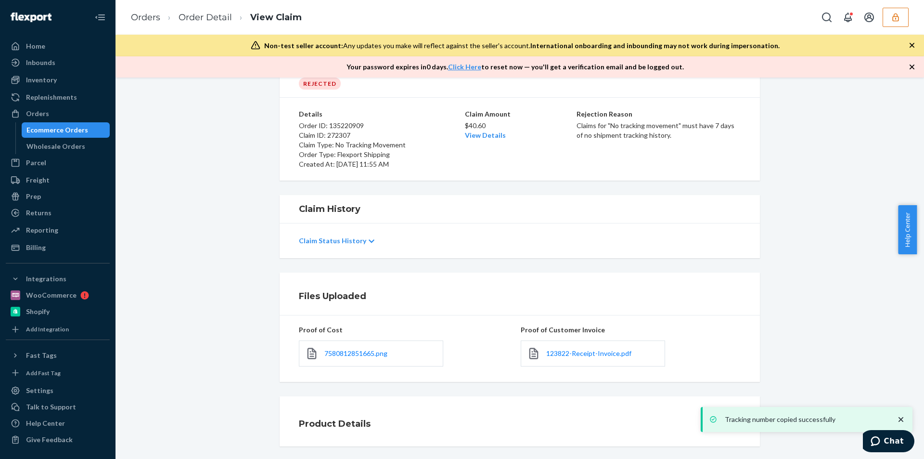
scroll to position [75, 0]
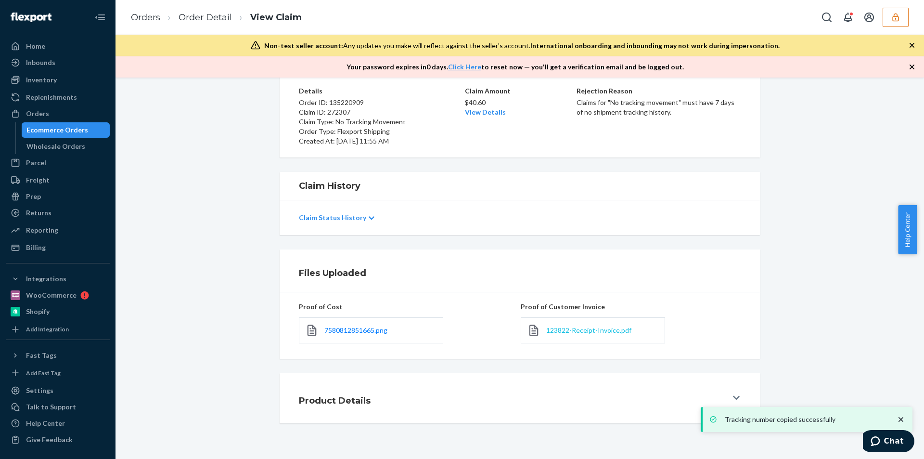
click at [573, 332] on span "123822-Receipt-Invoice.pdf" at bounding box center [588, 330] width 85 height 8
click at [572, 331] on span "123822-Receipt-Invoice.pdf" at bounding box center [588, 330] width 85 height 8
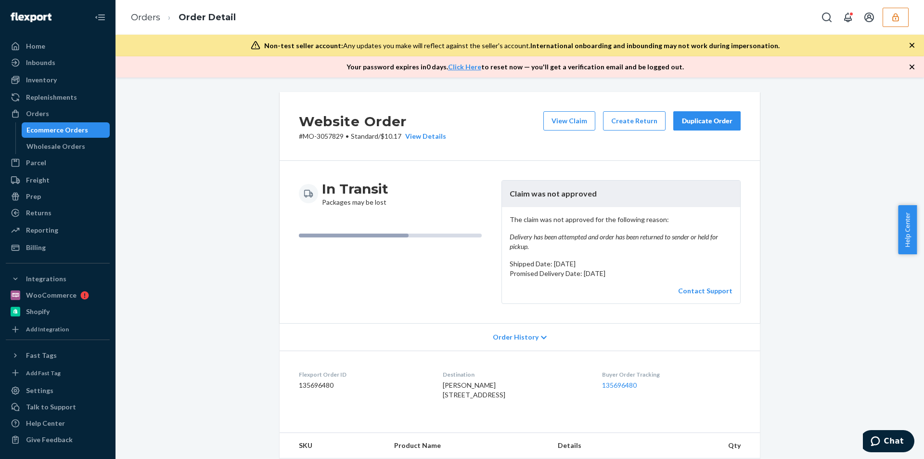
click at [913, 41] on icon "button" at bounding box center [913, 45] width 10 height 10
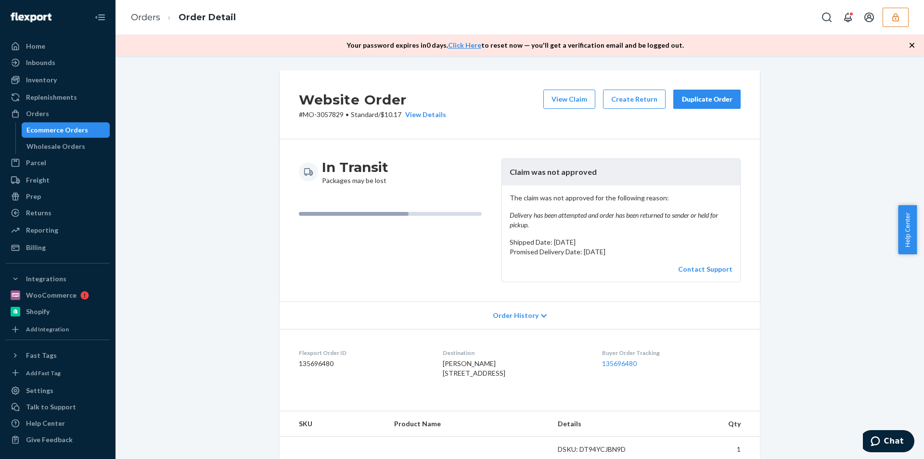
click at [913, 41] on icon "button" at bounding box center [913, 45] width 10 height 10
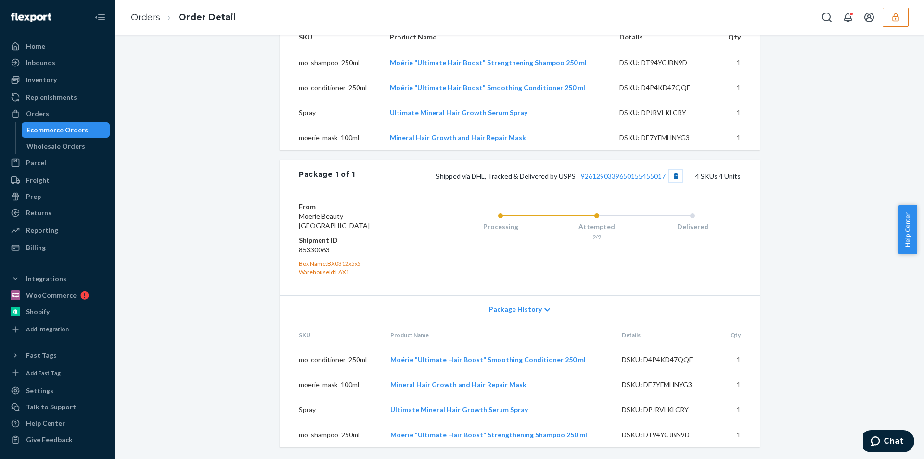
click at [678, 172] on button "Copy tracking number" at bounding box center [676, 175] width 13 height 13
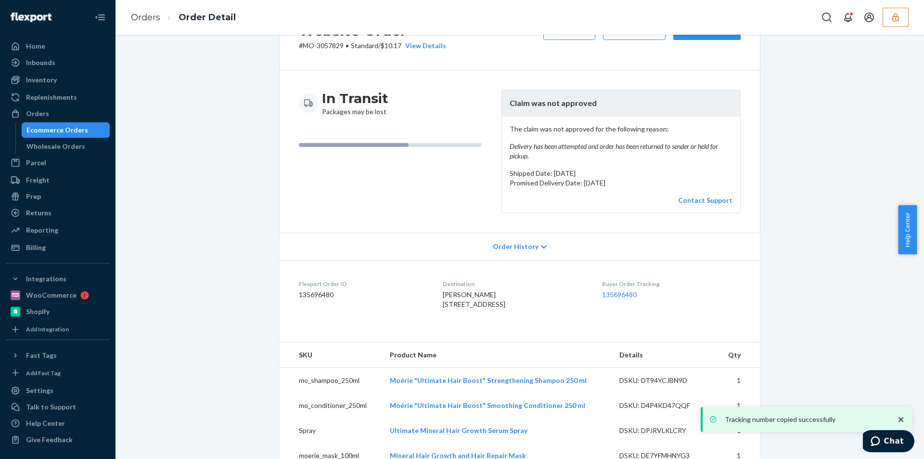
scroll to position [14, 0]
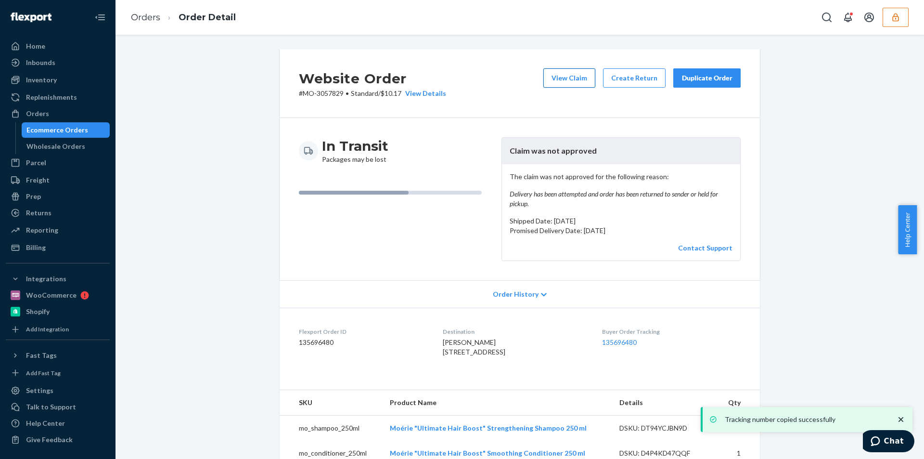
click at [567, 79] on button "View Claim" at bounding box center [570, 77] width 52 height 19
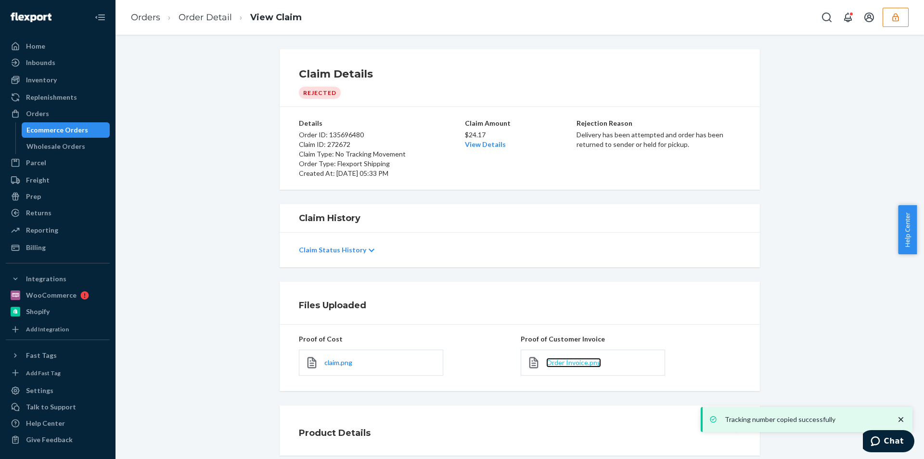
click at [560, 362] on span "Order Invoice.png" at bounding box center [573, 362] width 55 height 8
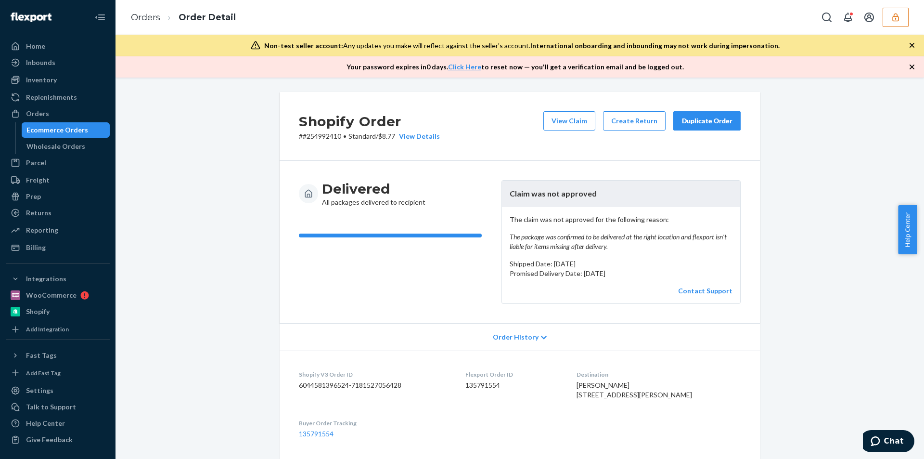
click at [910, 47] on icon "button" at bounding box center [913, 45] width 10 height 10
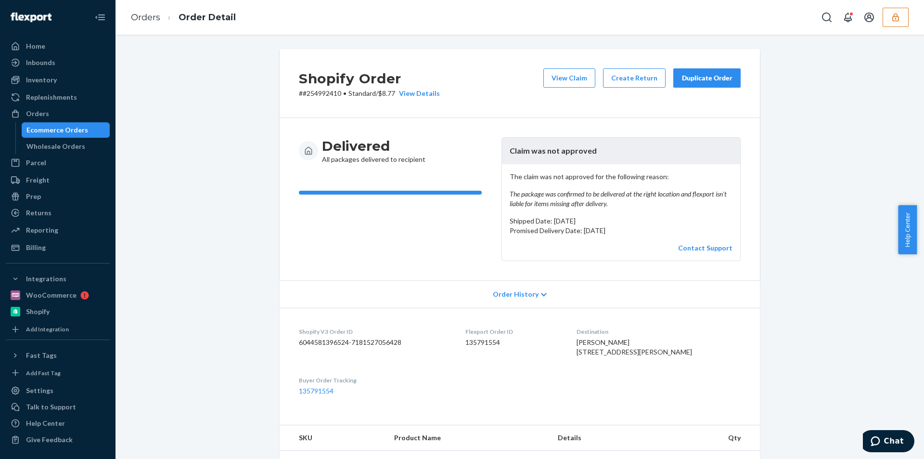
click at [910, 47] on div "Shopify Order # #254992410 • Standard / $8.77 View Details View Claim Create Re…" at bounding box center [520, 247] width 809 height 424
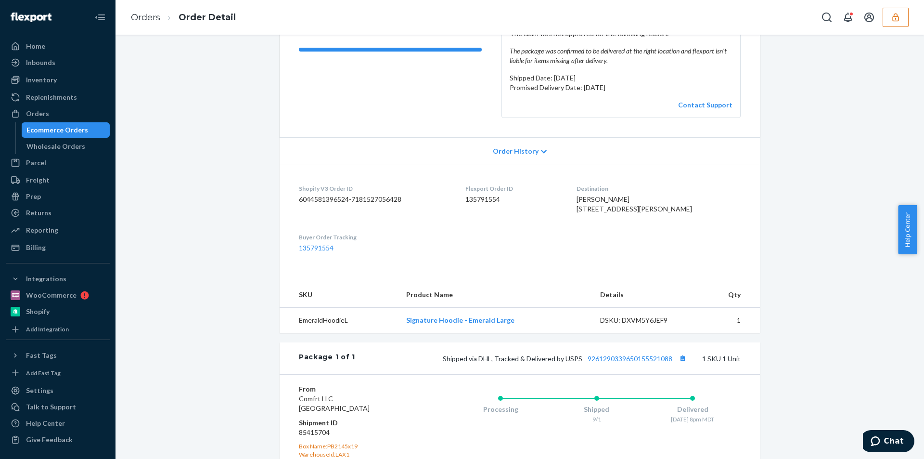
scroll to position [270, 0]
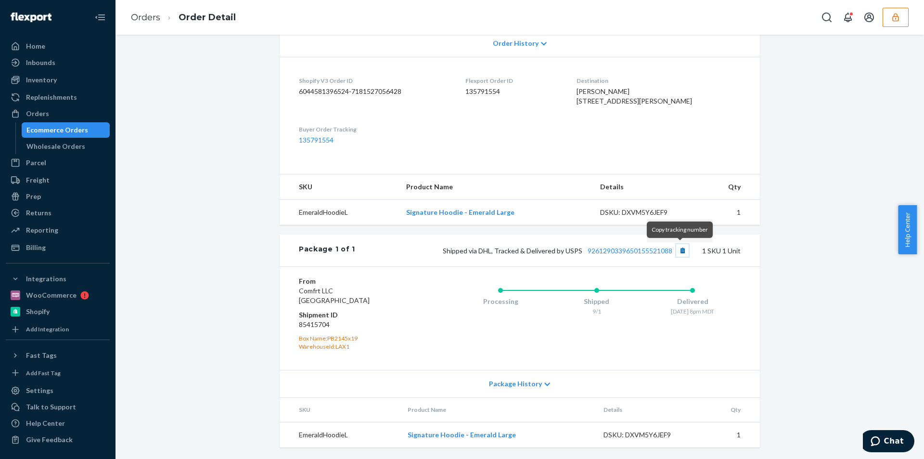
click at [676, 253] on button "Copy tracking number" at bounding box center [682, 250] width 13 height 13
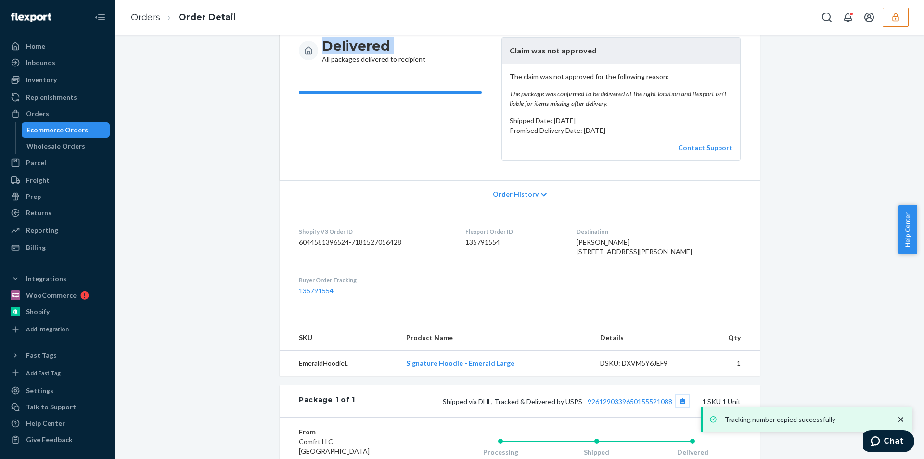
scroll to position [0, 0]
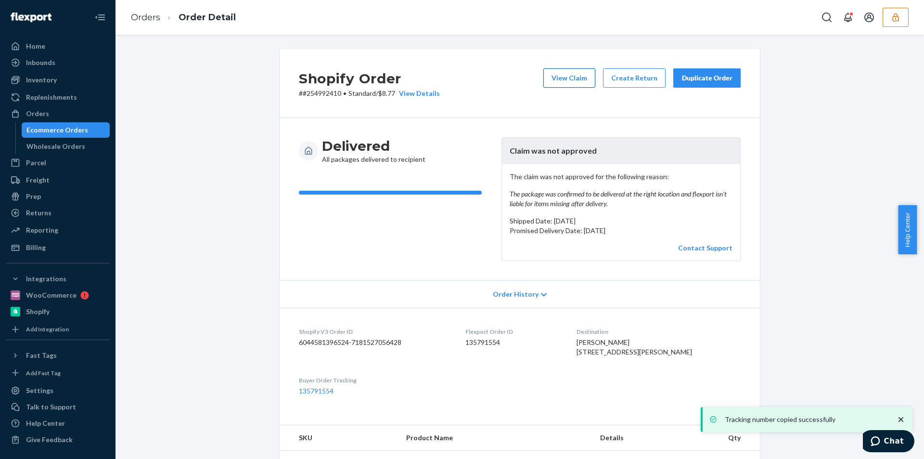
drag, startPoint x: 577, startPoint y: 90, endPoint x: 570, endPoint y: 80, distance: 12.4
click at [576, 90] on div "View Claim Create Return Duplicate Order" at bounding box center [642, 83] width 205 height 30
click at [570, 80] on button "View Claim" at bounding box center [570, 77] width 52 height 19
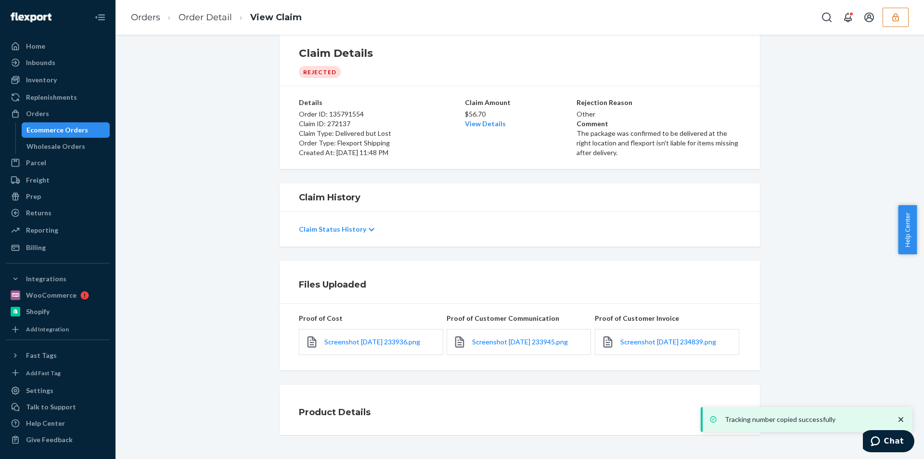
scroll to position [32, 0]
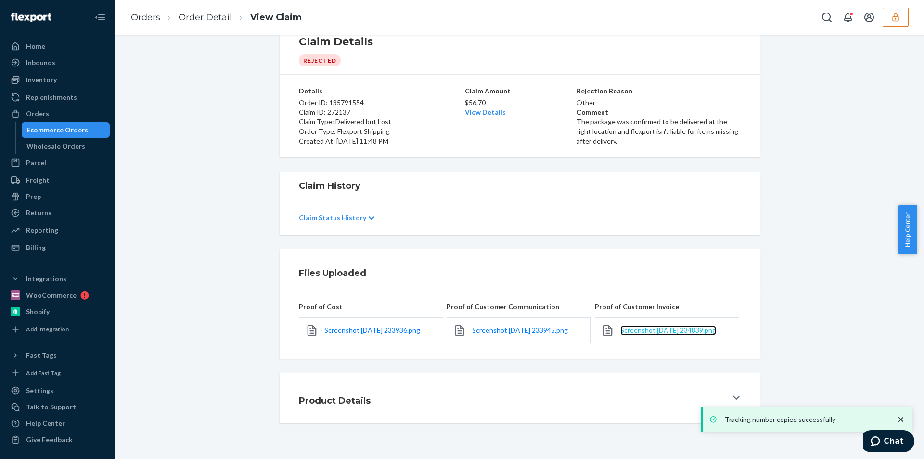
click at [631, 328] on span "Screenshot [DATE] 234839.png" at bounding box center [669, 330] width 96 height 8
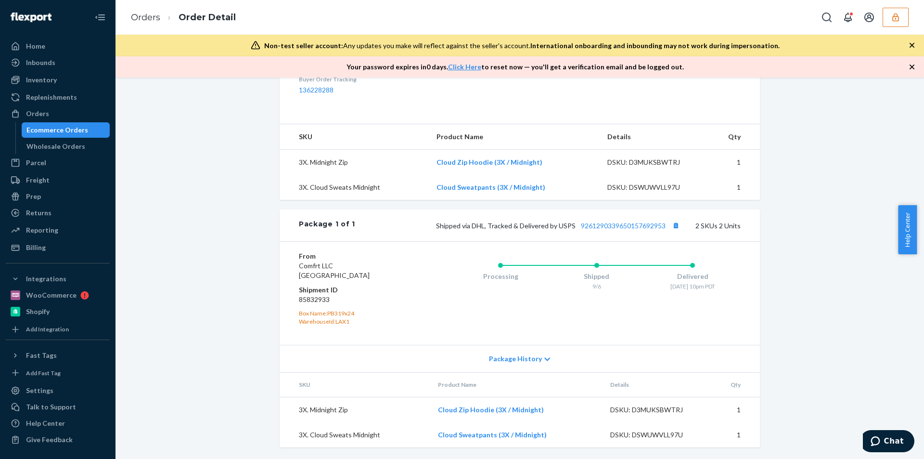
scroll to position [363, 0]
click at [670, 225] on button "Copy tracking number" at bounding box center [676, 225] width 13 height 13
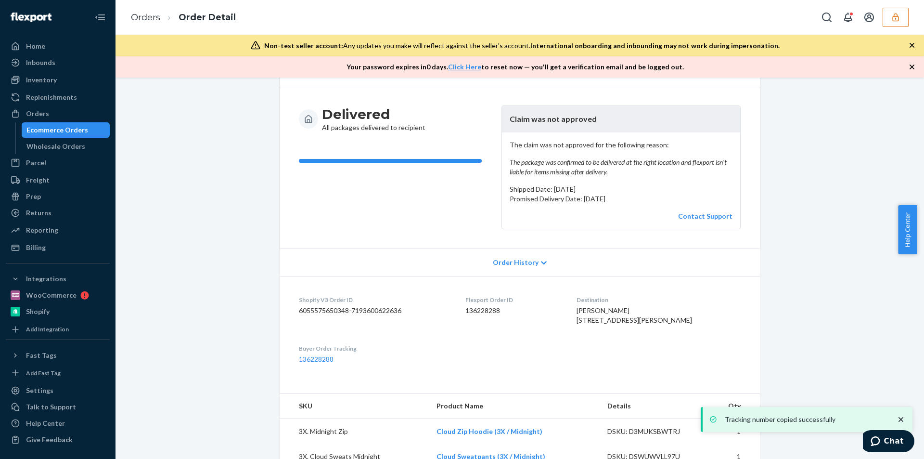
scroll to position [0, 0]
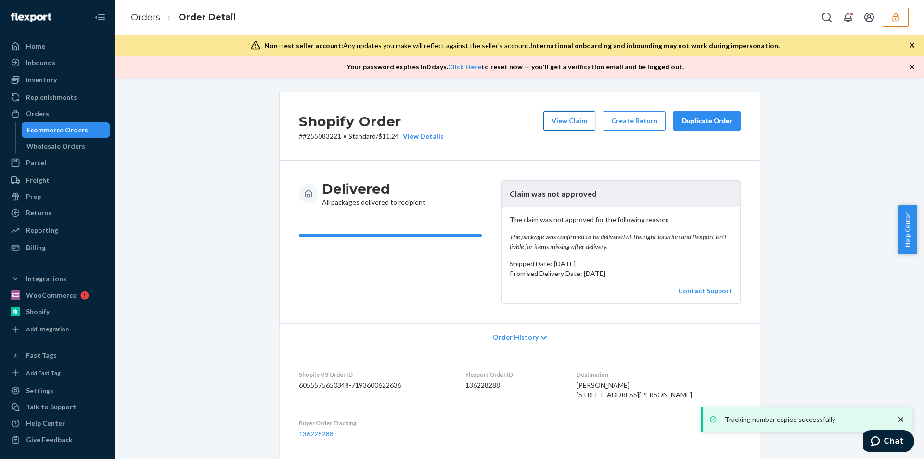
click at [576, 124] on button "View Claim" at bounding box center [570, 120] width 52 height 19
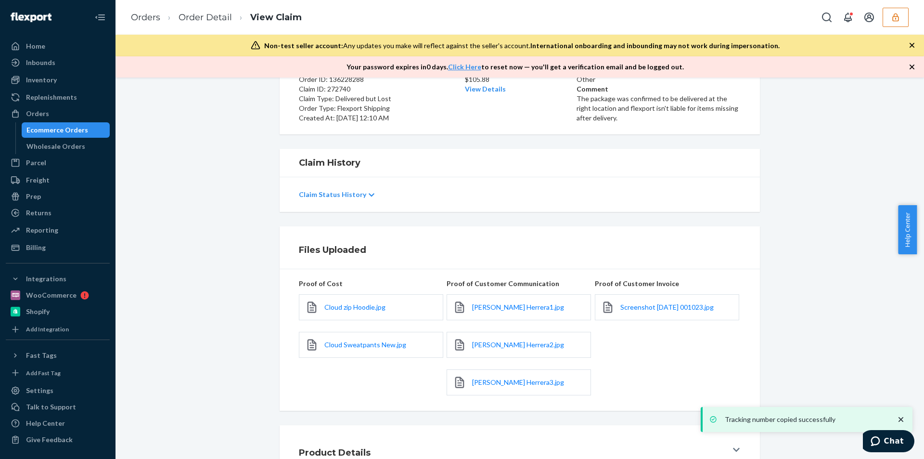
scroll to position [150, 0]
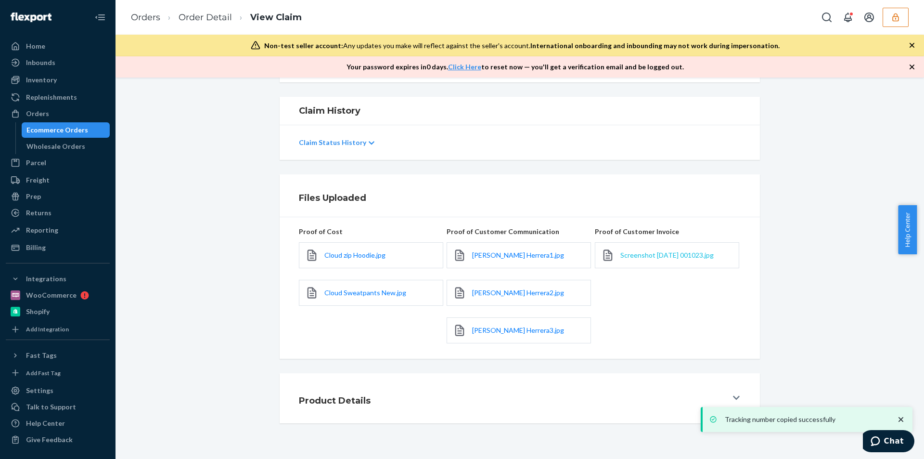
click at [642, 255] on span "Screenshot 2025-09-19 001023.jpg" at bounding box center [667, 255] width 93 height 8
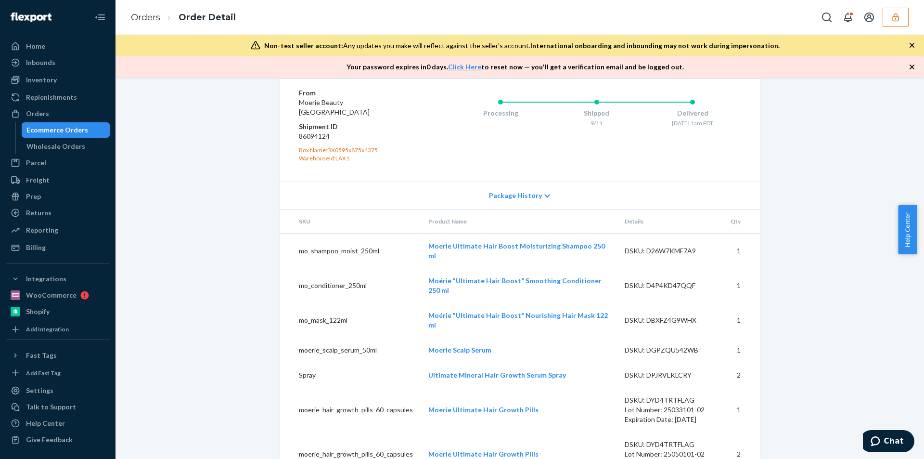
scroll to position [420, 0]
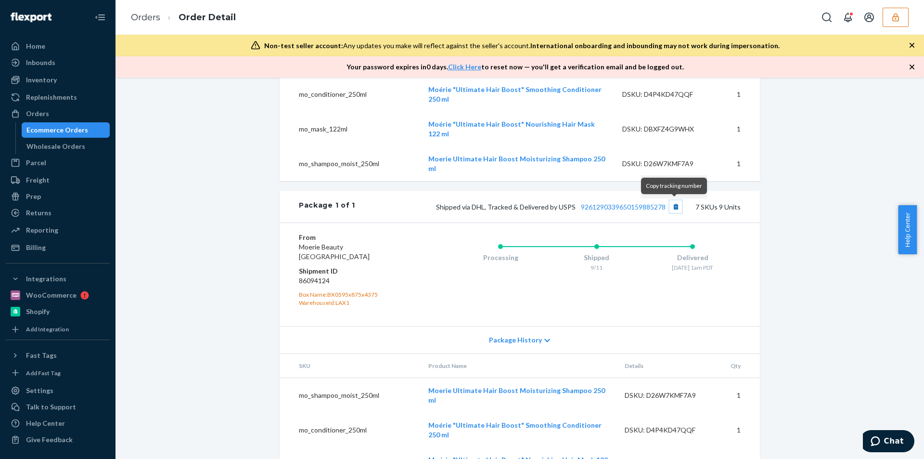
click at [671, 202] on button "Copy tracking number" at bounding box center [676, 206] width 13 height 13
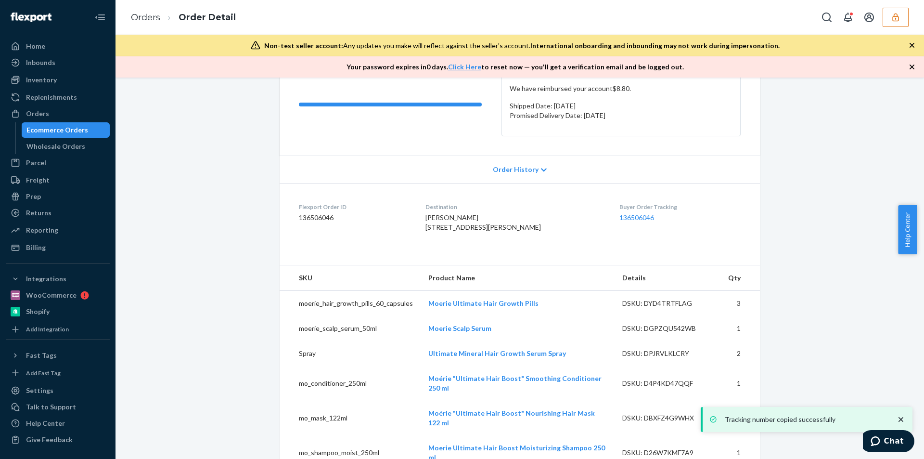
scroll to position [0, 0]
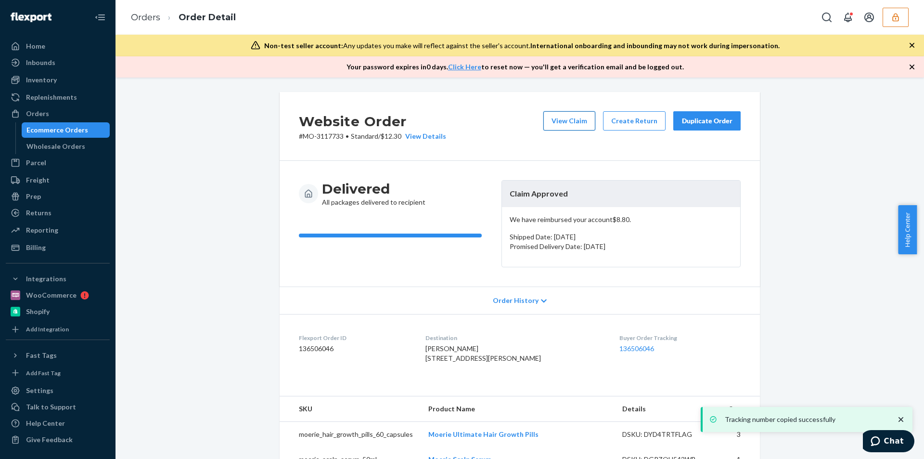
click at [561, 127] on button "View Claim" at bounding box center [570, 120] width 52 height 19
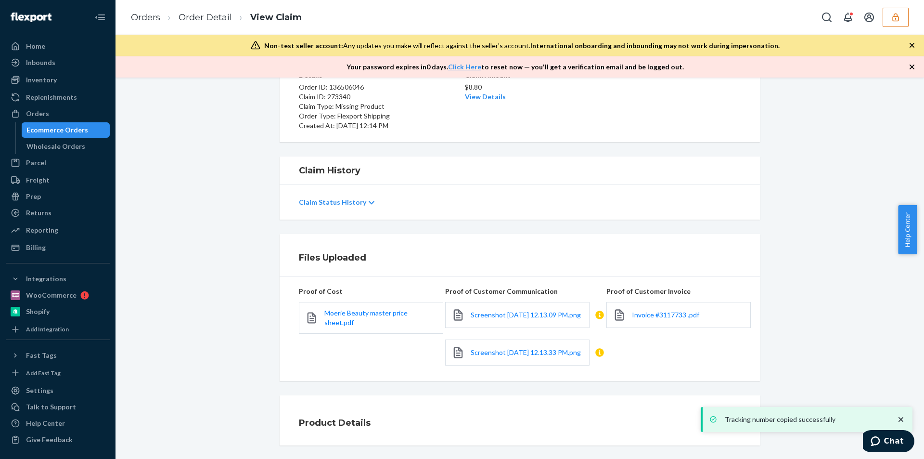
scroll to position [143, 0]
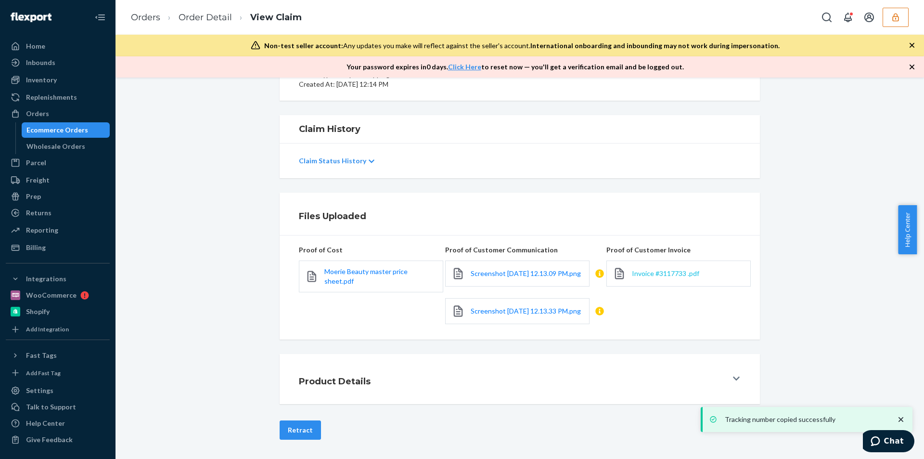
click at [654, 269] on span "Invoice #3117733 .pdf" at bounding box center [665, 273] width 67 height 8
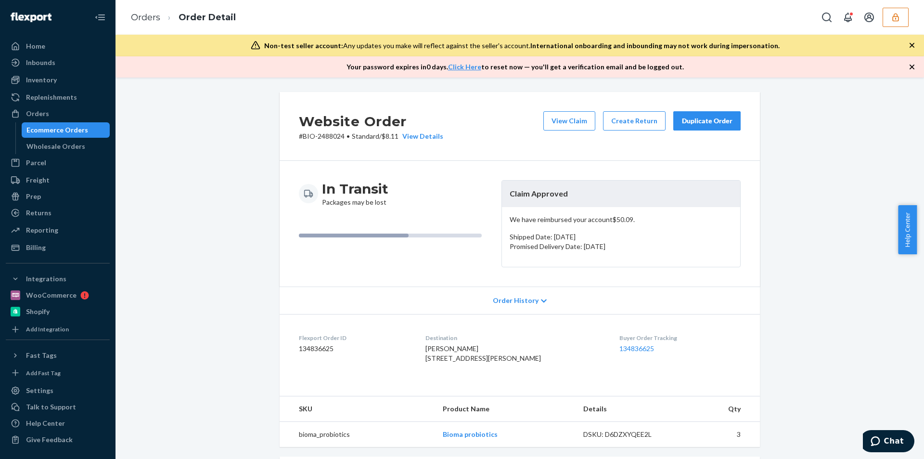
click at [910, 41] on icon "button" at bounding box center [913, 45] width 10 height 10
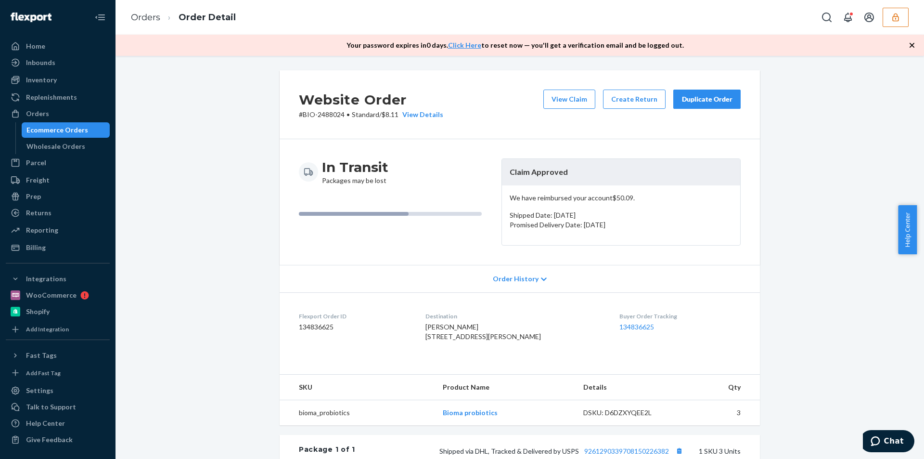
click at [910, 41] on icon "button" at bounding box center [913, 45] width 10 height 10
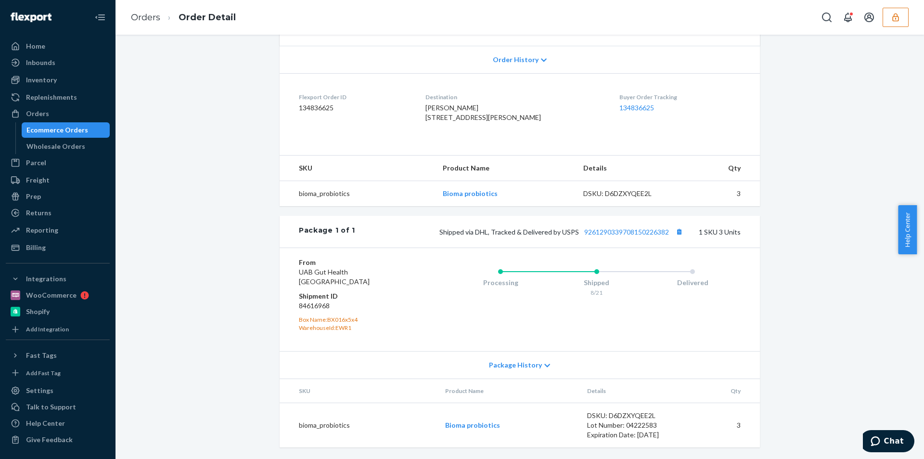
scroll to position [217, 0]
click at [679, 230] on button "Copy tracking number" at bounding box center [679, 231] width 13 height 13
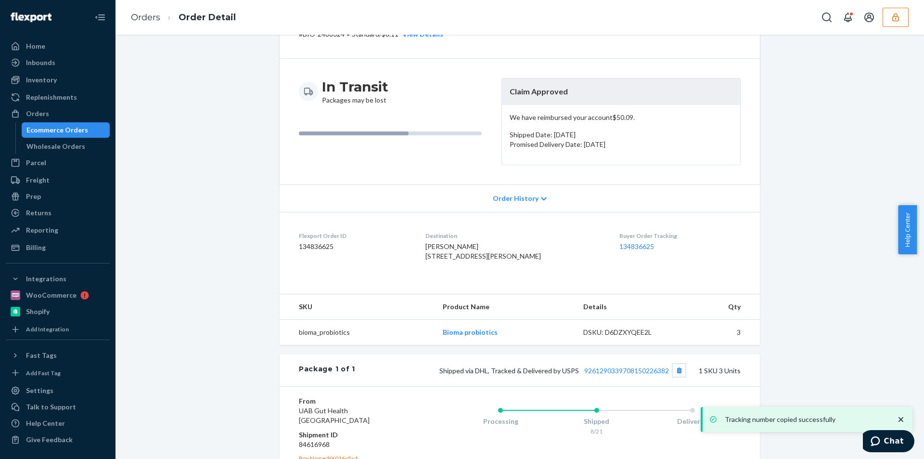
scroll to position [0, 0]
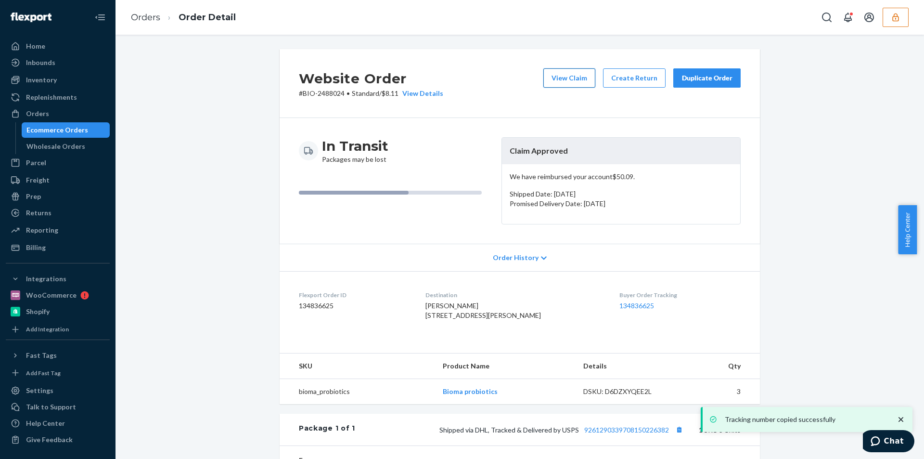
click at [567, 79] on button "View Claim" at bounding box center [570, 77] width 52 height 19
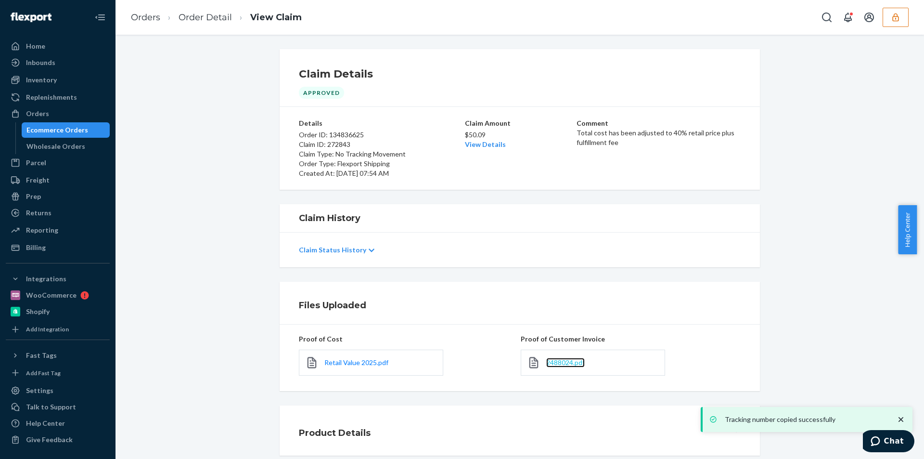
click at [557, 361] on span "2488024.pdf" at bounding box center [565, 362] width 39 height 8
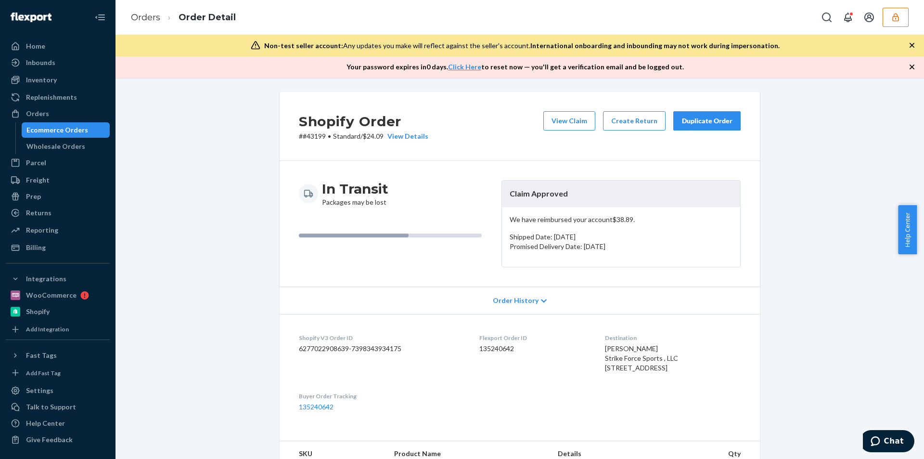
click at [917, 30] on div "Orders Order Detail" at bounding box center [520, 17] width 809 height 35
click at [916, 45] on icon "button" at bounding box center [913, 45] width 10 height 10
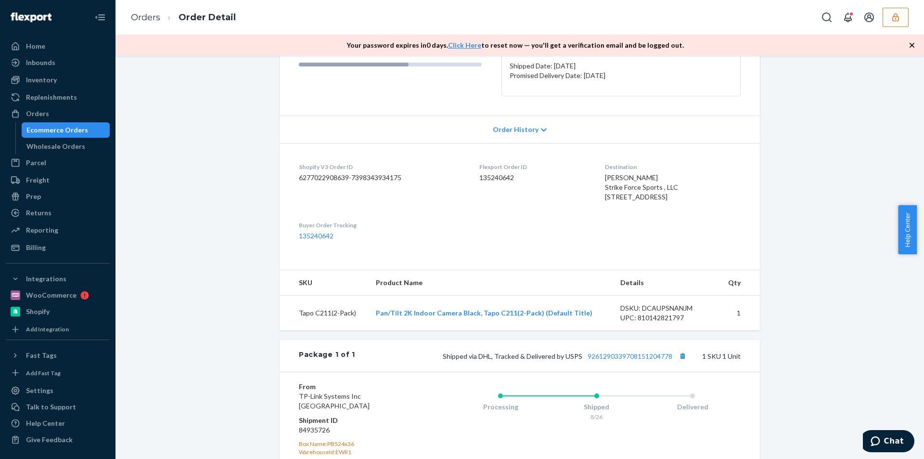
scroll to position [284, 0]
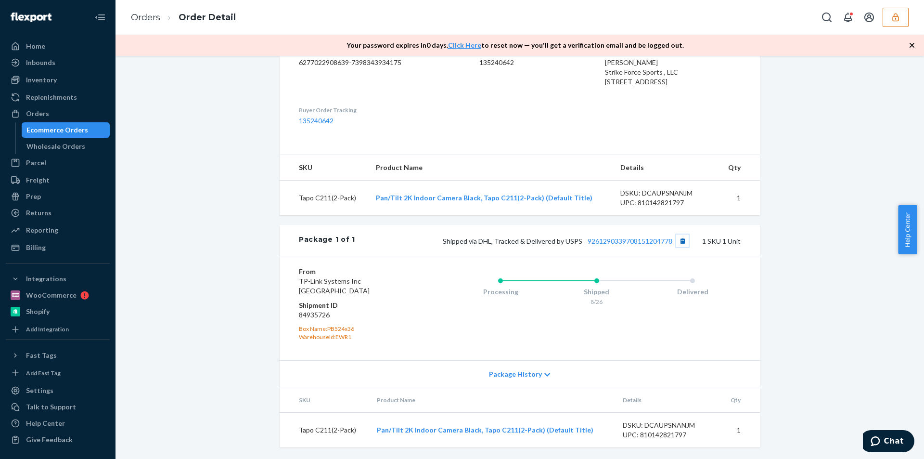
click at [683, 243] on button "Copy tracking number" at bounding box center [682, 240] width 13 height 13
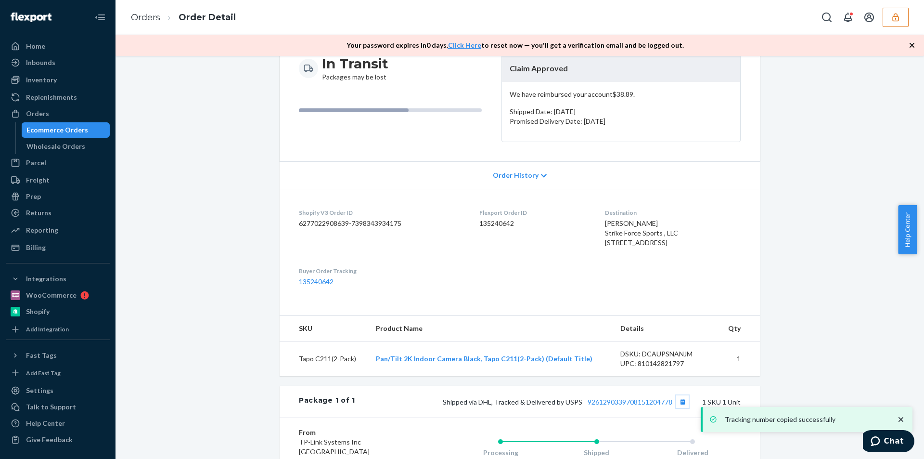
scroll to position [0, 0]
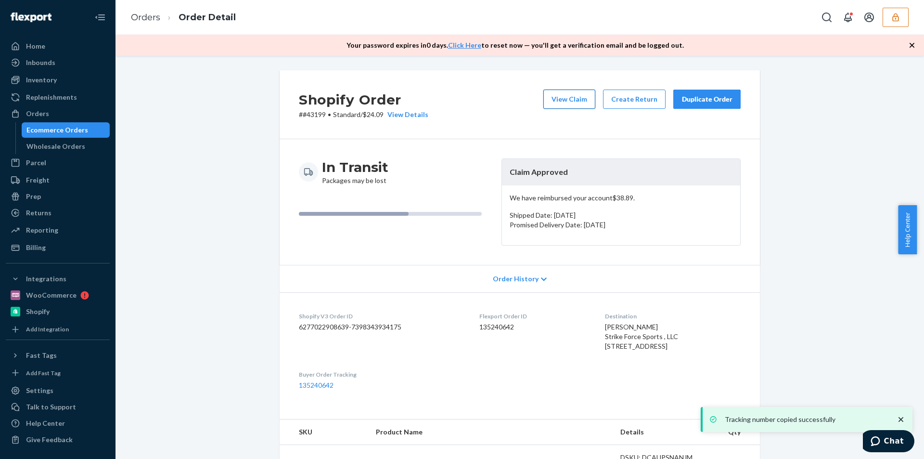
click at [569, 101] on button "View Claim" at bounding box center [570, 99] width 52 height 19
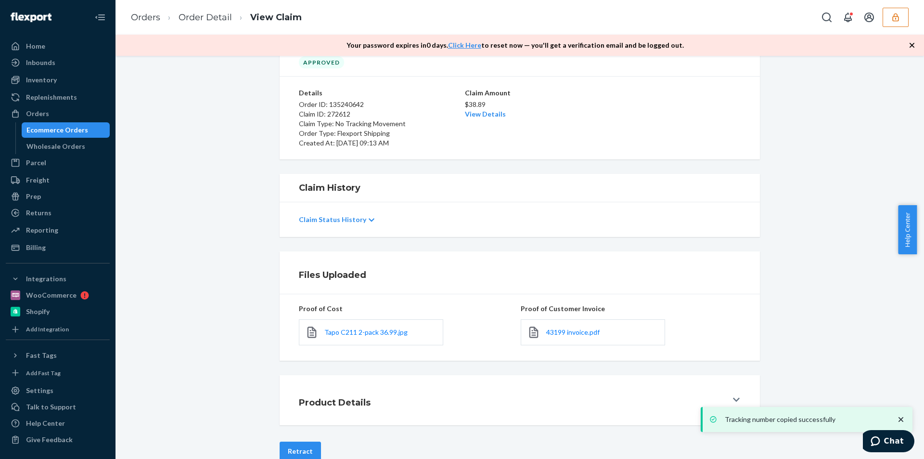
scroll to position [73, 0]
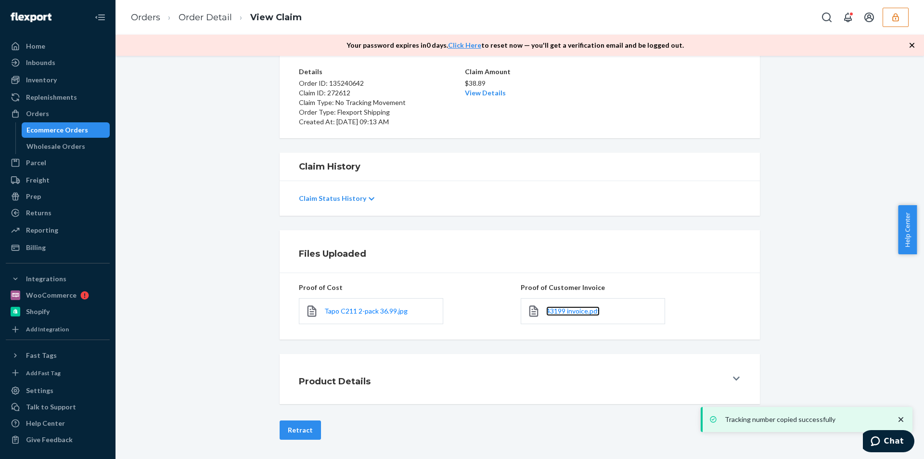
click at [570, 315] on link "43199 invoice.pdf" at bounding box center [572, 311] width 53 height 10
click at [201, 8] on ol "Orders Order Detail View Claim" at bounding box center [216, 17] width 186 height 28
click at [197, 21] on link "Order Detail" at bounding box center [205, 17] width 53 height 11
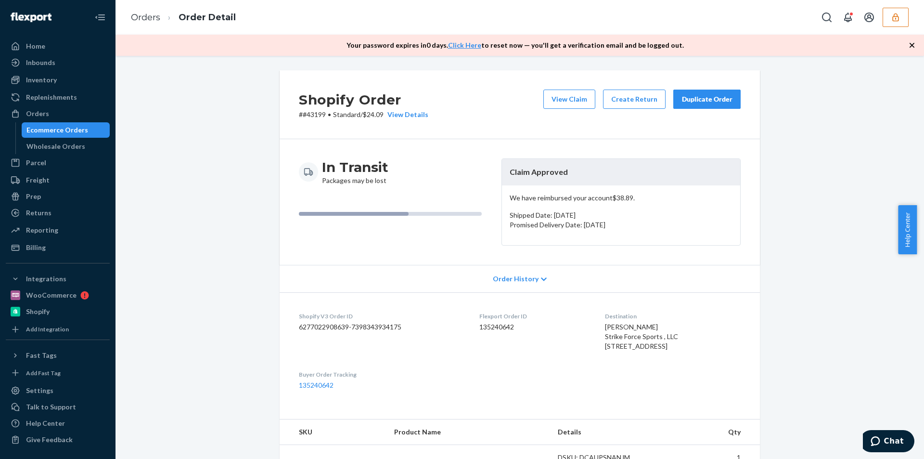
click at [912, 46] on icon "button" at bounding box center [912, 45] width 5 height 5
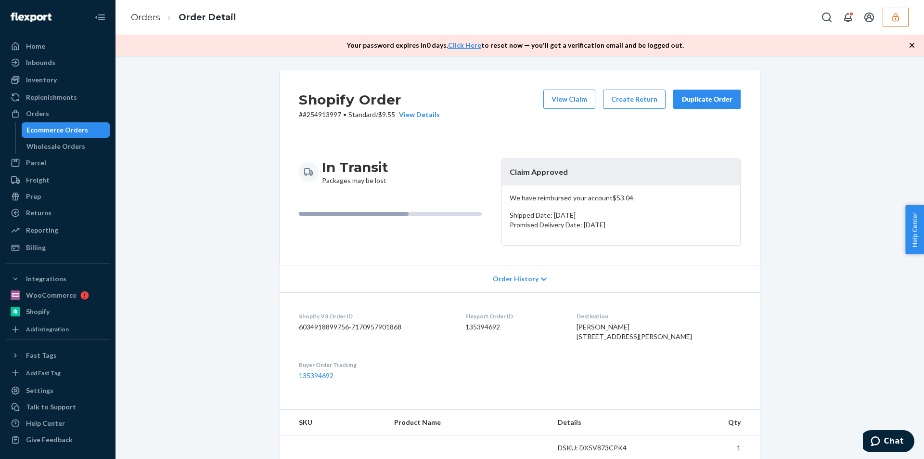
click at [911, 42] on icon "button" at bounding box center [913, 45] width 10 height 10
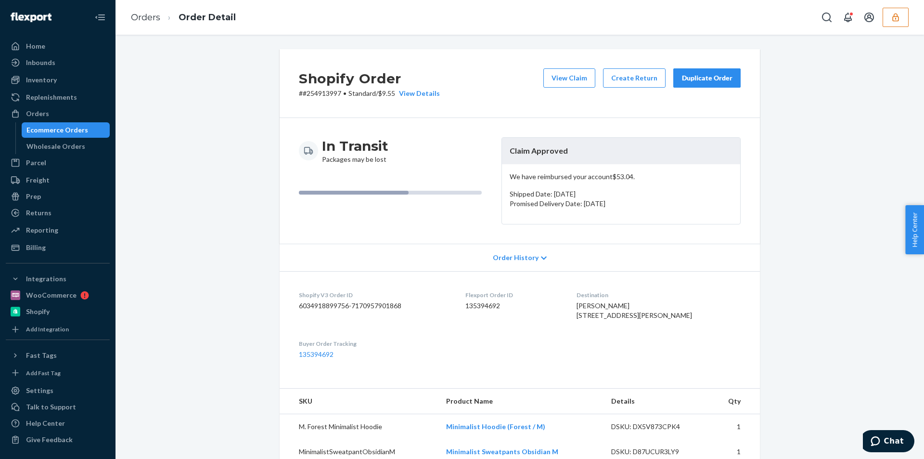
scroll to position [284, 0]
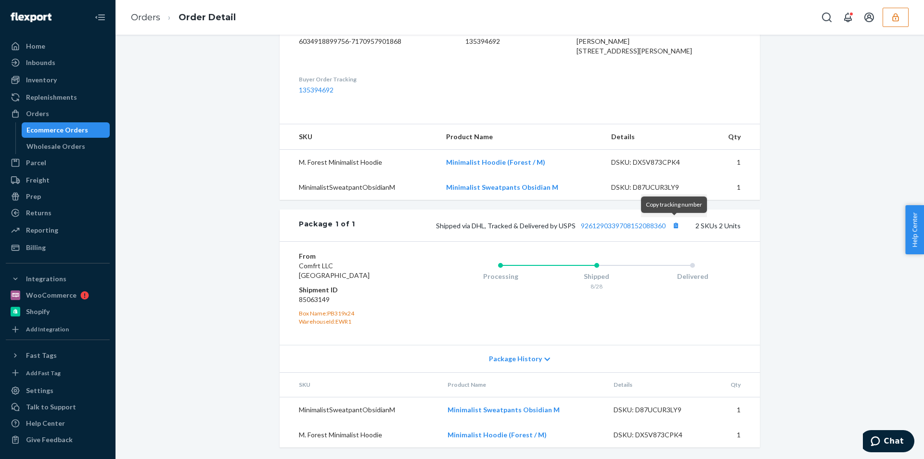
click at [676, 216] on div "Copy tracking number" at bounding box center [674, 205] width 66 height 23
click at [676, 223] on button "Copy tracking number" at bounding box center [676, 225] width 13 height 13
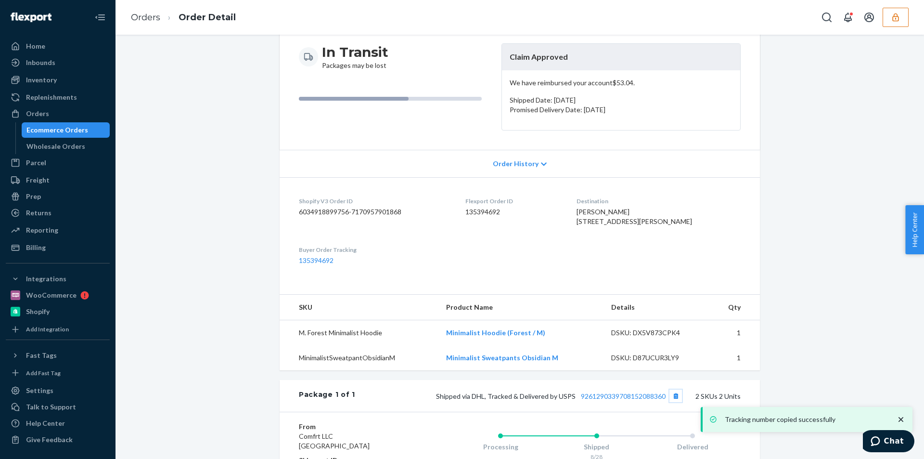
scroll to position [0, 0]
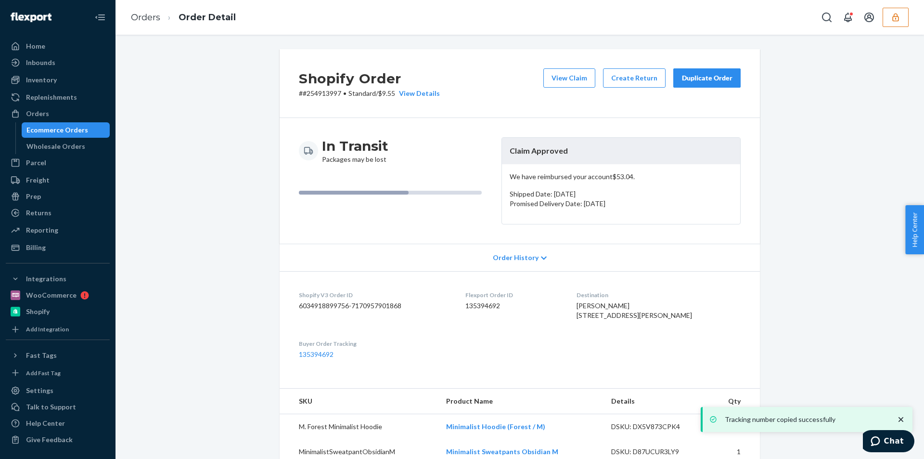
click at [560, 67] on div "Shopify Order # #254913997 • Standard / $9.55 View Details View Claim Create Re…" at bounding box center [520, 83] width 481 height 69
click at [565, 78] on button "View Claim" at bounding box center [570, 77] width 52 height 19
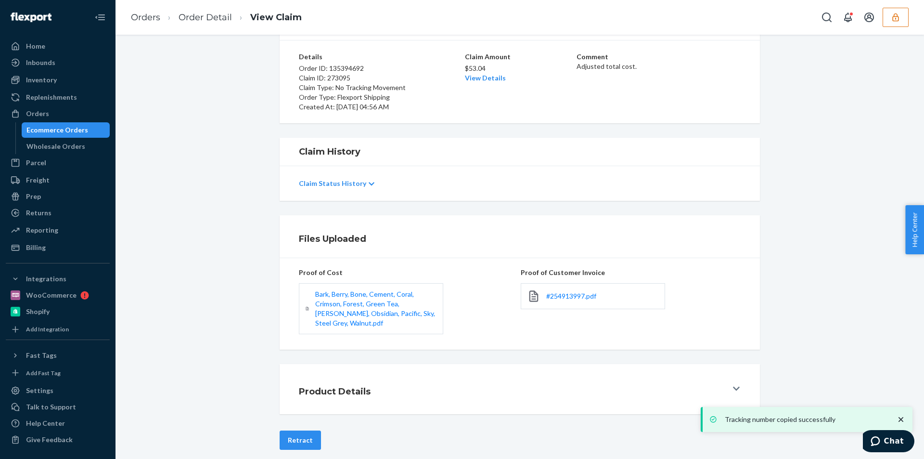
scroll to position [77, 0]
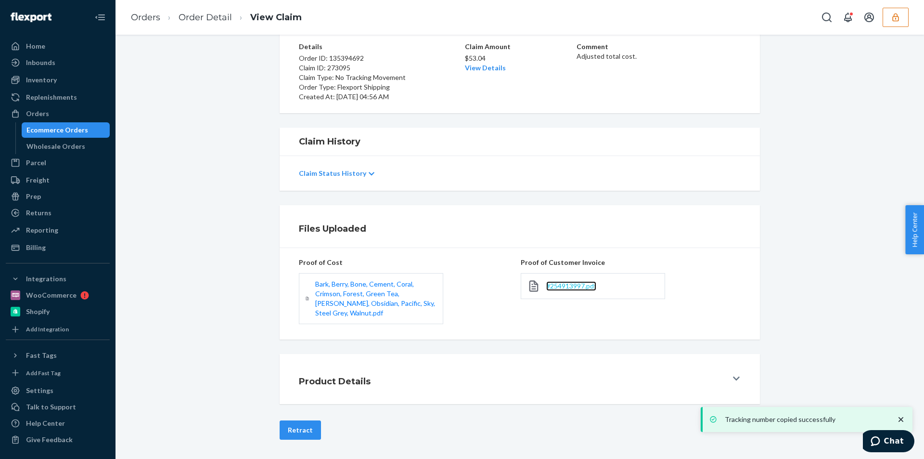
click at [562, 283] on span "#254913997.pdf" at bounding box center [571, 286] width 50 height 8
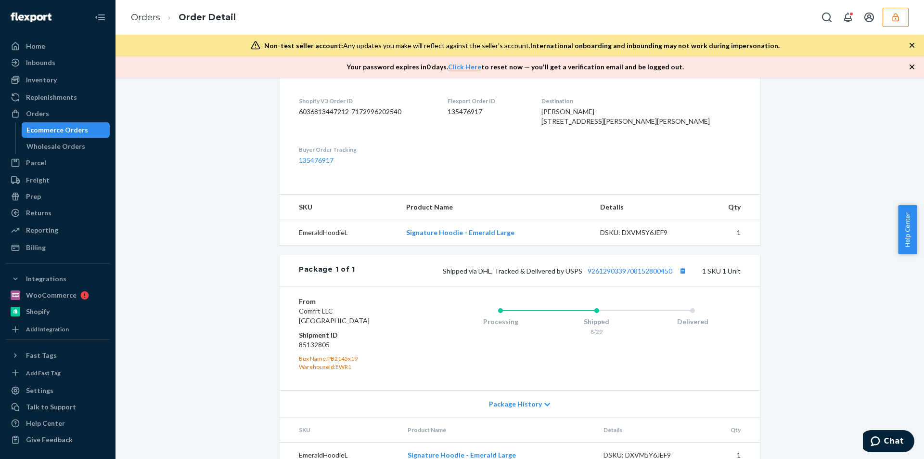
scroll to position [276, 0]
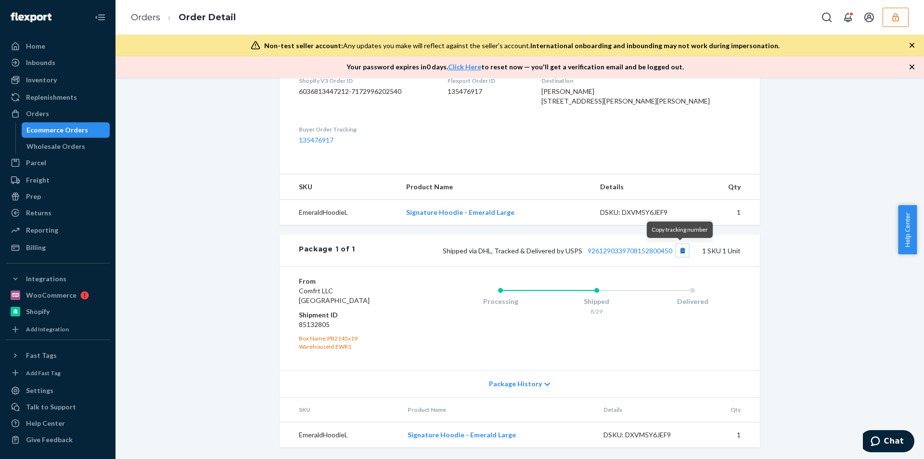
click at [676, 246] on button "Copy tracking number" at bounding box center [682, 250] width 13 height 13
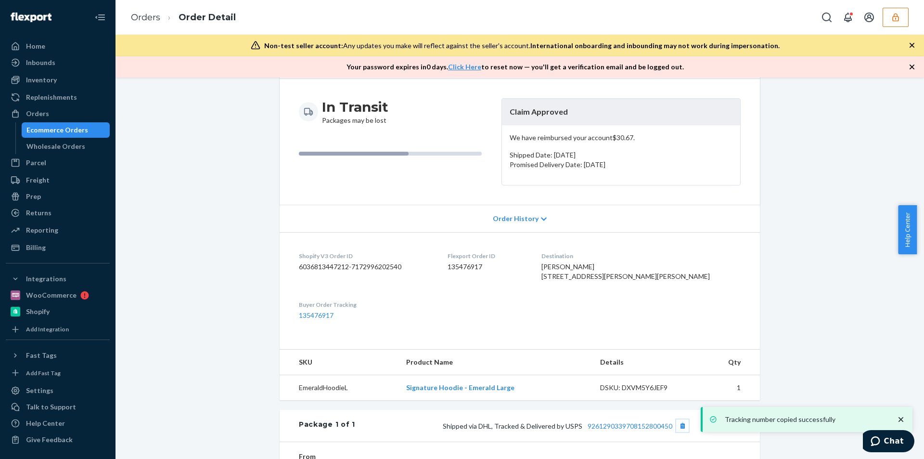
scroll to position [0, 0]
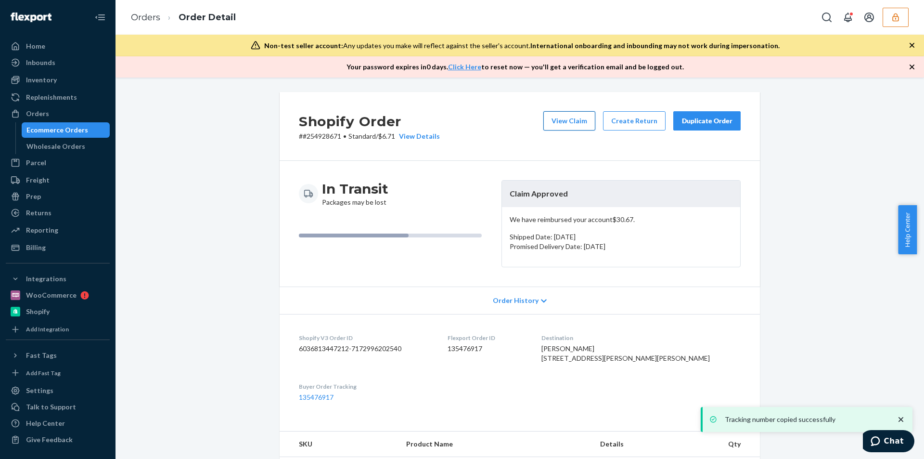
click at [572, 125] on button "View Claim" at bounding box center [570, 120] width 52 height 19
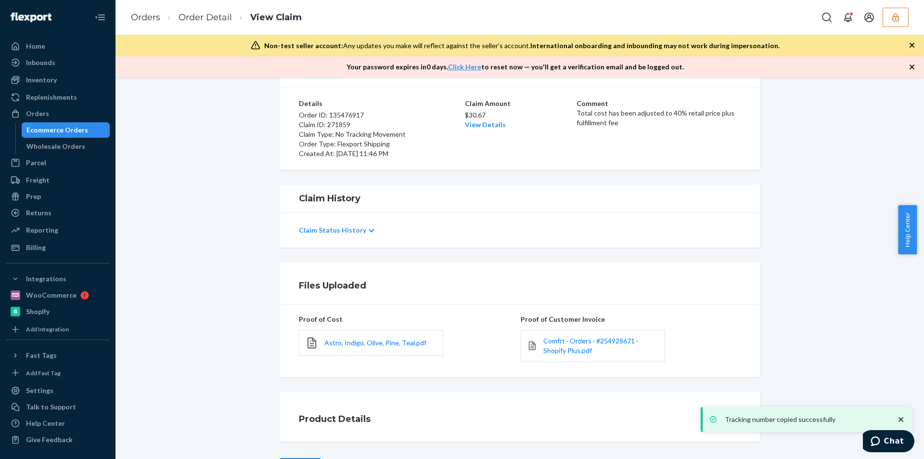
scroll to position [100, 0]
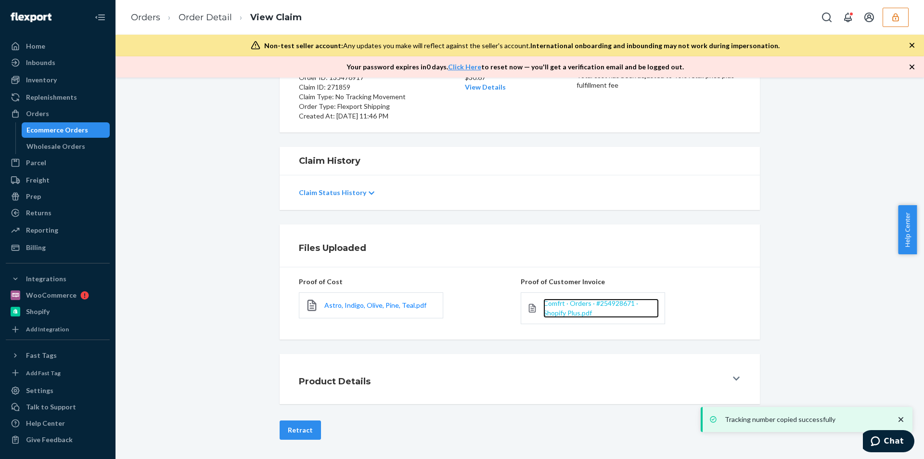
click at [560, 303] on span "Comfrt · Orders · #254928671 · Shopify Plus.pdf" at bounding box center [591, 308] width 95 height 18
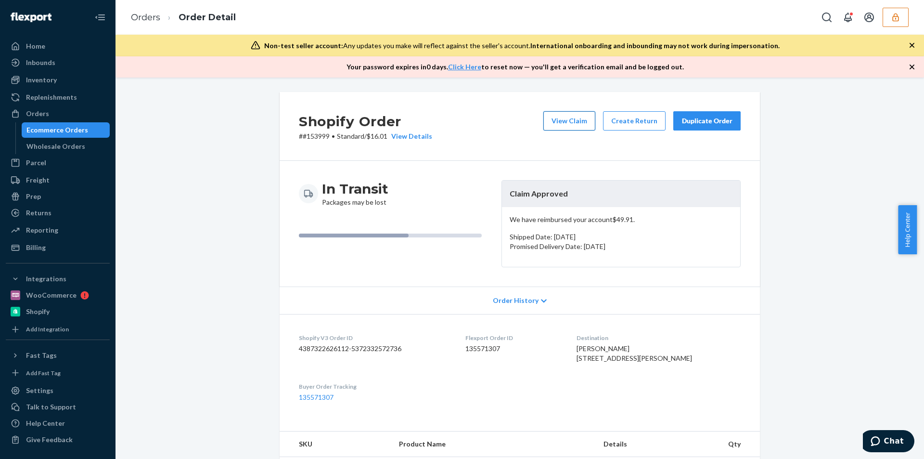
click at [573, 119] on button "View Claim" at bounding box center [570, 120] width 52 height 19
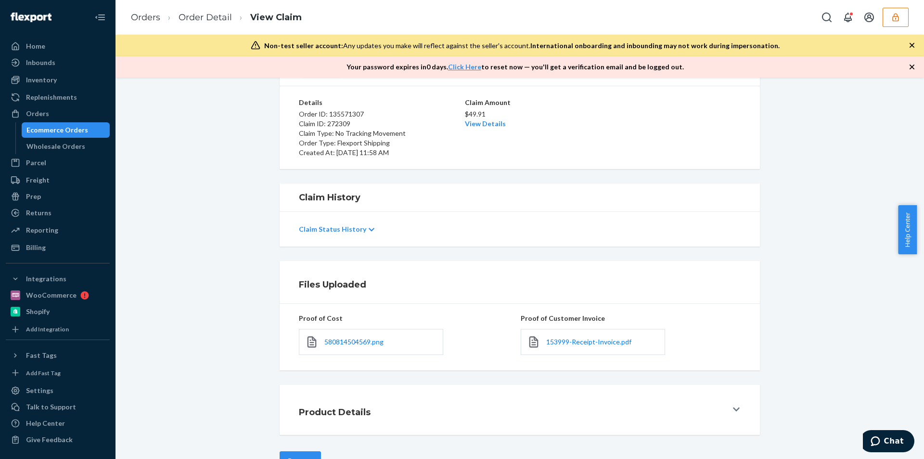
scroll to position [94, 0]
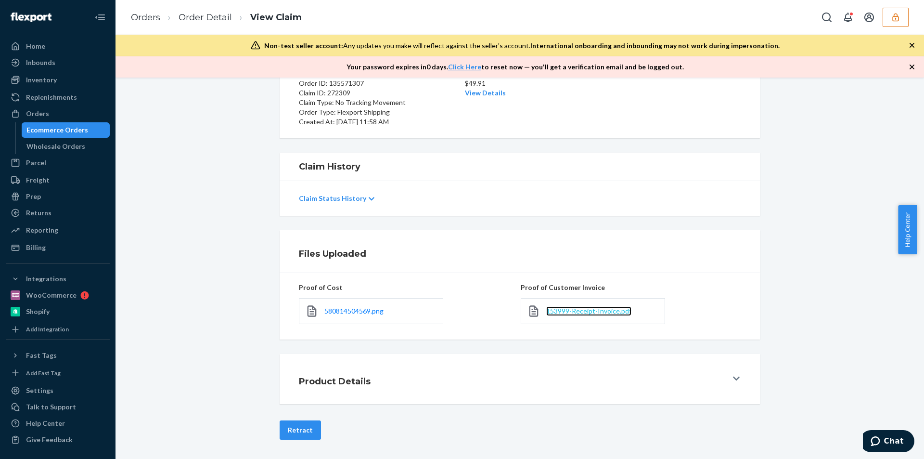
click at [562, 312] on span "153999-Receipt-Invoice.pdf" at bounding box center [588, 311] width 85 height 8
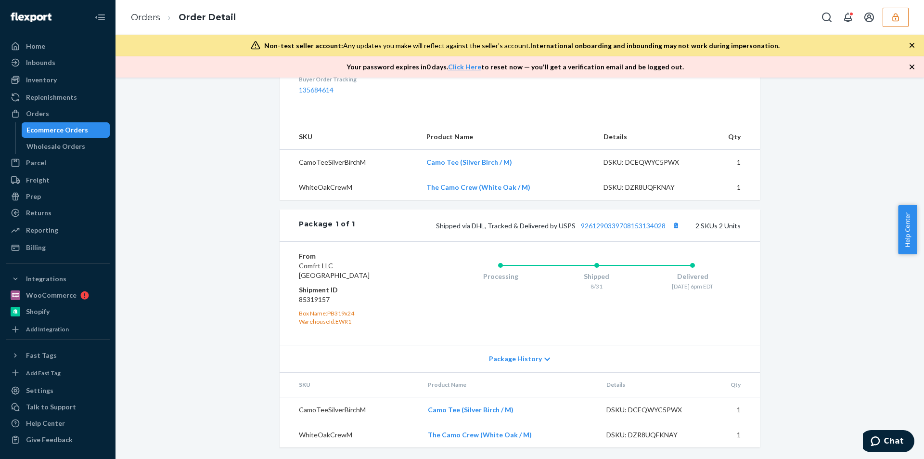
scroll to position [363, 0]
click at [677, 224] on button "Copy tracking number" at bounding box center [676, 225] width 13 height 13
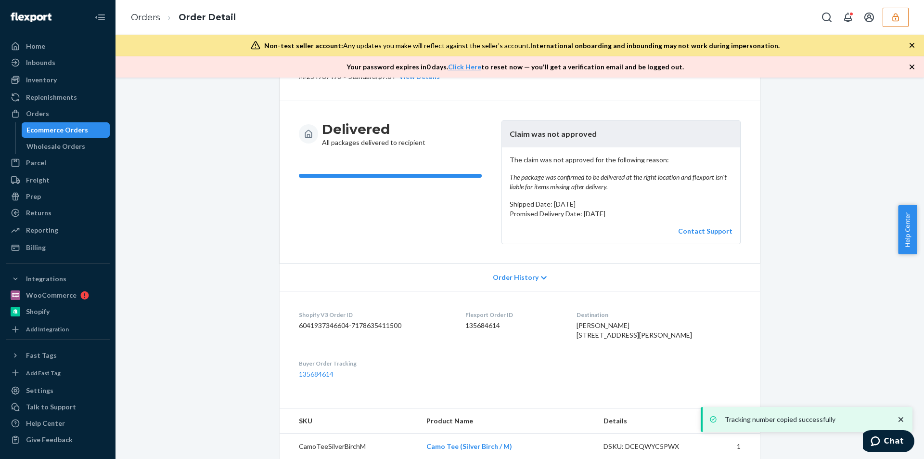
scroll to position [0, 0]
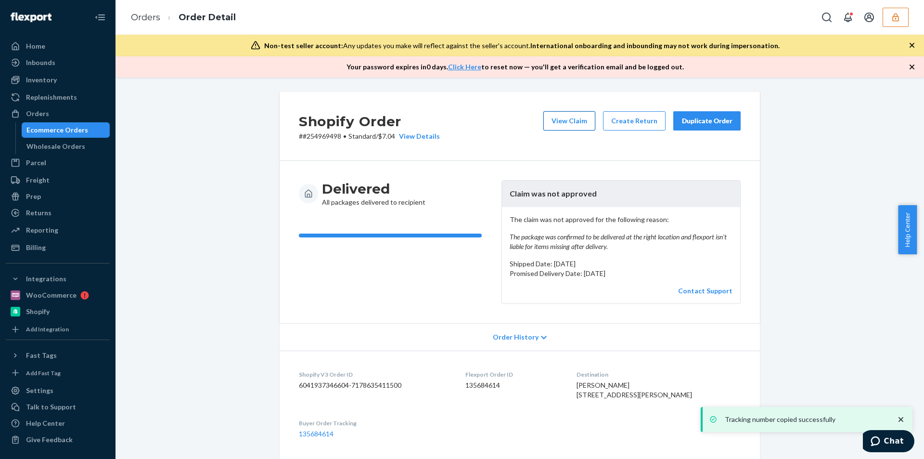
click at [572, 116] on button "View Claim" at bounding box center [570, 120] width 52 height 19
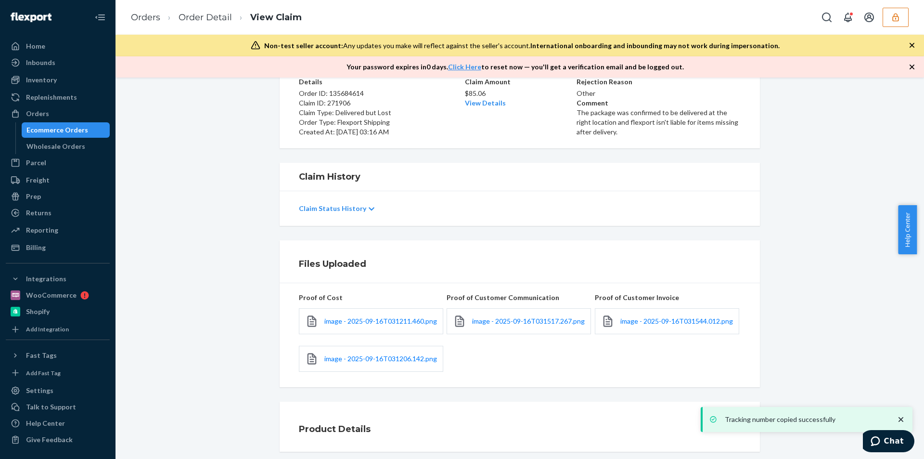
scroll to position [113, 0]
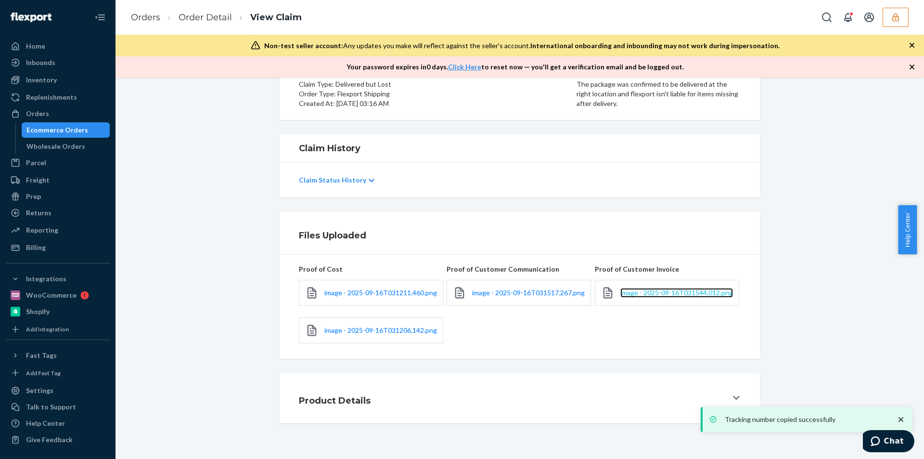
click at [646, 291] on span "image - 2025-09-16T031544.012.png" at bounding box center [677, 292] width 113 height 8
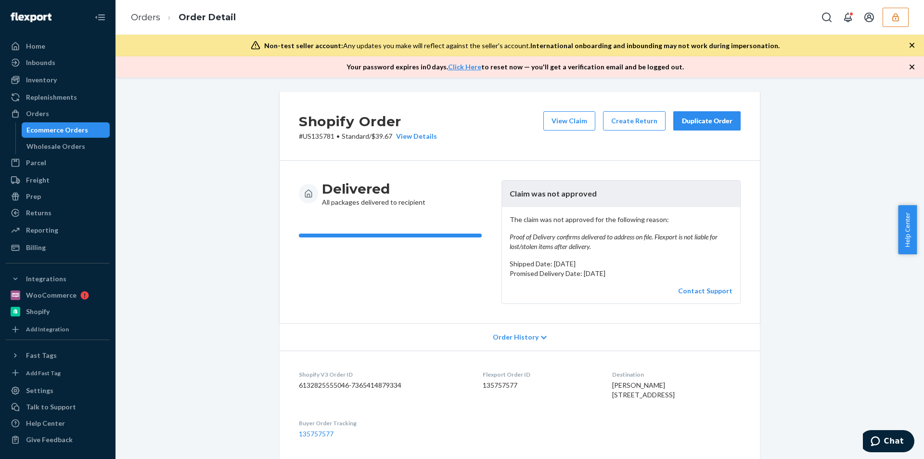
click at [562, 108] on div "Shopify Order # US135781 • Standard / $39.67 View Details View Claim Create Ret…" at bounding box center [520, 126] width 481 height 69
click at [564, 118] on button "View Claim" at bounding box center [570, 120] width 52 height 19
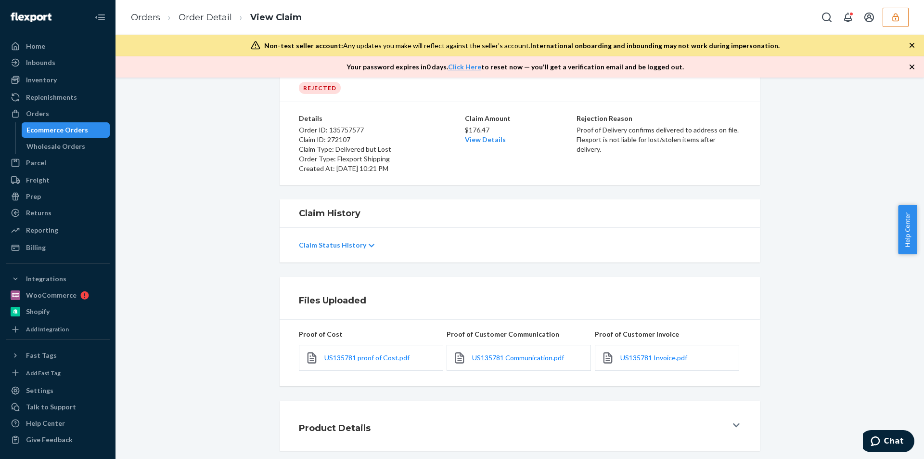
scroll to position [75, 0]
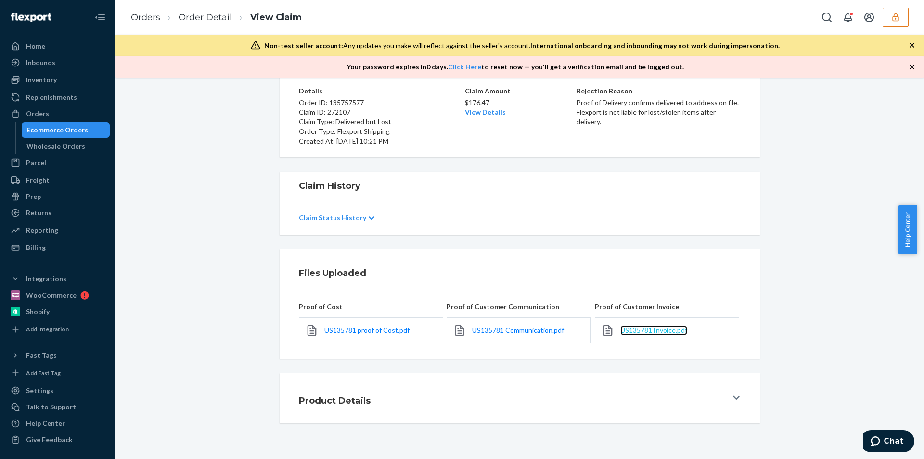
click at [646, 326] on span "US135781 Invoice.pdf" at bounding box center [654, 330] width 67 height 8
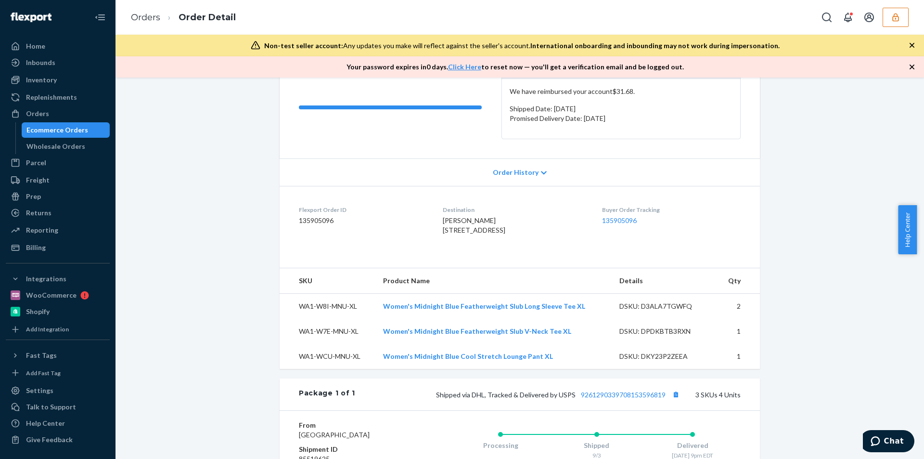
scroll to position [341, 0]
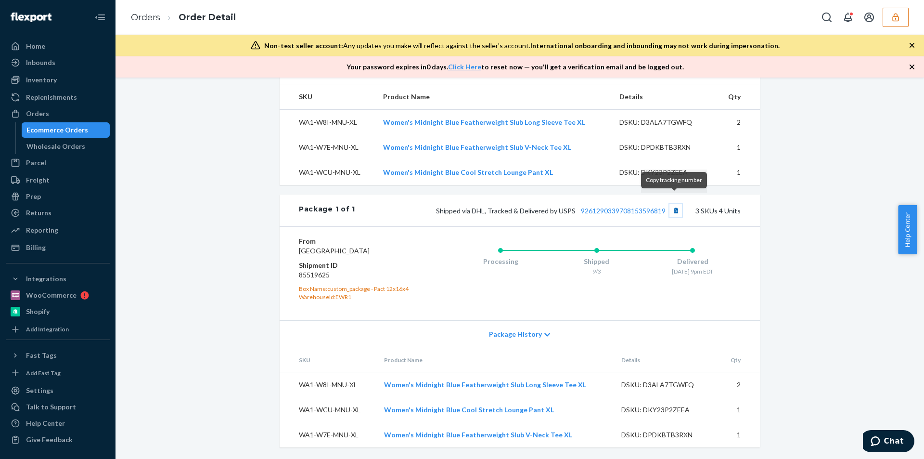
click at [675, 204] on button "Copy tracking number" at bounding box center [676, 210] width 13 height 13
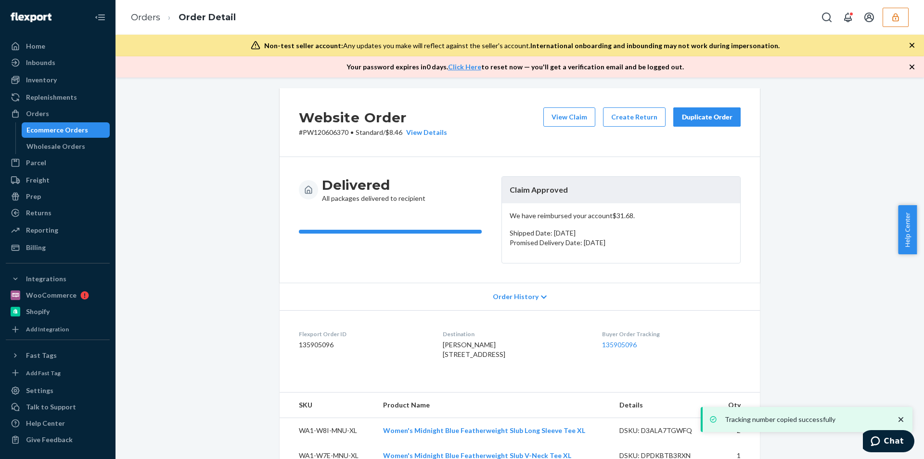
scroll to position [0, 0]
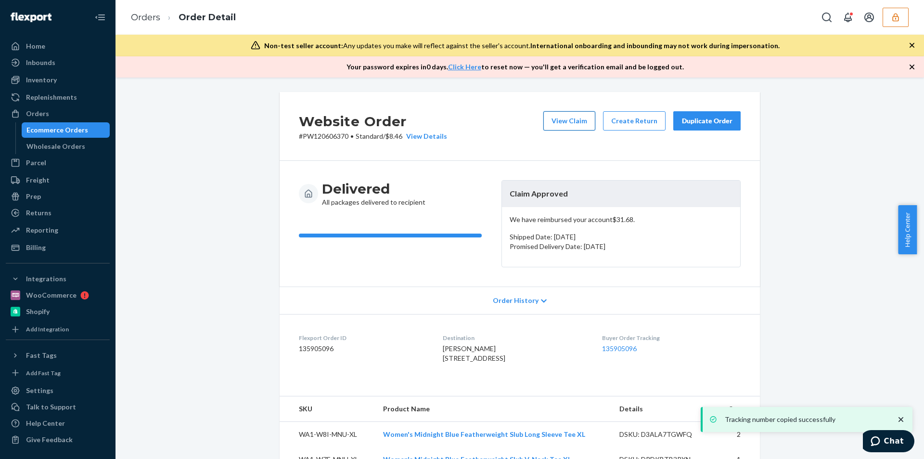
click at [560, 126] on button "View Claim" at bounding box center [570, 120] width 52 height 19
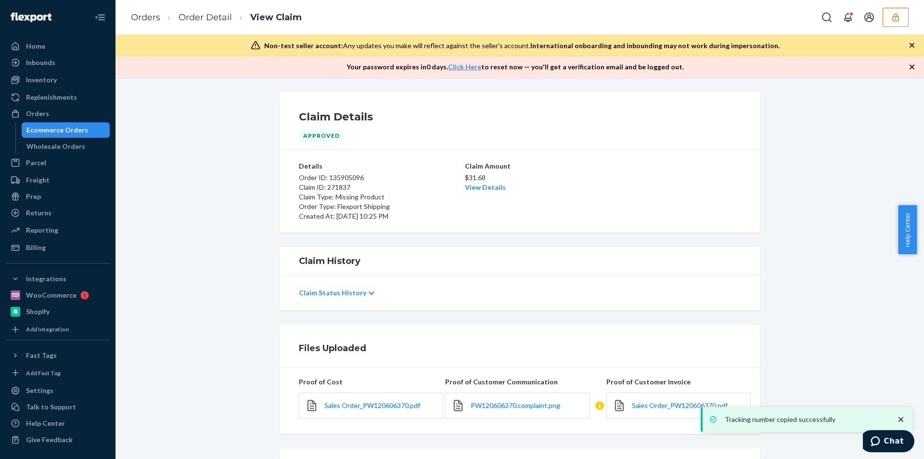
scroll to position [94, 0]
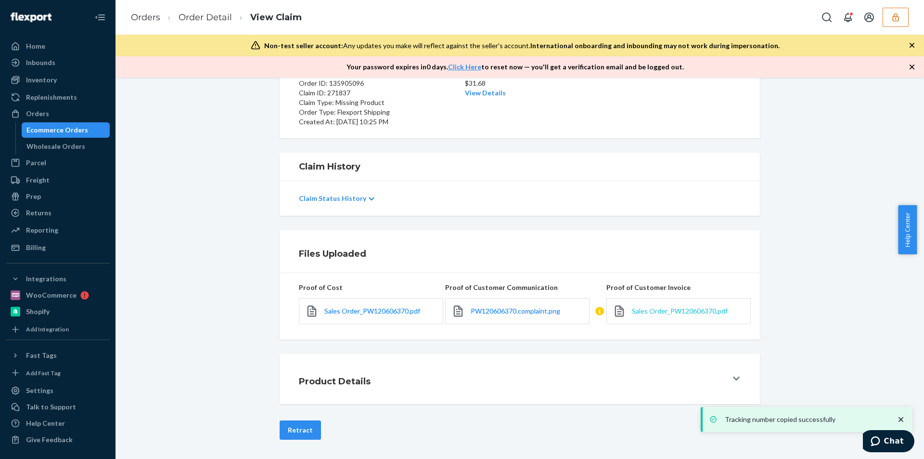
click at [650, 313] on span "Sales Order_PW120606370.pdf" at bounding box center [680, 311] width 96 height 8
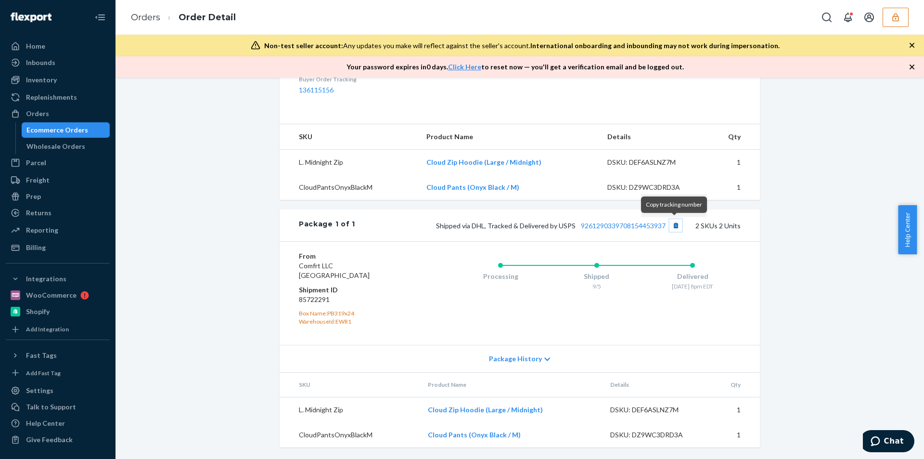
click at [675, 226] on button "Copy tracking number" at bounding box center [676, 225] width 13 height 13
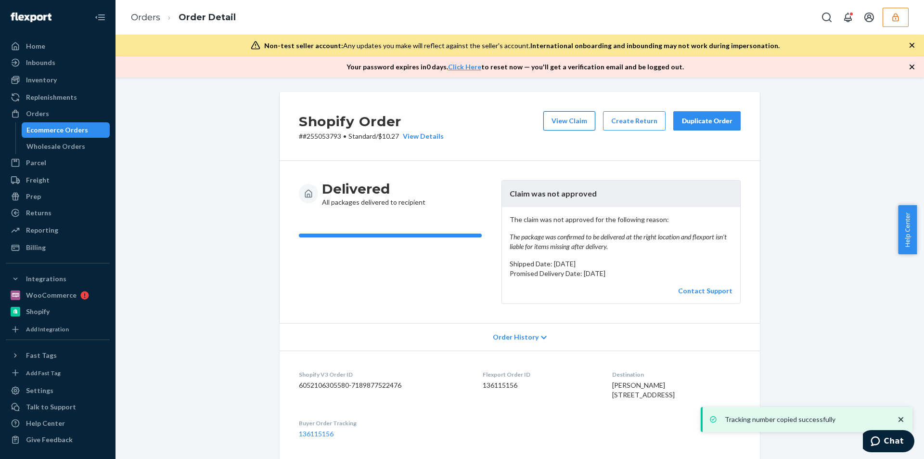
click at [556, 119] on button "View Claim" at bounding box center [570, 120] width 52 height 19
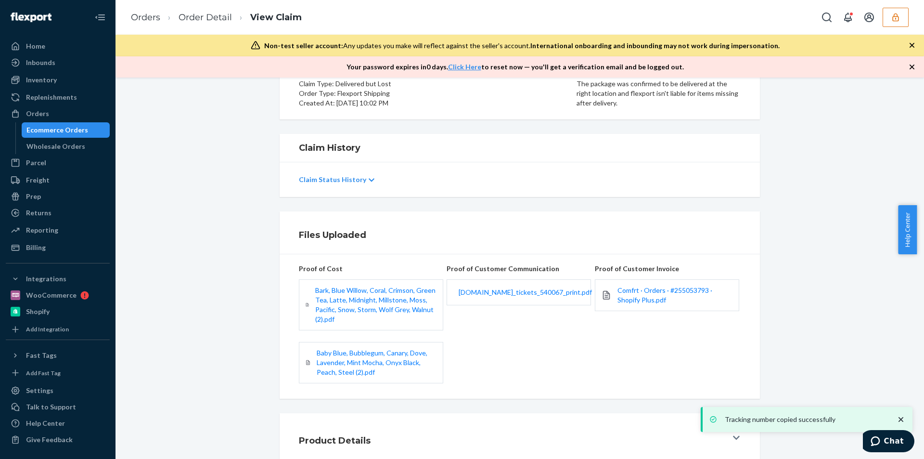
scroll to position [153, 0]
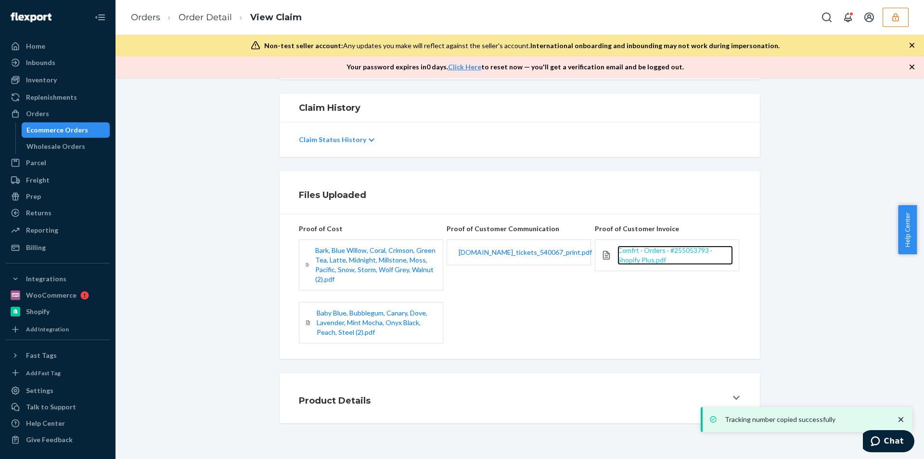
click at [634, 259] on span "Comfrt · Orders · #255053793 · Shopify Plus.pdf" at bounding box center [665, 255] width 95 height 18
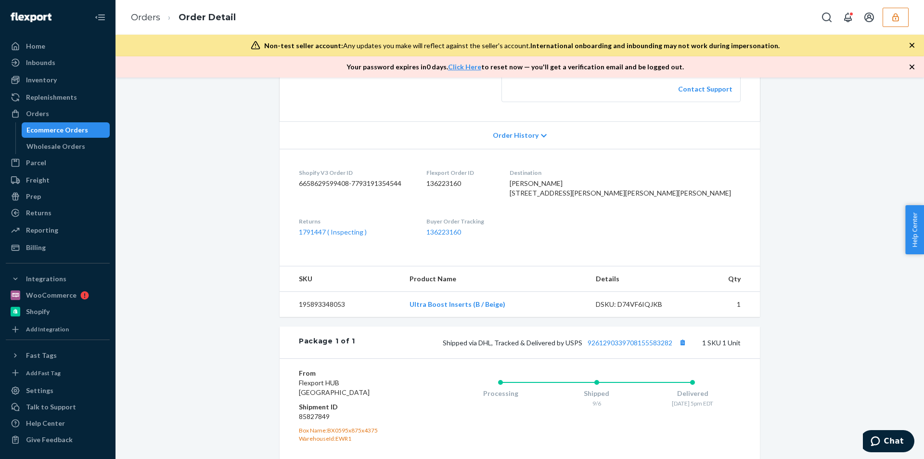
scroll to position [313, 0]
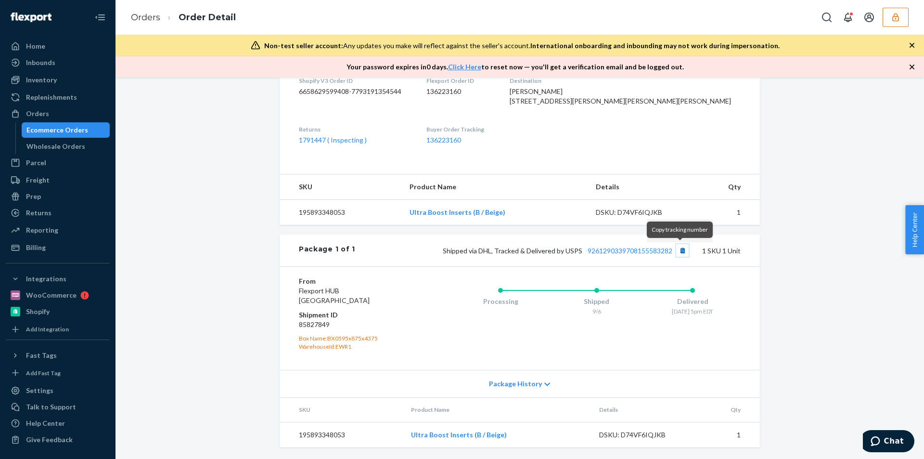
click at [676, 254] on button "Copy tracking number" at bounding box center [682, 250] width 13 height 13
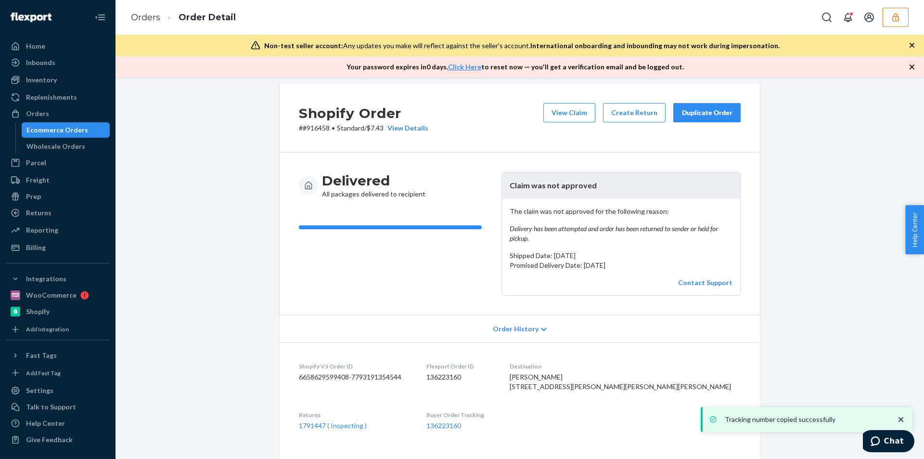
scroll to position [0, 0]
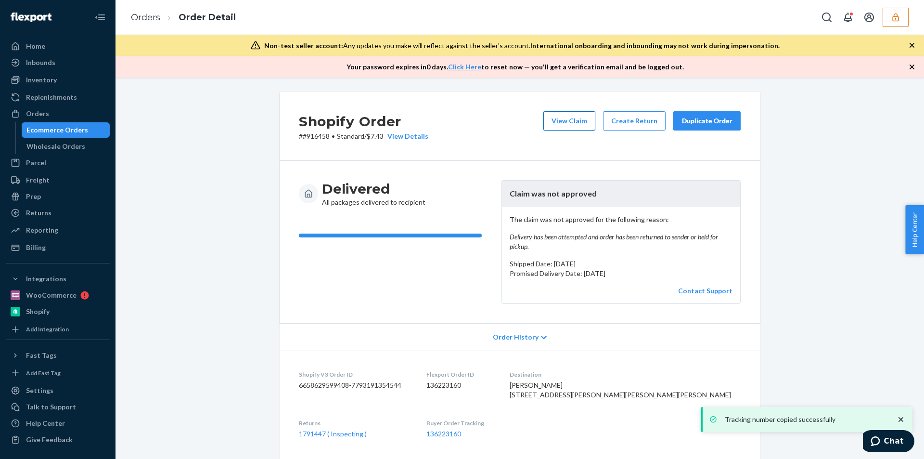
click at [581, 123] on button "View Claim" at bounding box center [570, 120] width 52 height 19
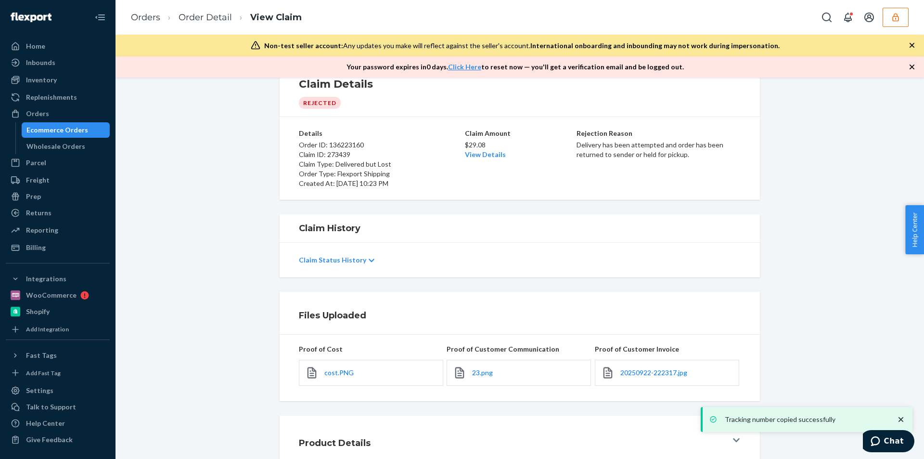
scroll to position [75, 0]
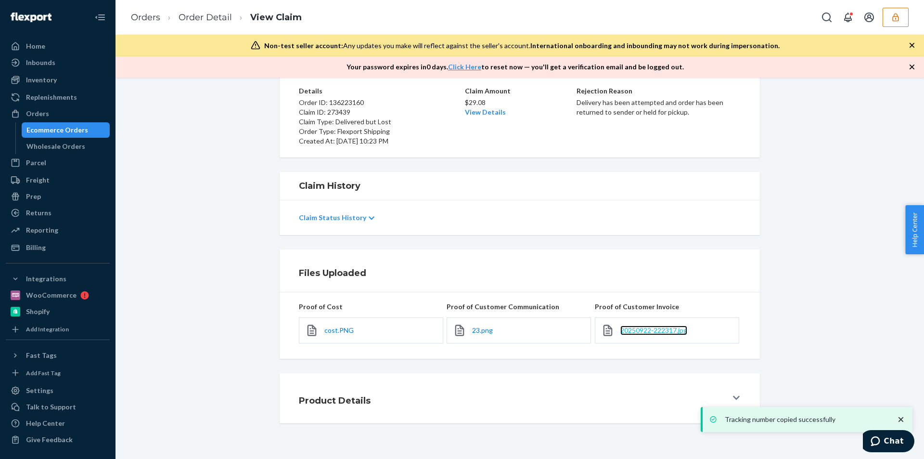
click at [639, 330] on span "20250922-222317.jpg" at bounding box center [654, 330] width 67 height 8
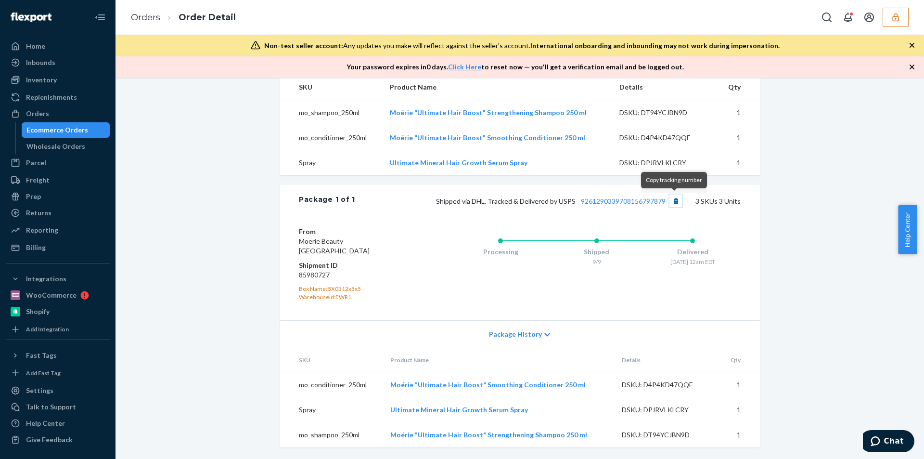
click at [677, 205] on button "Copy tracking number" at bounding box center [676, 201] width 13 height 13
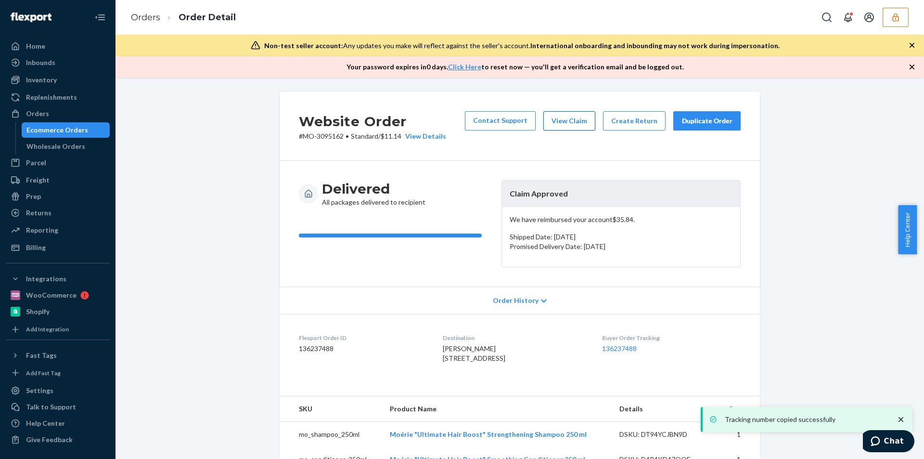
click at [563, 124] on button "View Claim" at bounding box center [570, 120] width 52 height 19
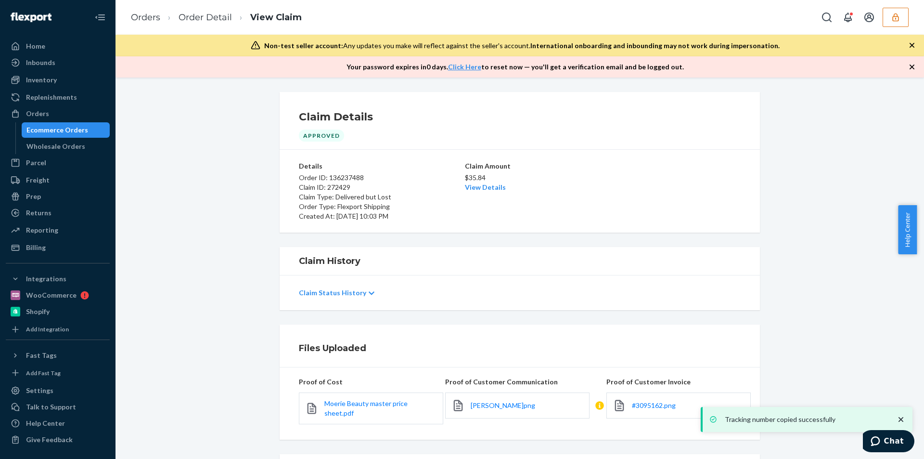
scroll to position [94, 0]
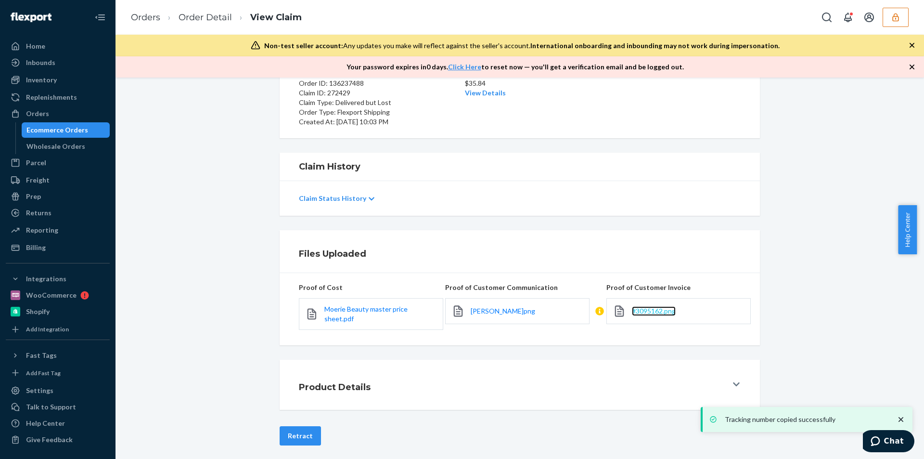
click at [653, 314] on span "#3095162.png" at bounding box center [654, 311] width 44 height 8
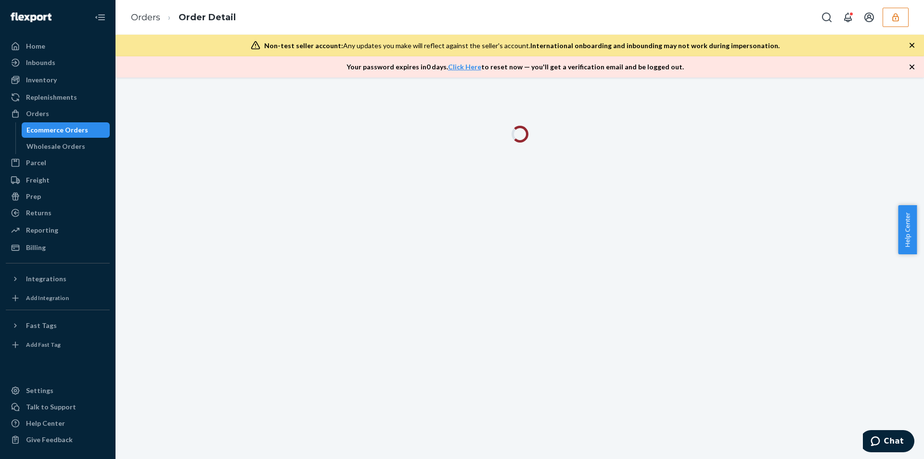
click at [909, 47] on icon "button" at bounding box center [913, 45] width 10 height 10
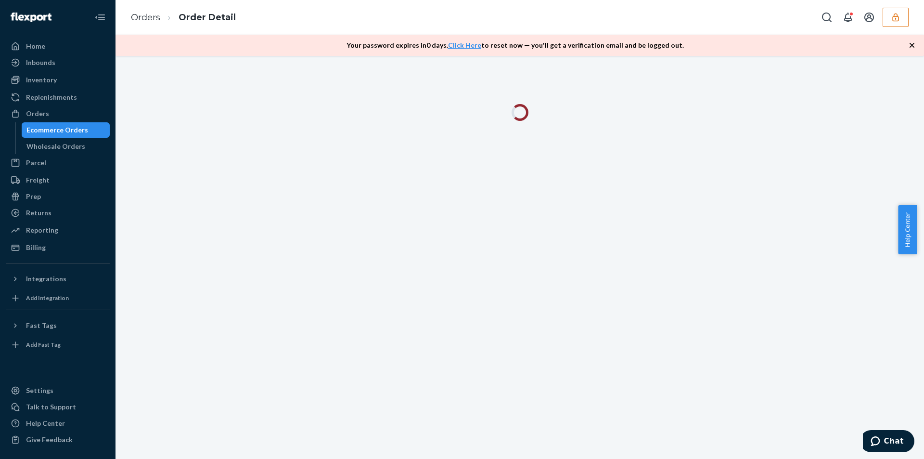
click at [909, 47] on icon "button" at bounding box center [913, 45] width 10 height 10
click at [909, 56] on div at bounding box center [520, 257] width 809 height 403
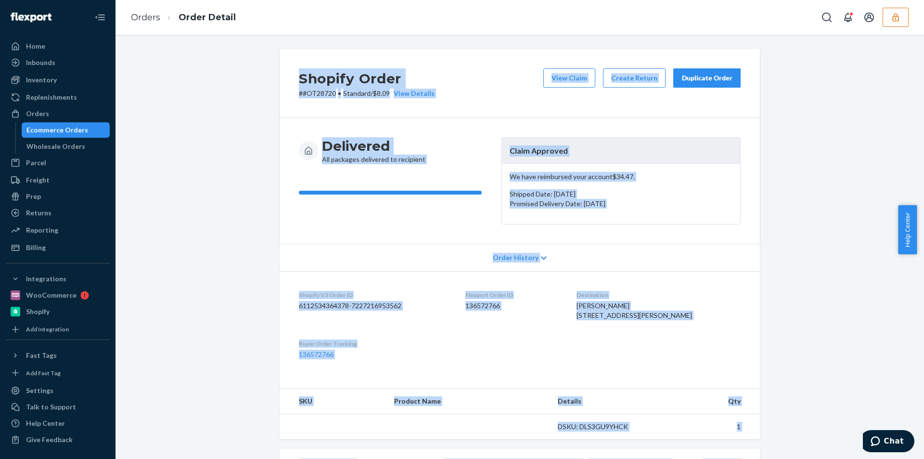
click at [862, 197] on div "Shopify Order # #OT28720 • Standard / $8.09 View Details View Claim Create Retu…" at bounding box center [520, 347] width 794 height 597
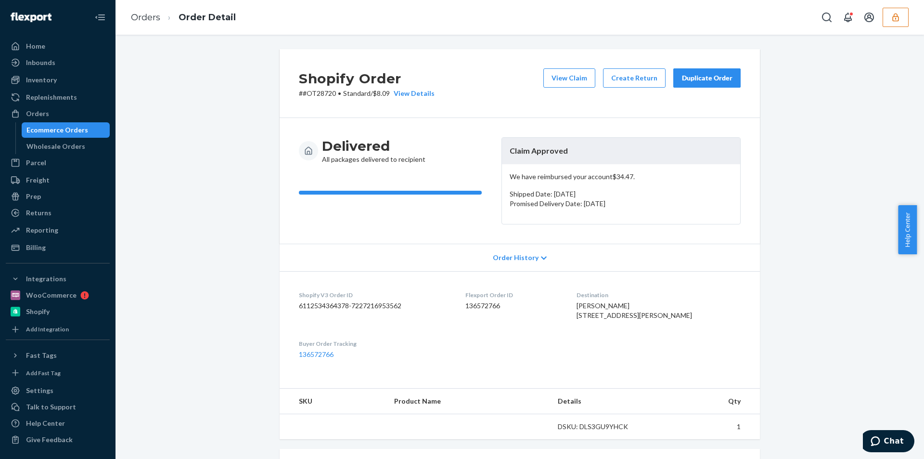
scroll to position [206, 0]
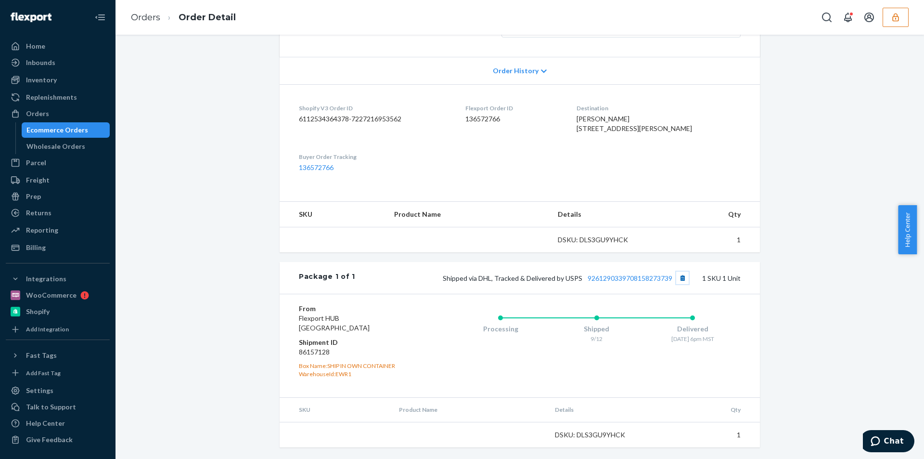
click at [679, 279] on button "Copy tracking number" at bounding box center [682, 278] width 13 height 13
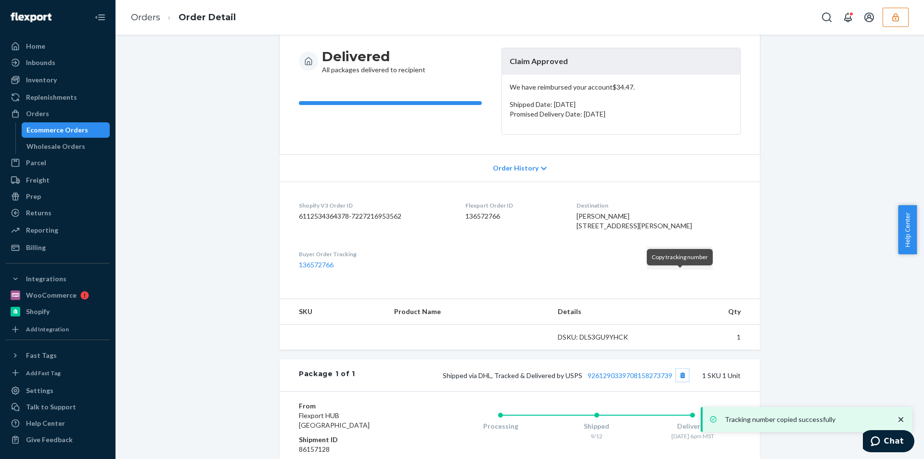
scroll to position [0, 0]
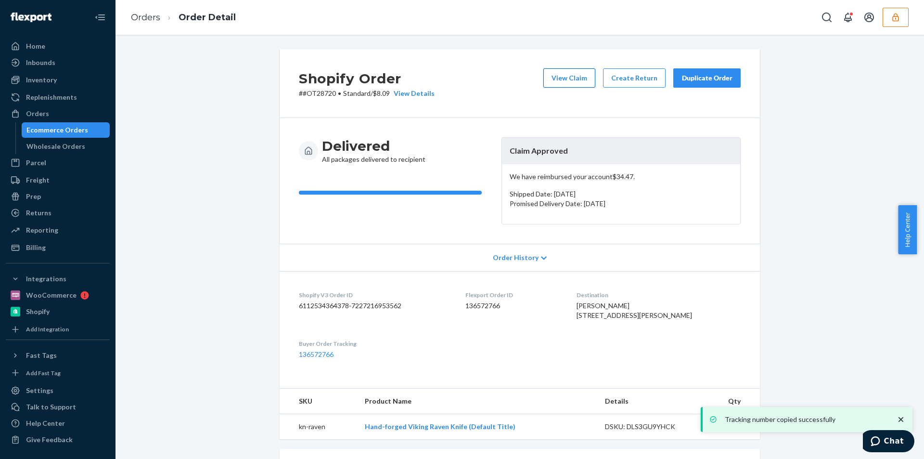
click at [563, 76] on button "View Claim" at bounding box center [570, 77] width 52 height 19
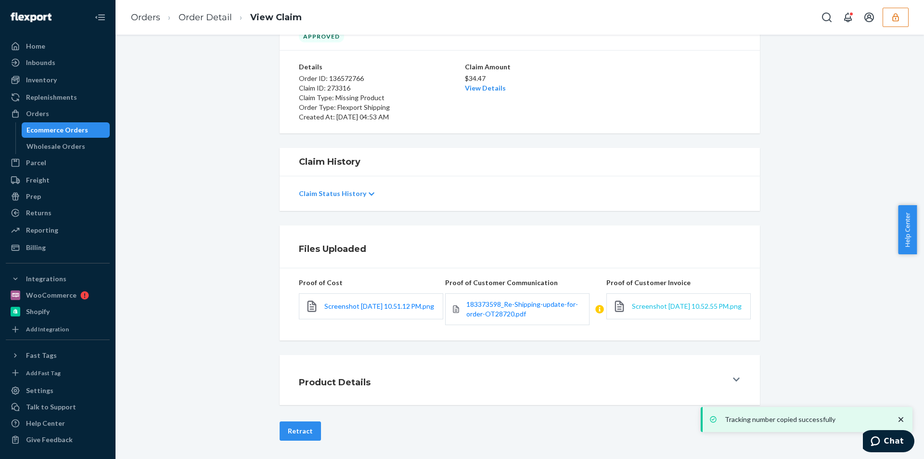
scroll to position [57, 0]
click at [649, 304] on span "Screenshot 2025-09-21 at 10.52.55 PM.png" at bounding box center [687, 305] width 110 height 8
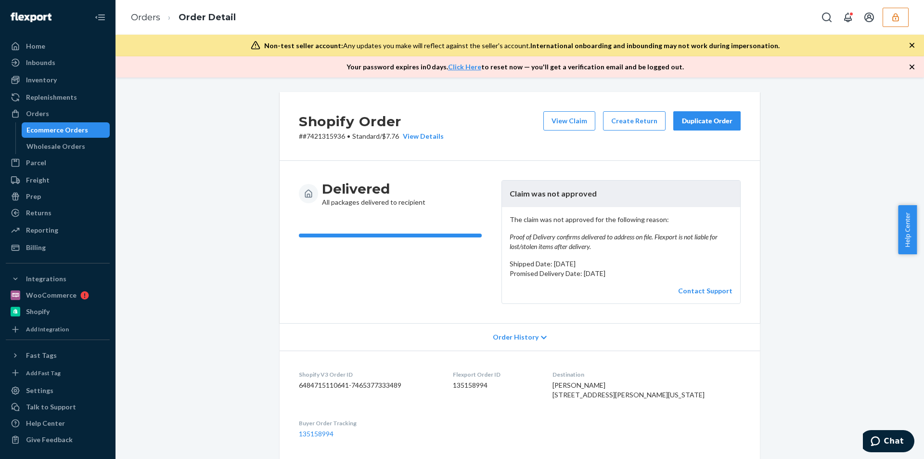
scroll to position [313, 0]
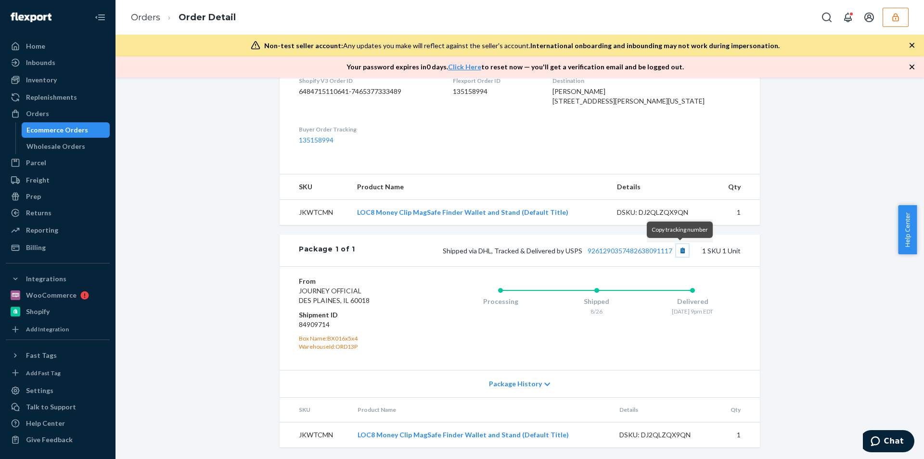
click at [682, 249] on button "Copy tracking number" at bounding box center [682, 250] width 13 height 13
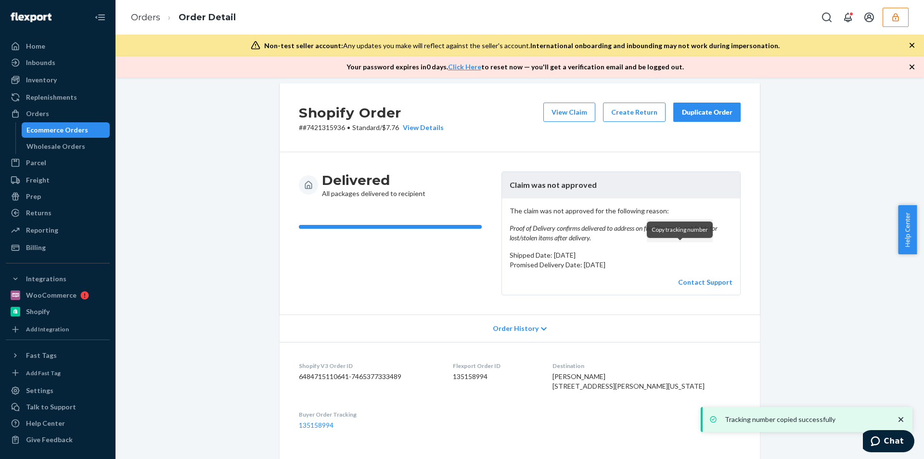
scroll to position [0, 0]
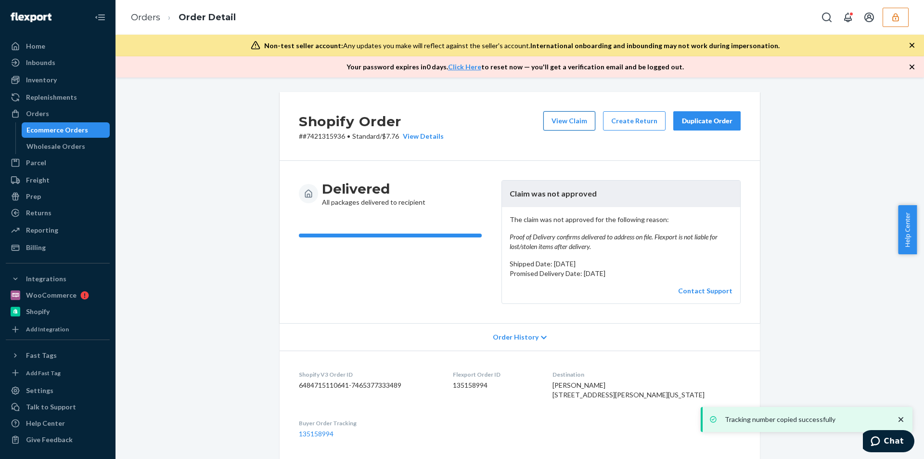
click at [568, 122] on button "View Claim" at bounding box center [570, 120] width 52 height 19
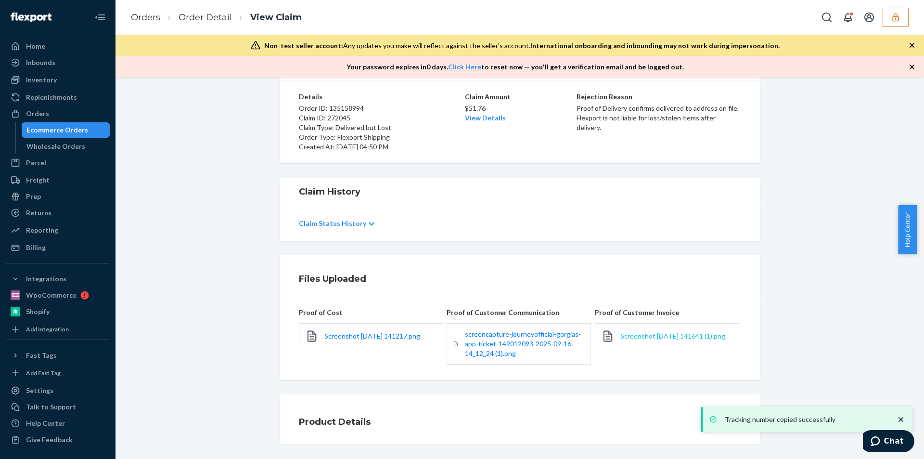
scroll to position [91, 0]
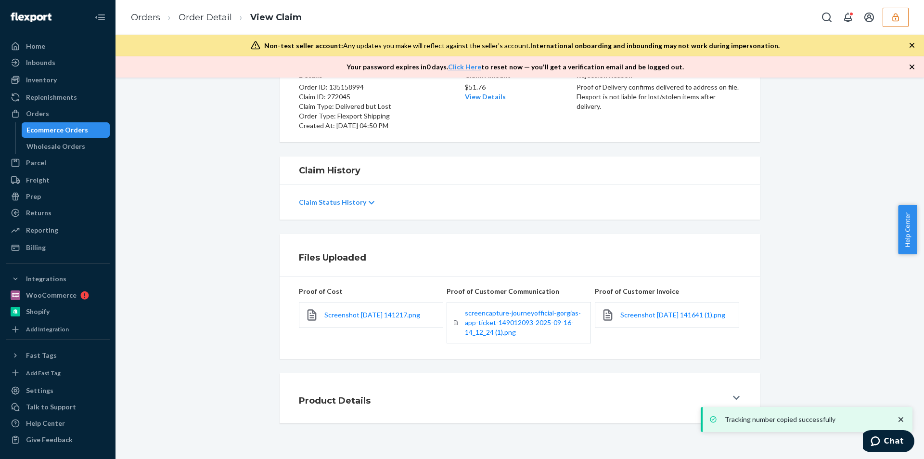
click at [641, 320] on link "Screenshot [DATE] 141641 (1).png" at bounding box center [673, 315] width 105 height 10
click at [634, 317] on link "Screenshot [DATE] 141641 (1).png" at bounding box center [673, 315] width 105 height 10
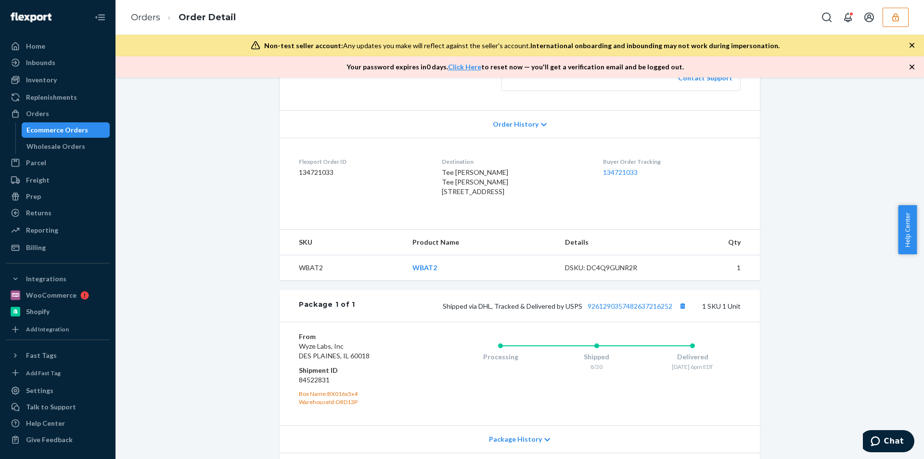
scroll to position [287, 0]
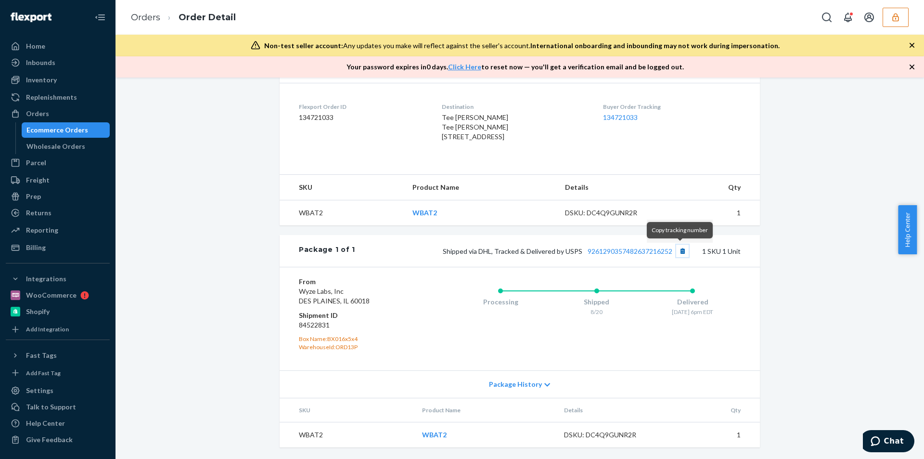
click at [683, 254] on button "Copy tracking number" at bounding box center [682, 251] width 13 height 13
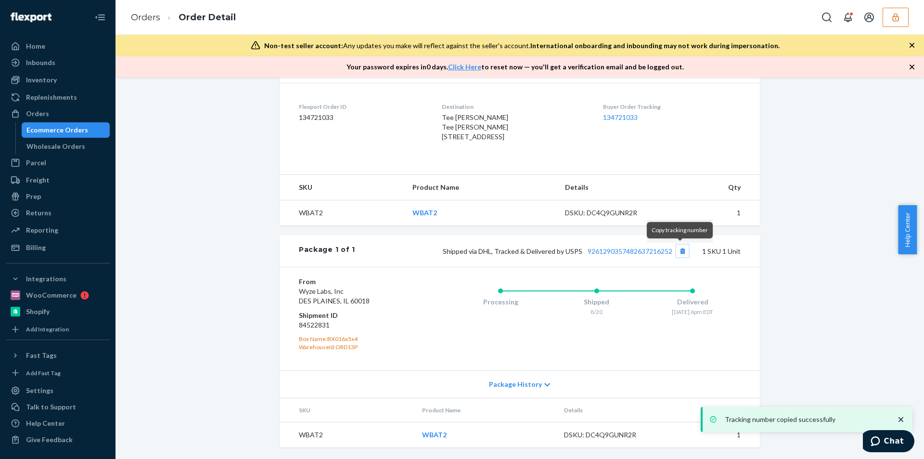
scroll to position [0, 0]
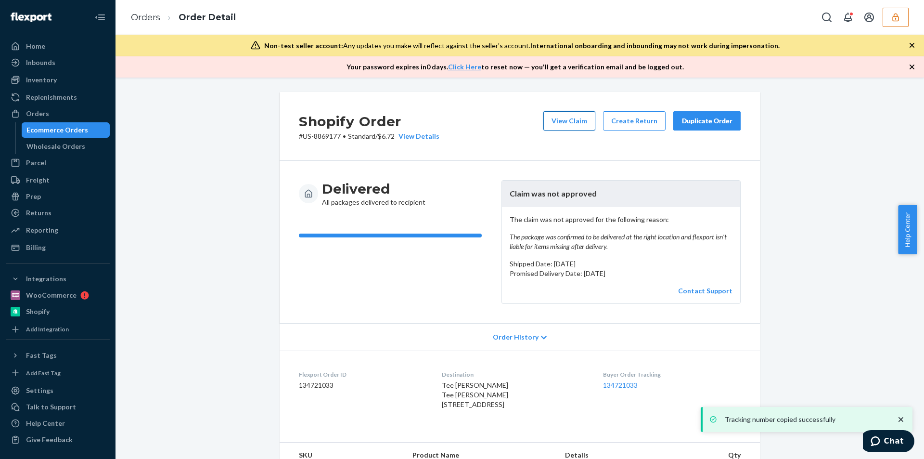
click at [580, 121] on button "View Claim" at bounding box center [570, 120] width 52 height 19
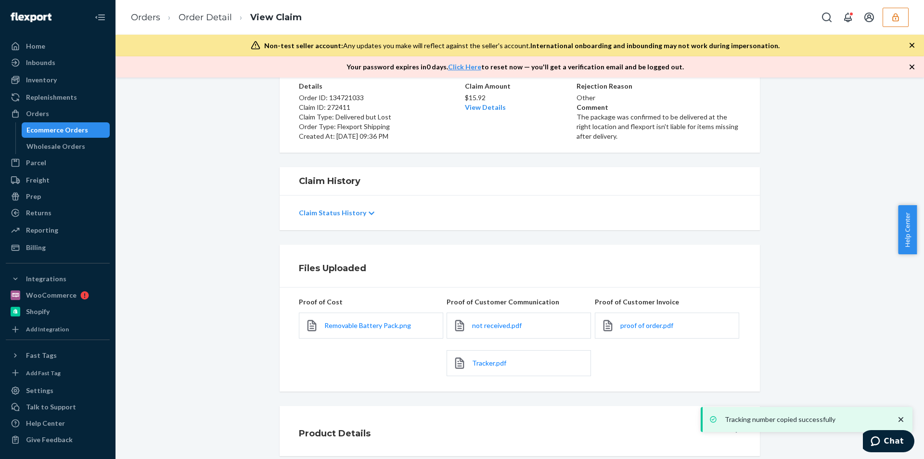
scroll to position [113, 0]
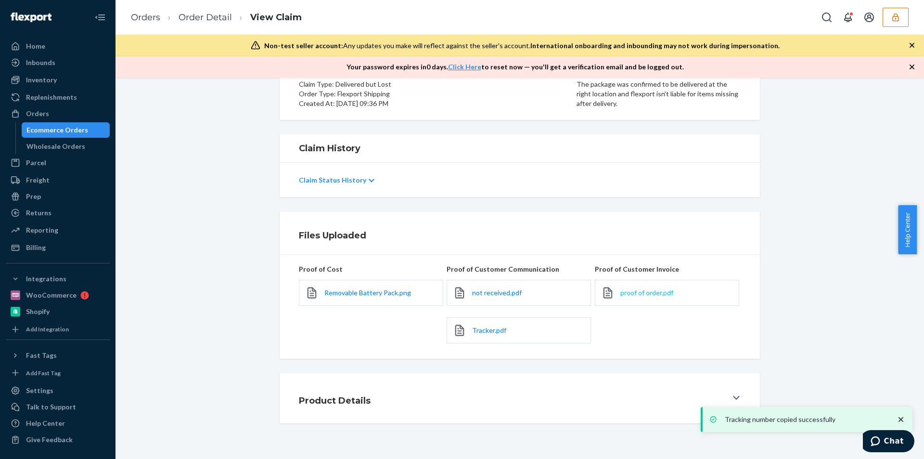
click at [644, 297] on span "proof of order.pdf" at bounding box center [647, 292] width 53 height 8
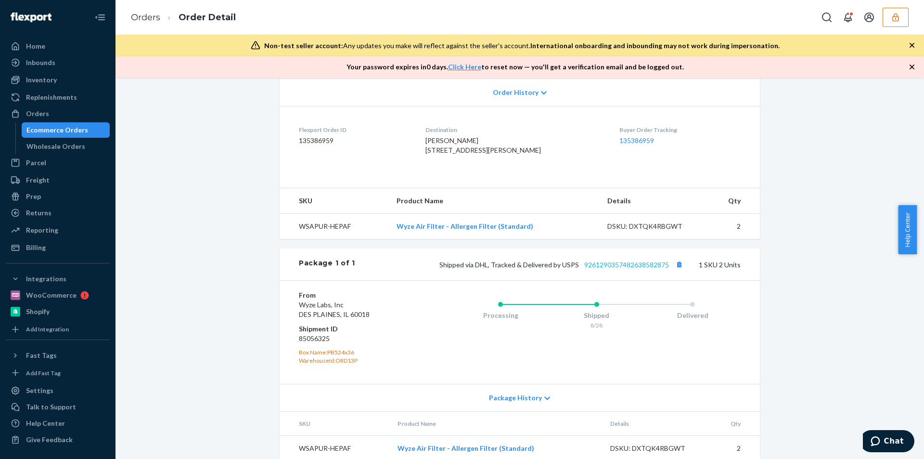
scroll to position [241, 0]
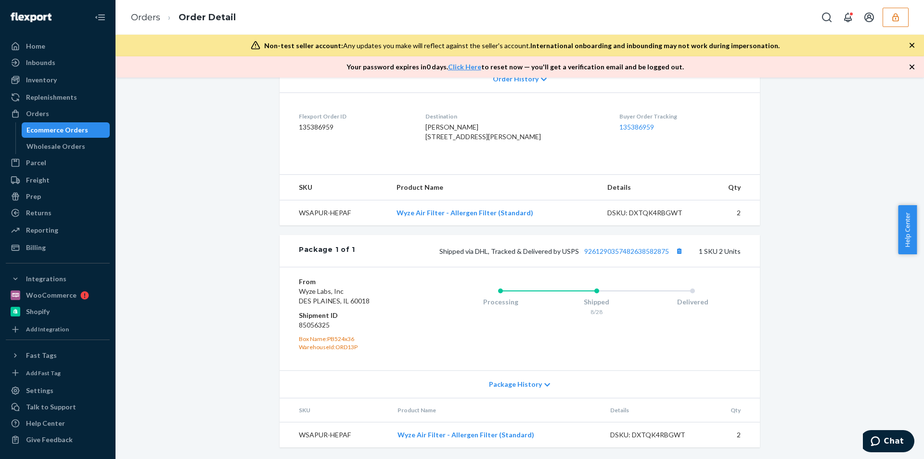
click at [670, 246] on div "Shipped via DHL, Tracked & Delivered by USPS 9261290357482638582875 1 SKU 2 Uni…" at bounding box center [548, 251] width 386 height 13
click at [673, 248] on button "Copy tracking number" at bounding box center [679, 251] width 13 height 13
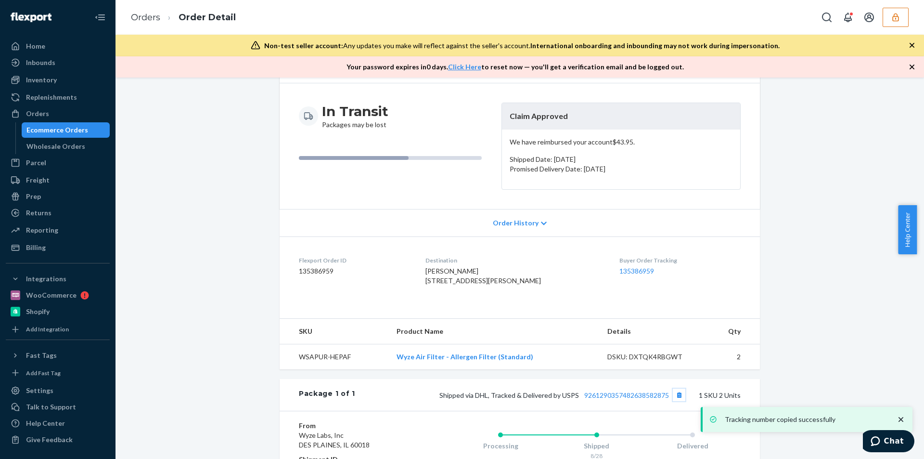
scroll to position [0, 0]
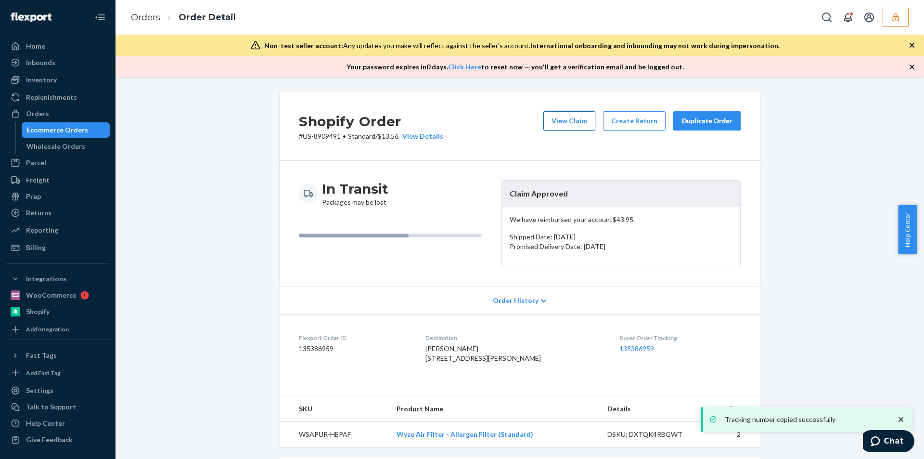
click at [574, 122] on button "View Claim" at bounding box center [570, 120] width 52 height 19
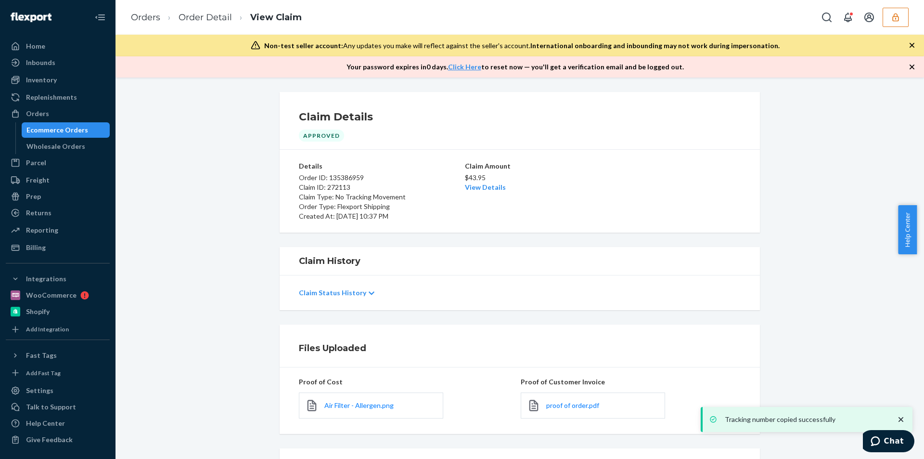
scroll to position [94, 0]
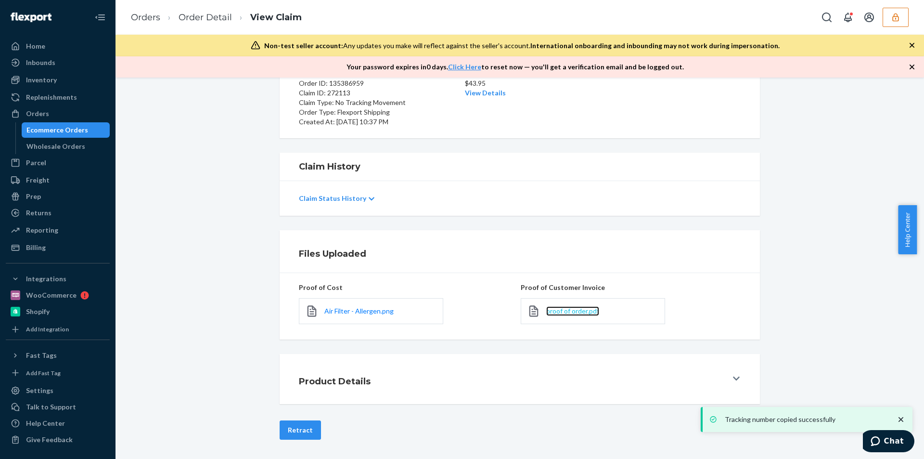
click at [566, 309] on span "proof of order.pdf" at bounding box center [572, 311] width 53 height 8
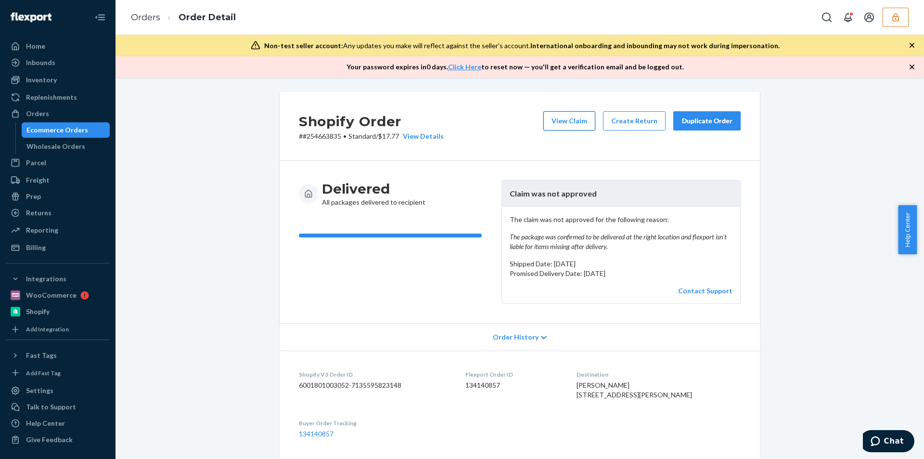
click at [563, 117] on button "View Claim" at bounding box center [570, 120] width 52 height 19
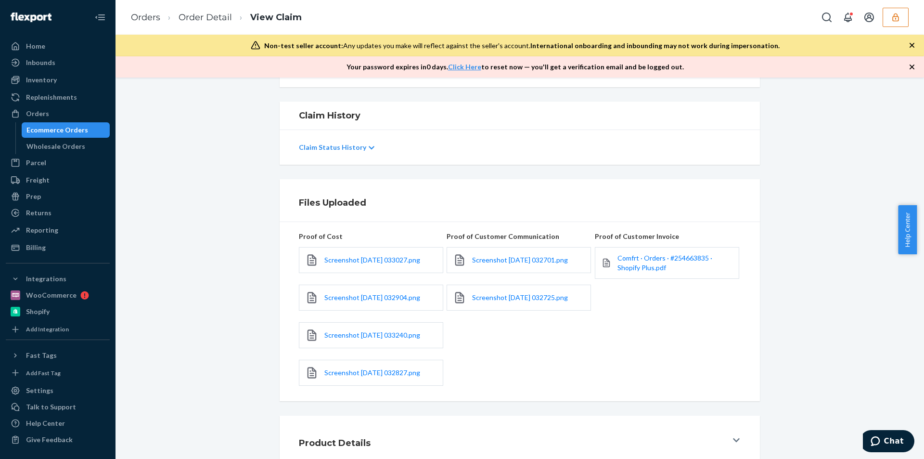
scroll to position [188, 0]
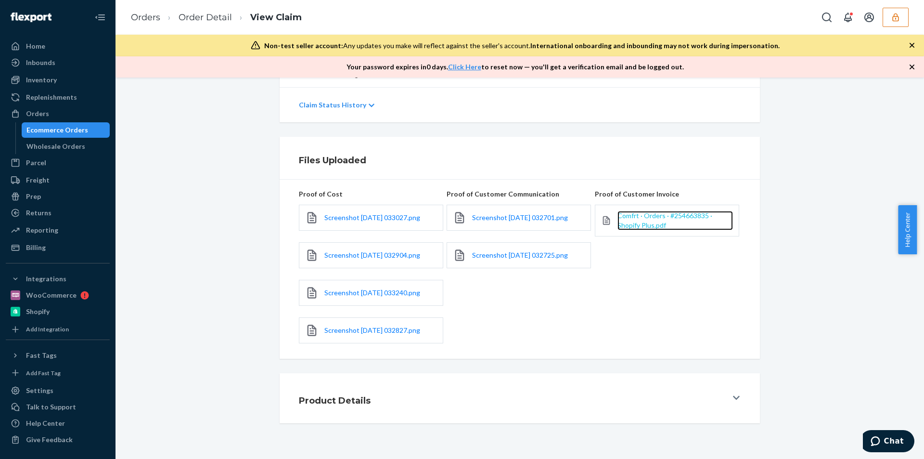
click at [640, 218] on span "Comfrt · Orders · #254663835 · Shopify Plus.pdf" at bounding box center [665, 220] width 95 height 18
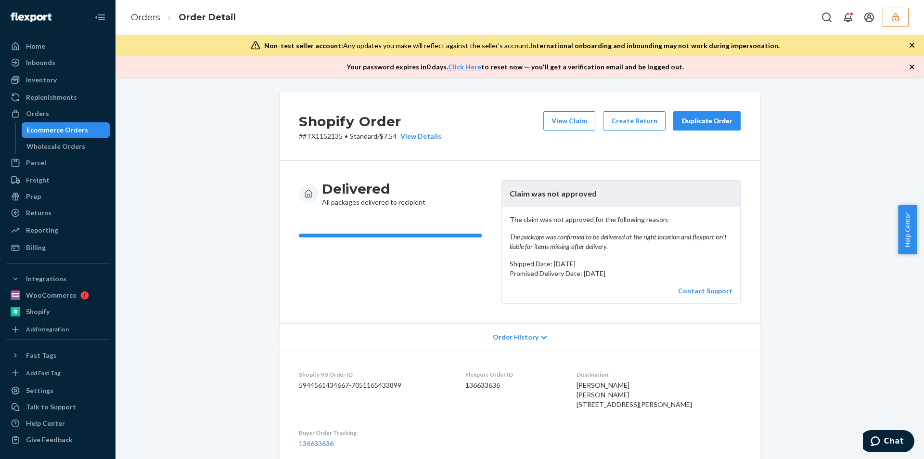
scroll to position [323, 0]
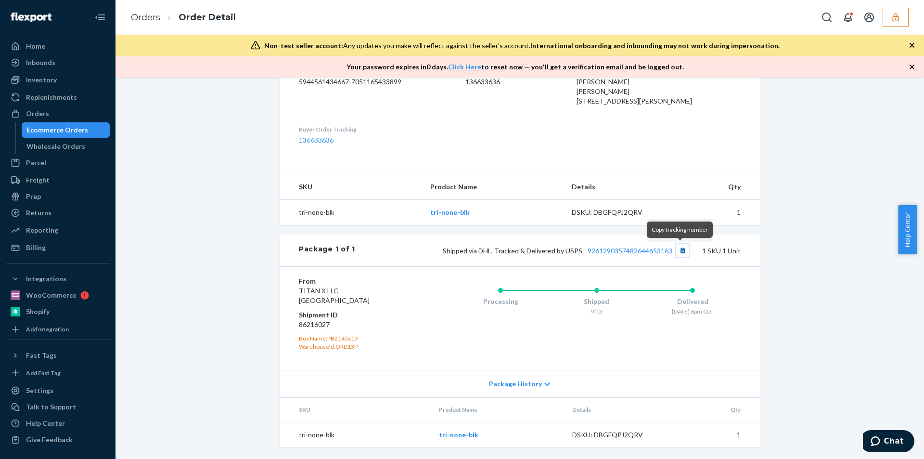
click at [680, 248] on button "Copy tracking number" at bounding box center [682, 250] width 13 height 13
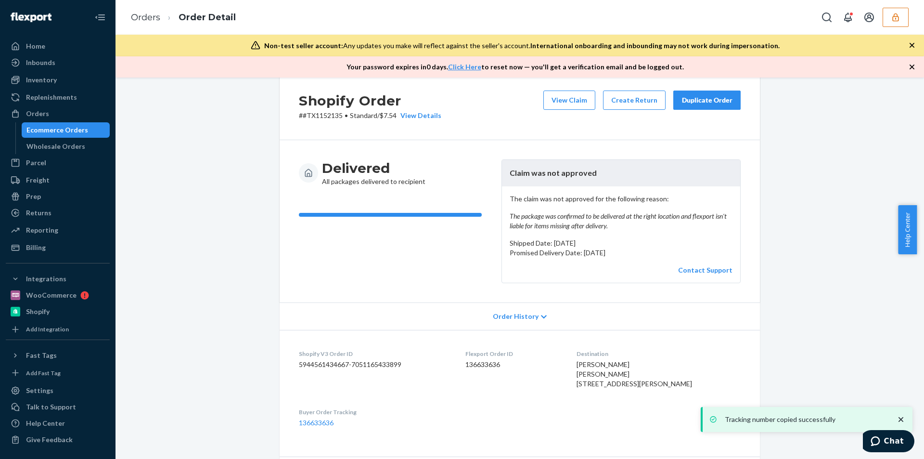
scroll to position [0, 0]
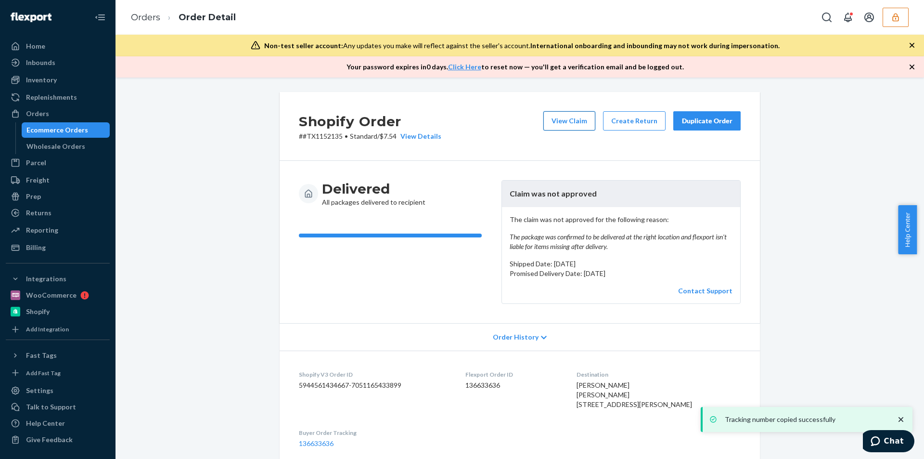
click at [562, 121] on button "View Claim" at bounding box center [570, 120] width 52 height 19
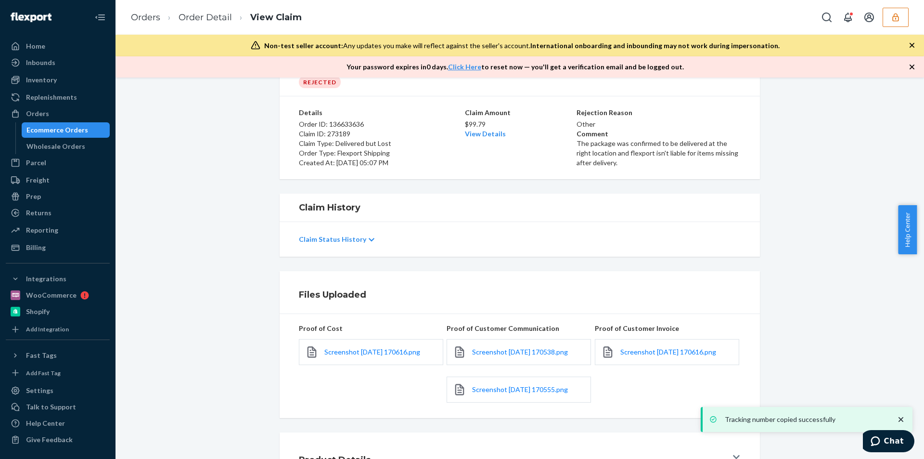
scroll to position [113, 0]
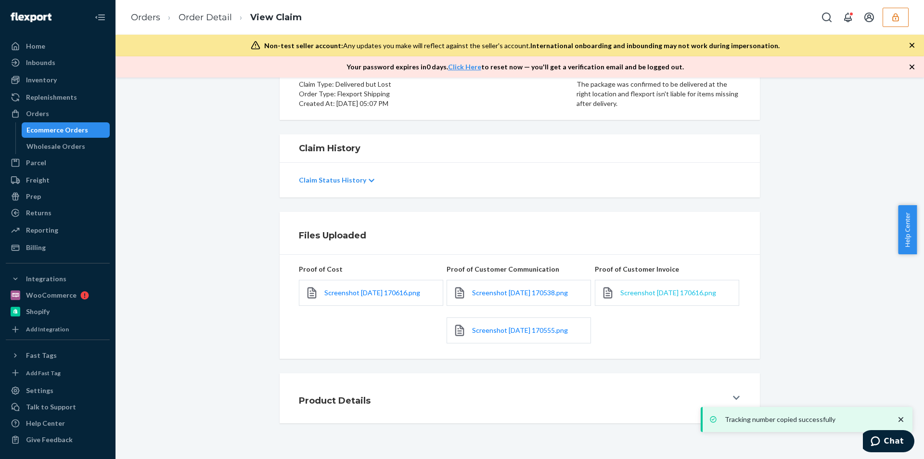
click at [642, 293] on span "Screenshot [DATE] 170616.png" at bounding box center [669, 292] width 96 height 8
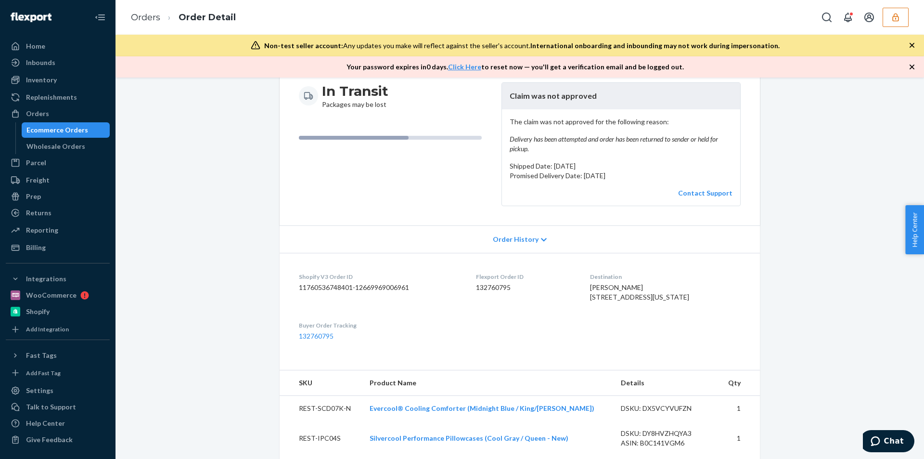
scroll to position [23, 0]
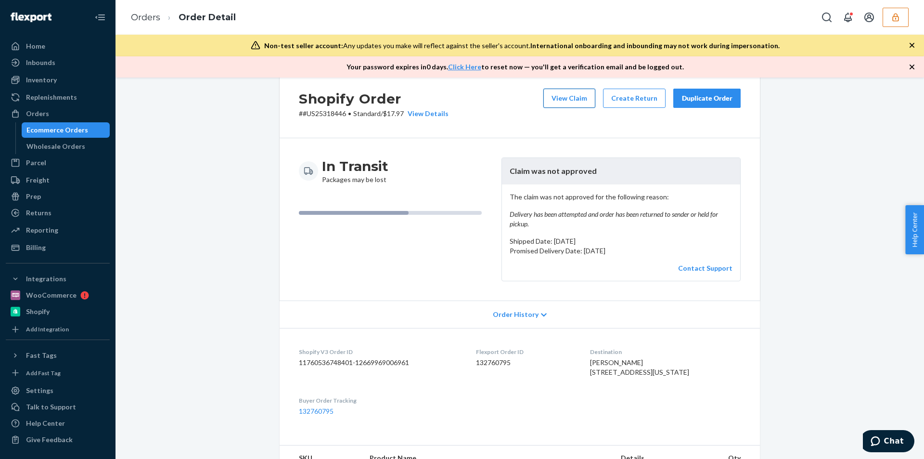
click at [574, 97] on button "View Claim" at bounding box center [570, 98] width 52 height 19
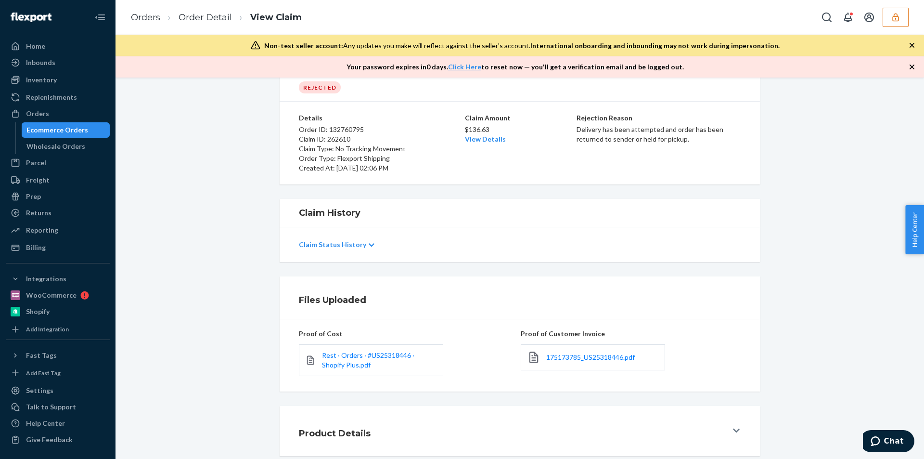
scroll to position [81, 0]
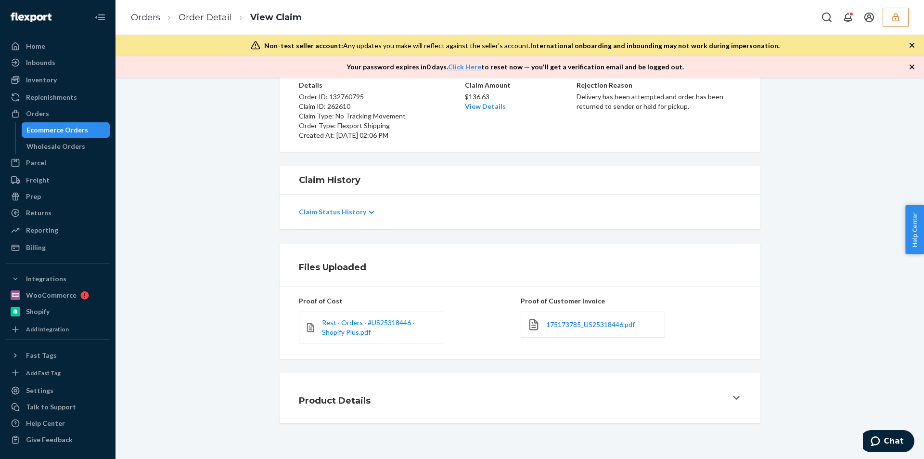
click at [577, 329] on link "175173785_US25318446.pdf" at bounding box center [590, 325] width 89 height 10
click at [577, 327] on span "175173785_US25318446.pdf" at bounding box center [590, 324] width 89 height 8
click at [332, 325] on span "Rest · Orders · #US25318446 · Shopify Plus.pdf" at bounding box center [368, 327] width 92 height 18
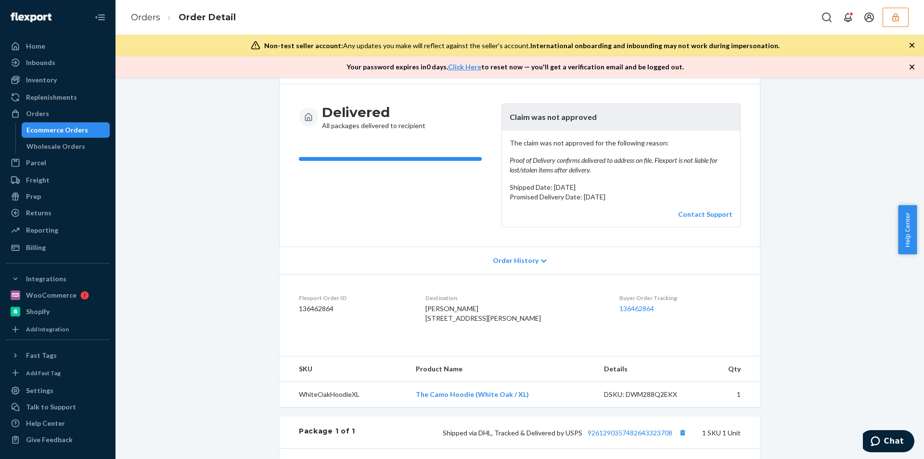
scroll to position [277, 0]
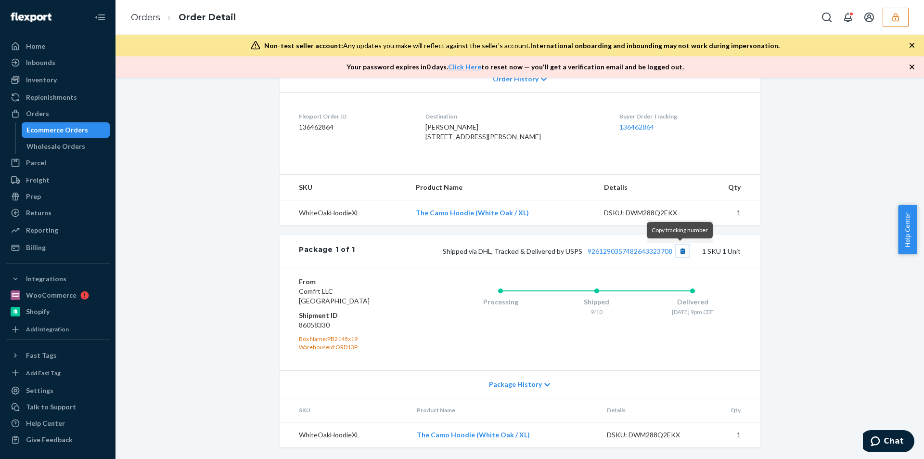
click at [684, 248] on button "Copy tracking number" at bounding box center [682, 251] width 13 height 13
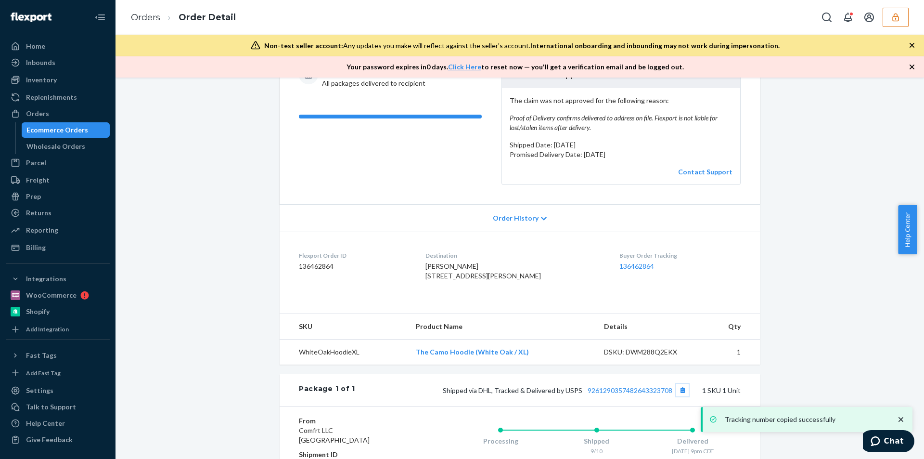
scroll to position [0, 0]
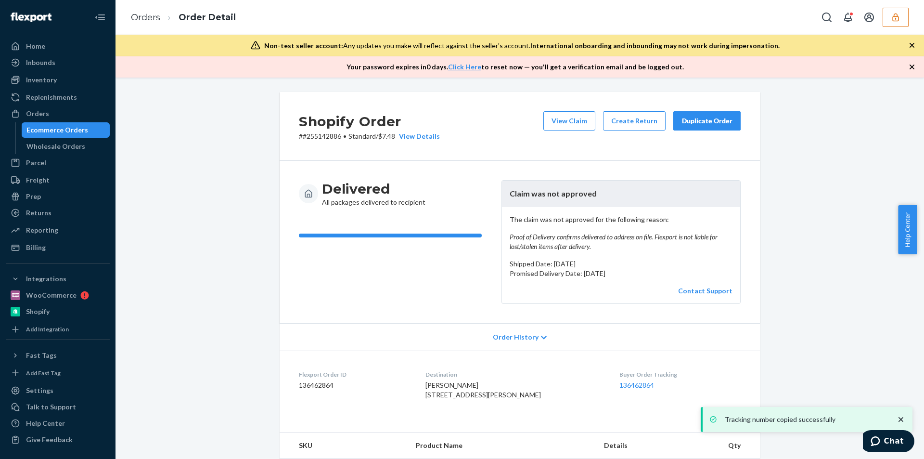
click at [559, 131] on div "View Claim Create Return Duplicate Order" at bounding box center [642, 126] width 205 height 30
click at [560, 127] on button "View Claim" at bounding box center [570, 120] width 52 height 19
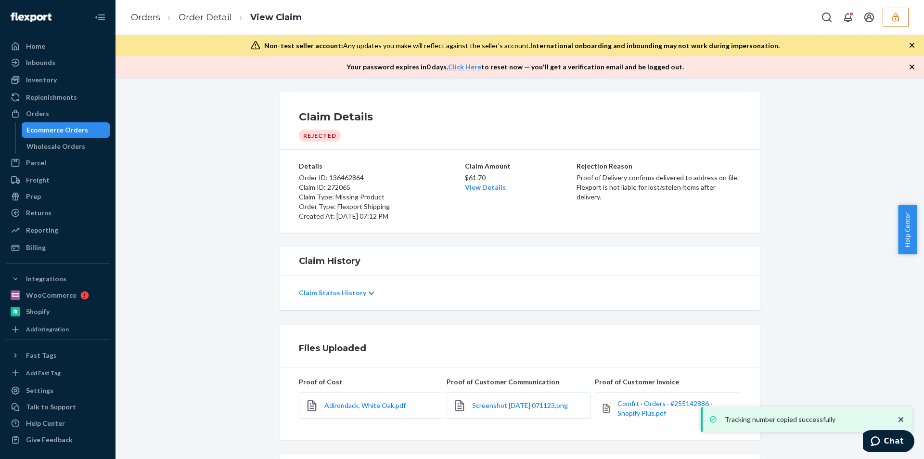
scroll to position [81, 0]
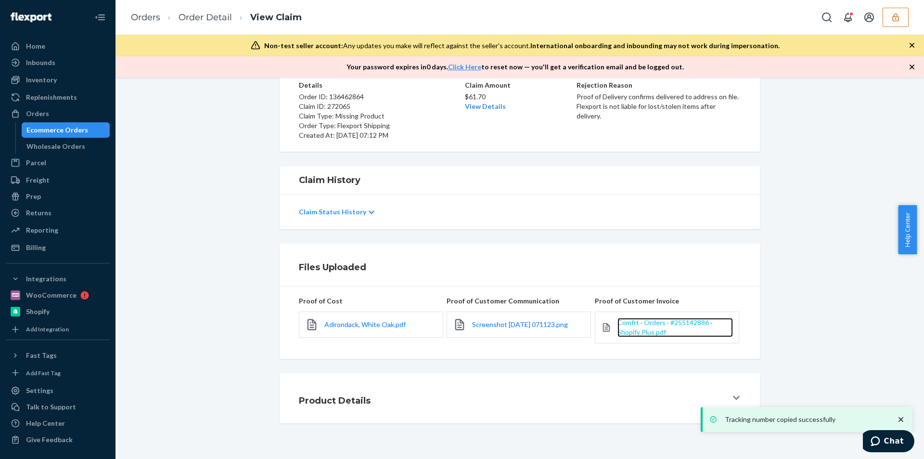
click at [646, 331] on span "Comfrt · Orders · #255142886 · Shopify Plus.pdf" at bounding box center [665, 327] width 95 height 18
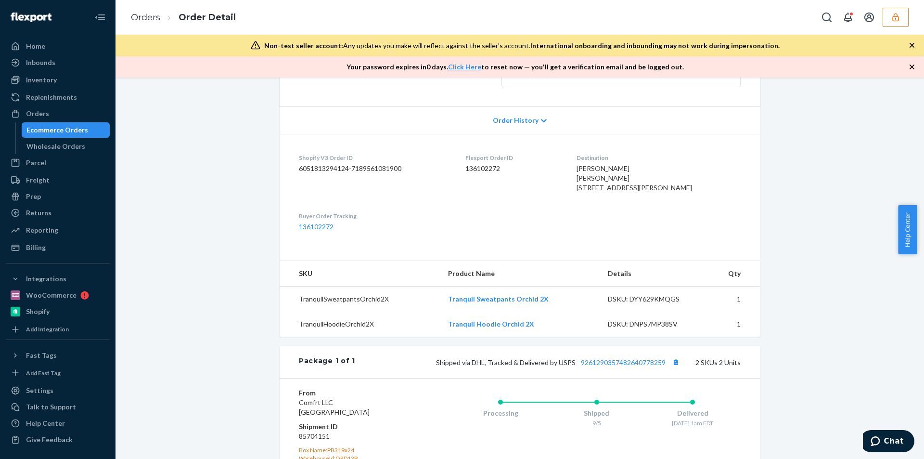
scroll to position [373, 0]
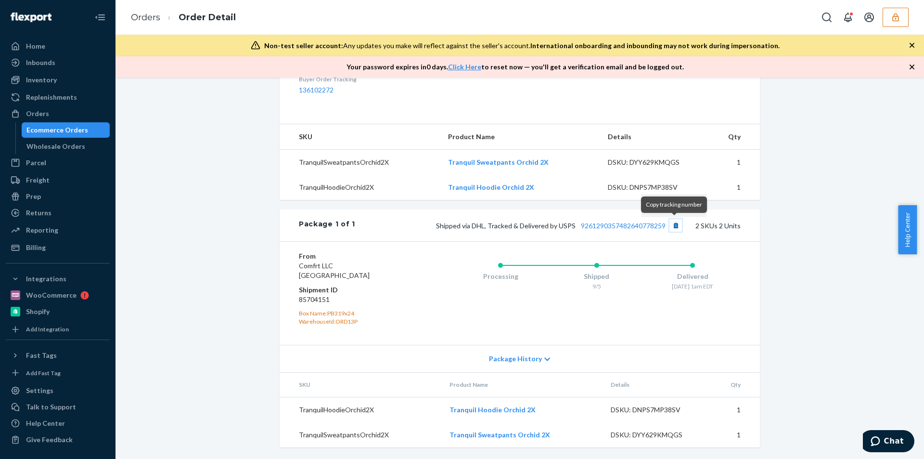
click at [678, 220] on button "Copy tracking number" at bounding box center [676, 225] width 13 height 13
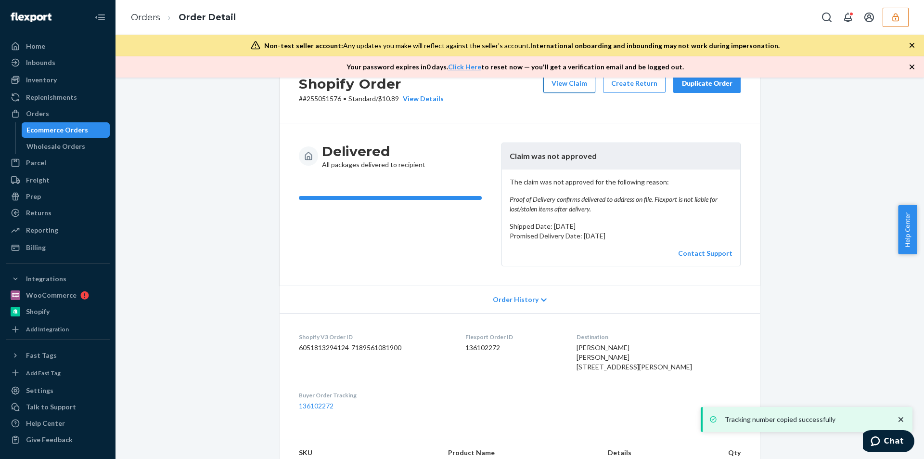
scroll to position [0, 0]
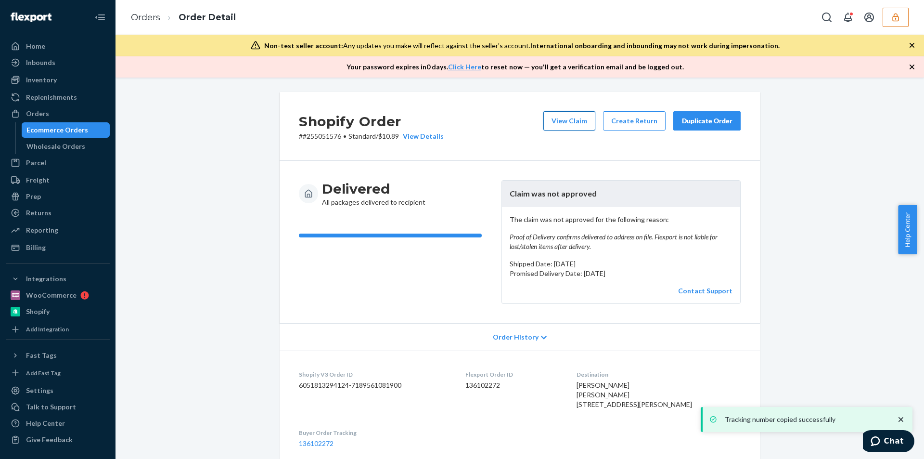
click at [559, 114] on button "View Claim" at bounding box center [570, 120] width 52 height 19
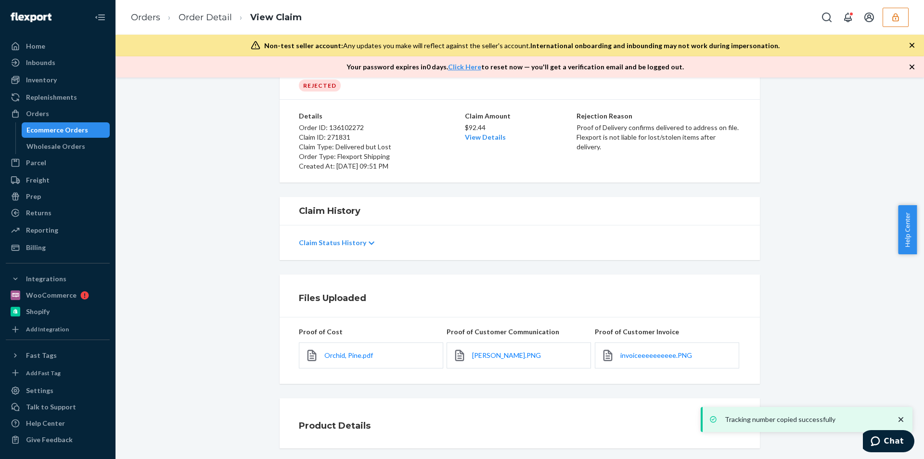
scroll to position [75, 0]
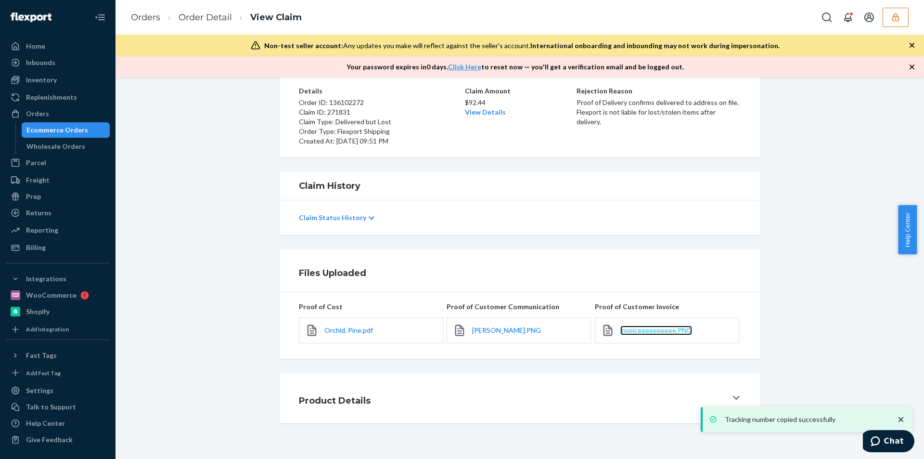
click at [650, 334] on span "invoiceeeeeeeeee.PNG" at bounding box center [657, 330] width 72 height 8
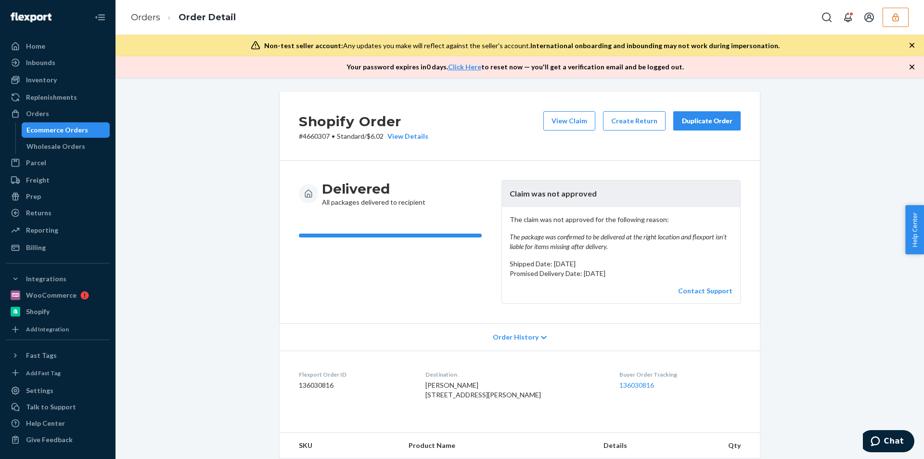
scroll to position [287, 0]
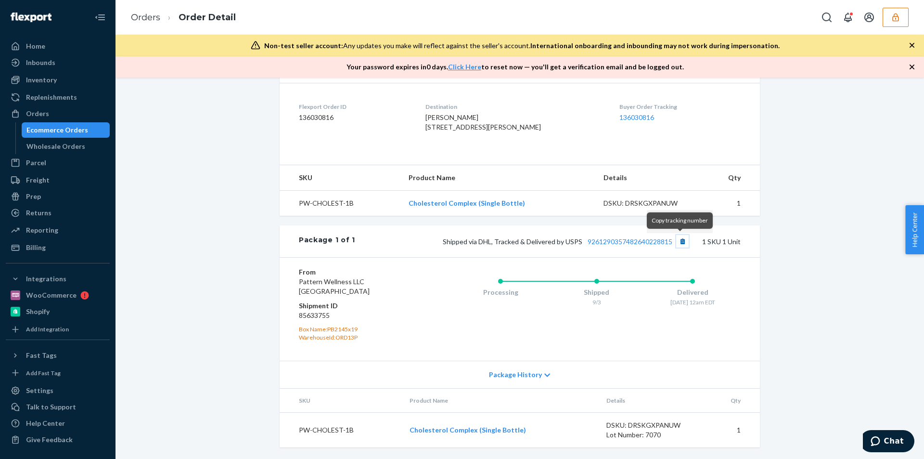
click at [680, 244] on button "Copy tracking number" at bounding box center [682, 241] width 13 height 13
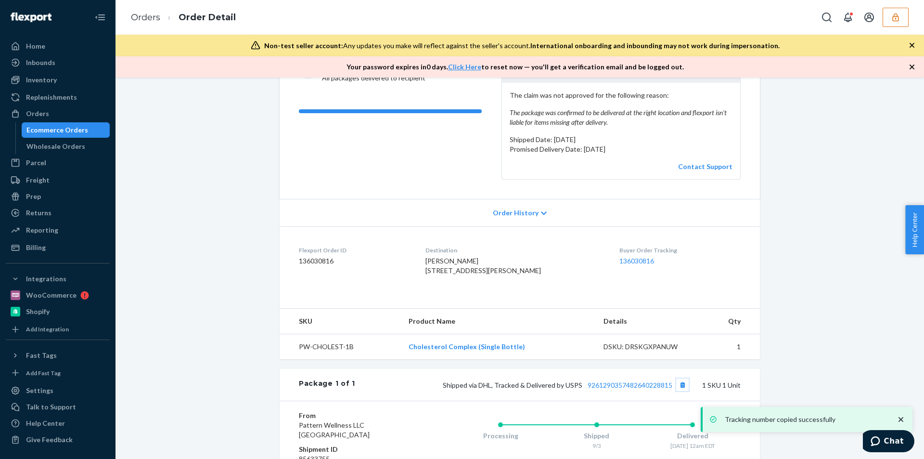
scroll to position [0, 0]
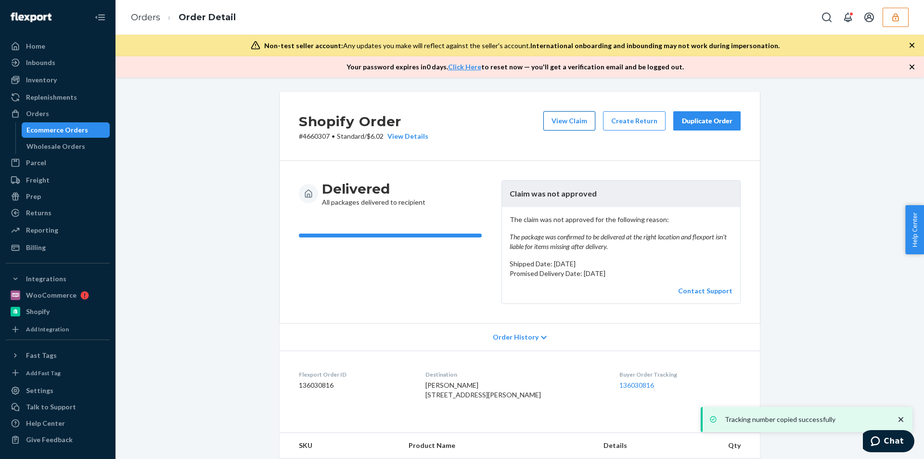
click at [566, 125] on button "View Claim" at bounding box center [570, 120] width 52 height 19
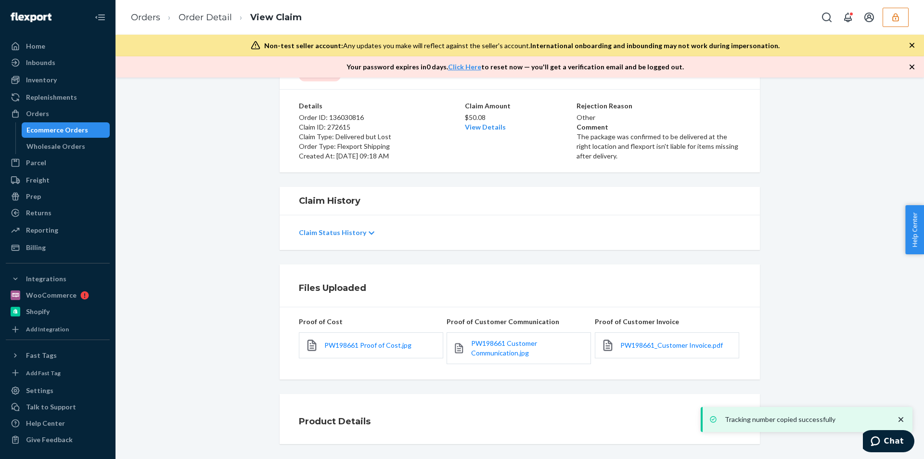
scroll to position [81, 0]
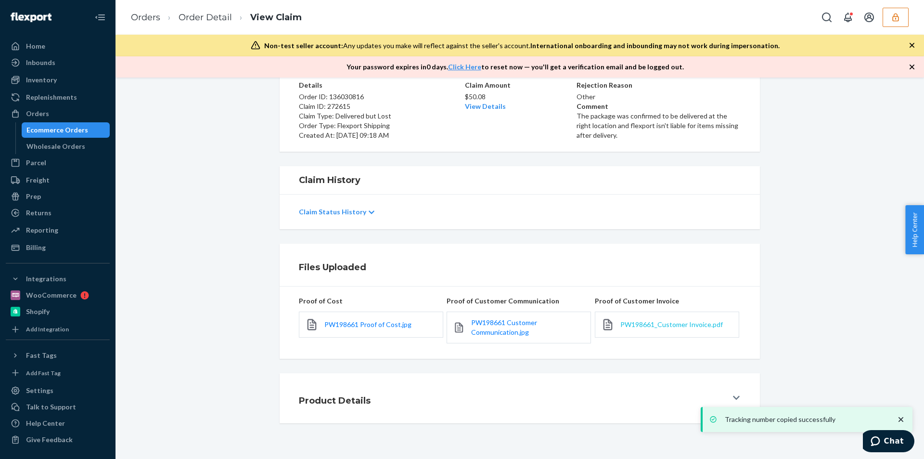
click at [636, 327] on span "PW198661_Customer Invoice.pdf" at bounding box center [672, 324] width 103 height 8
click at [361, 316] on div "PW198661 Proof of Cost.jpg" at bounding box center [371, 325] width 144 height 26
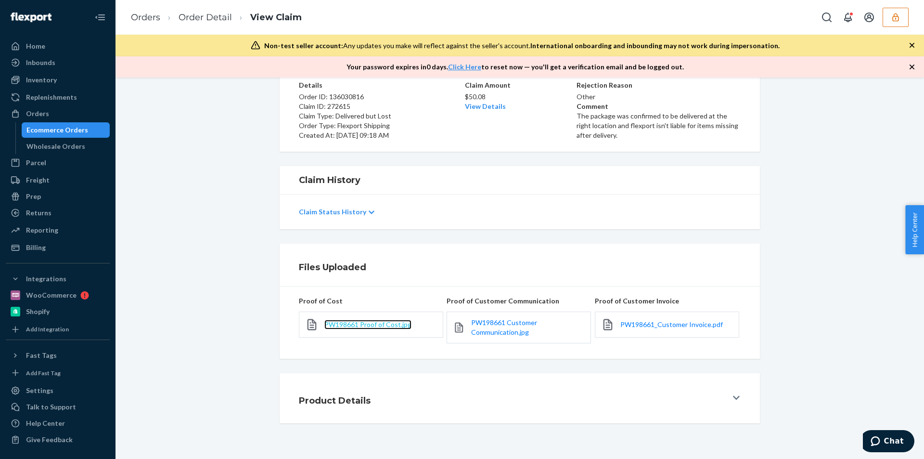
click at [360, 325] on span "PW198661 Proof of Cost.jpg" at bounding box center [368, 324] width 87 height 8
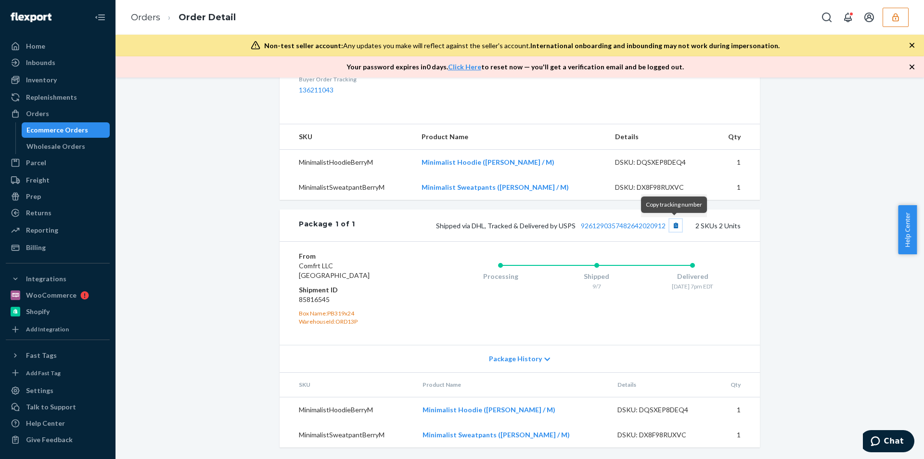
click at [677, 224] on button "Copy tracking number" at bounding box center [676, 225] width 13 height 13
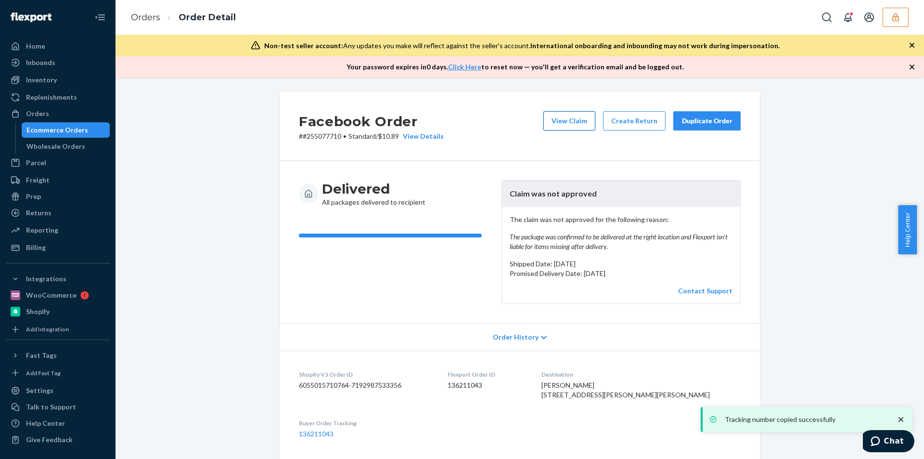
click at [566, 125] on button "View Claim" at bounding box center [570, 120] width 52 height 19
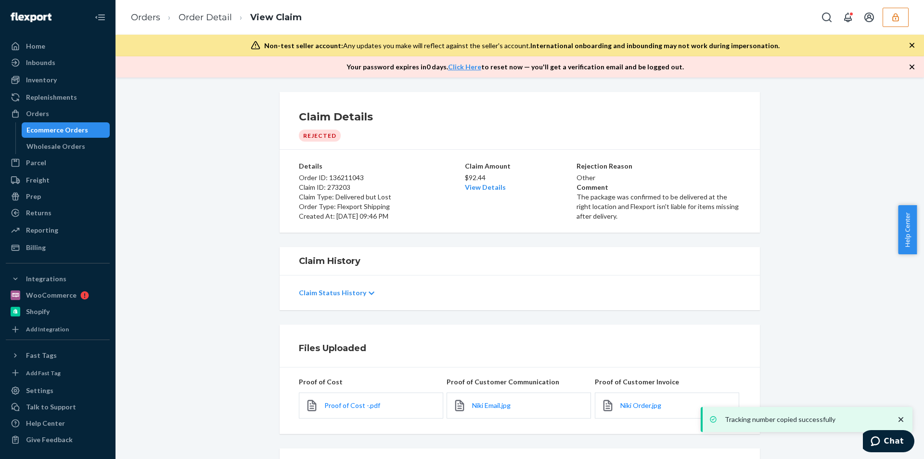
scroll to position [75, 0]
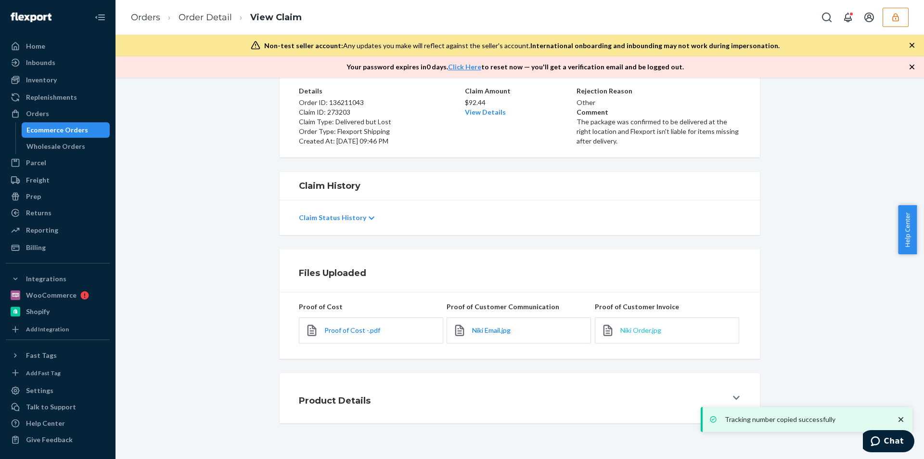
click at [640, 333] on span "Niki Order.jpg" at bounding box center [641, 330] width 41 height 8
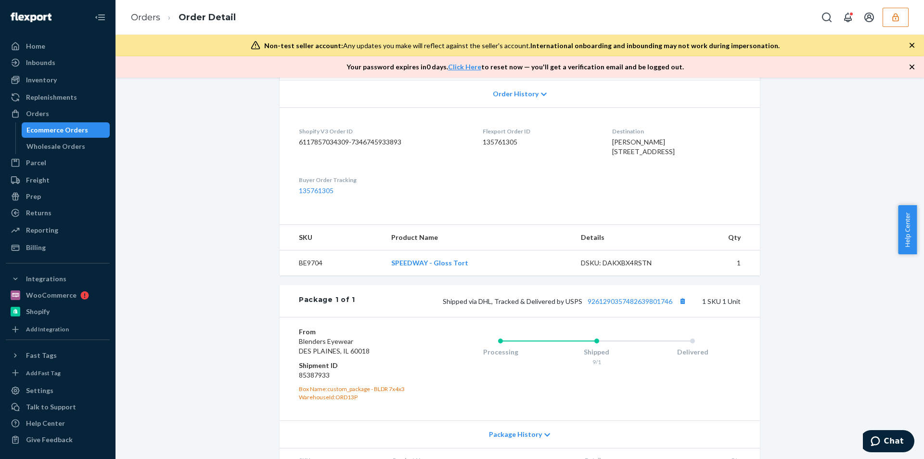
scroll to position [276, 0]
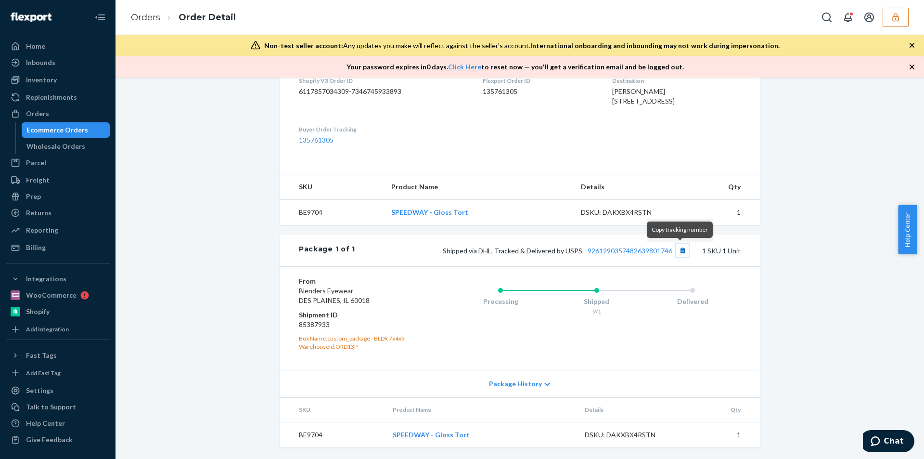
click at [676, 254] on button "Copy tracking number" at bounding box center [682, 250] width 13 height 13
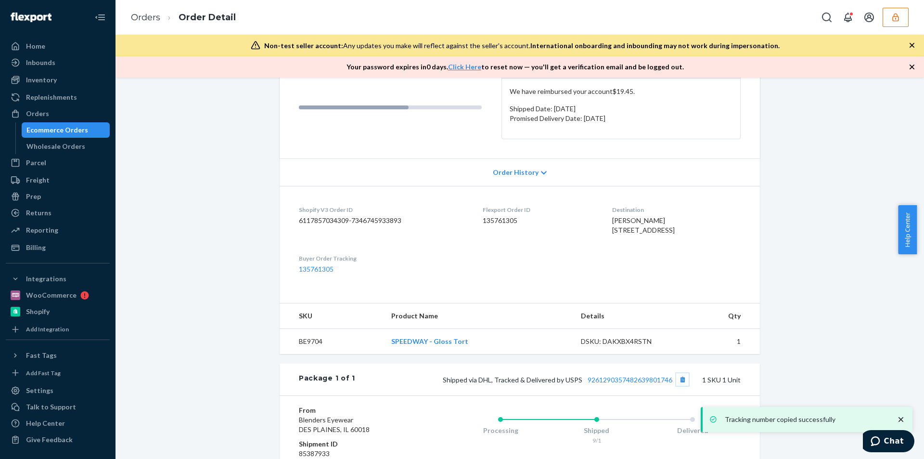
scroll to position [0, 0]
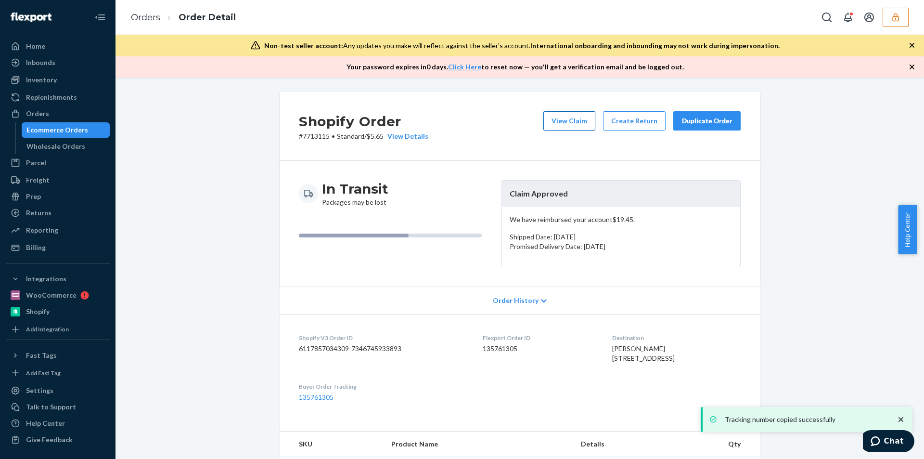
click at [571, 118] on button "View Claim" at bounding box center [570, 120] width 52 height 19
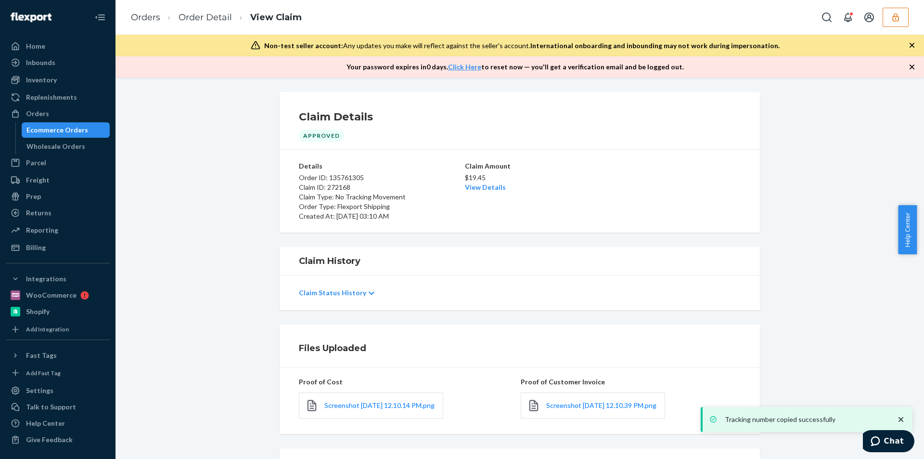
scroll to position [100, 0]
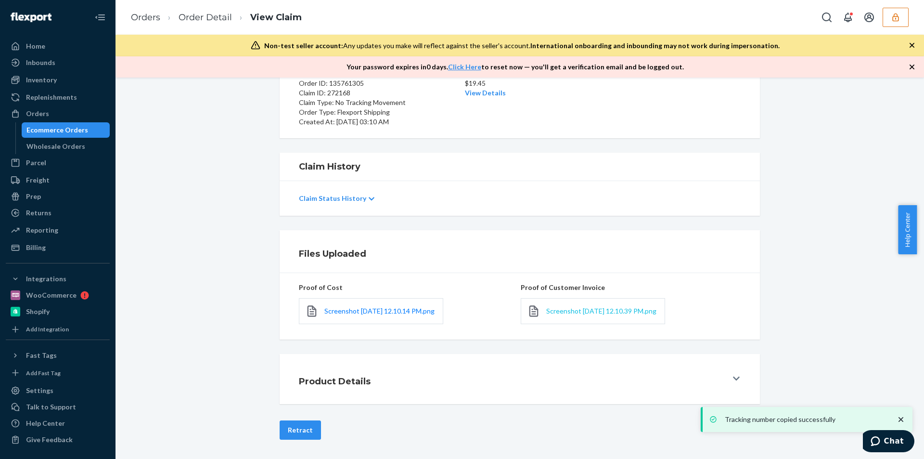
click at [560, 307] on span "Screenshot 2025-09-16 at 12.10.39 PM.png" at bounding box center [601, 311] width 110 height 8
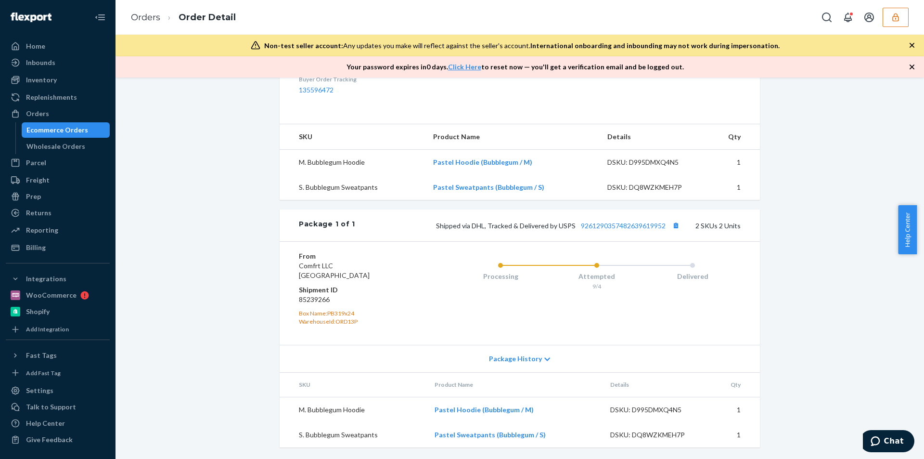
scroll to position [373, 0]
click at [676, 223] on button "Copy tracking number" at bounding box center [676, 225] width 13 height 13
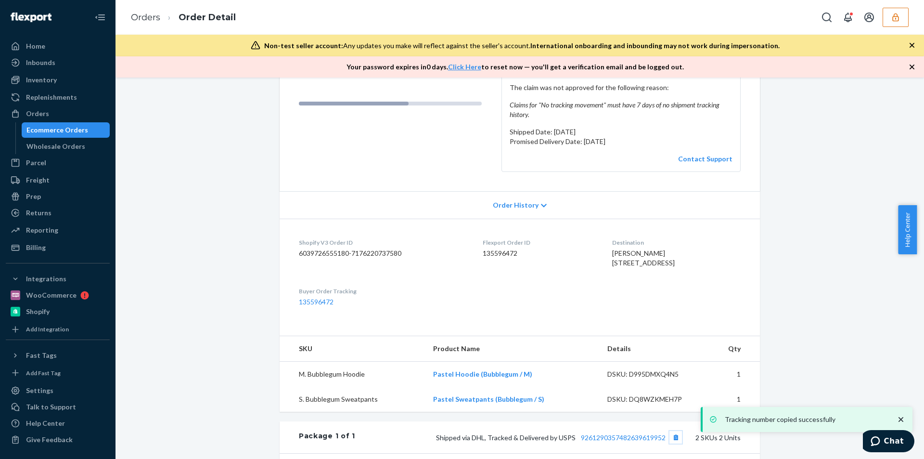
scroll to position [0, 0]
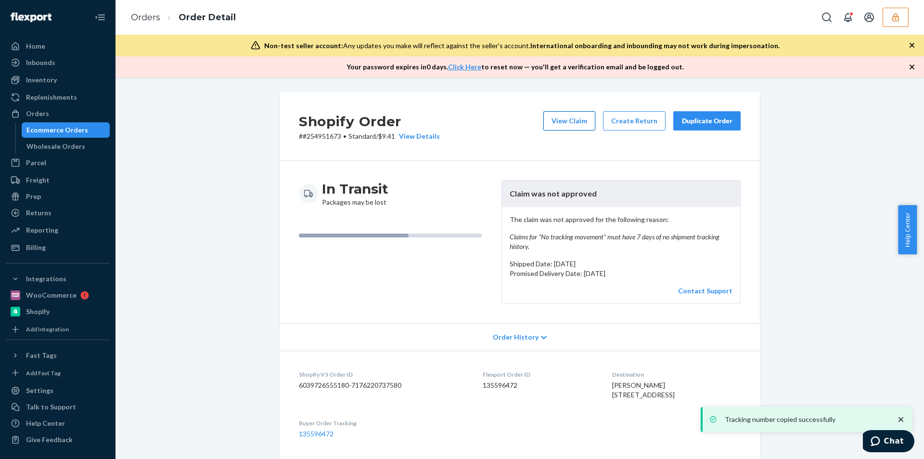
click at [559, 120] on button "View Claim" at bounding box center [570, 120] width 52 height 19
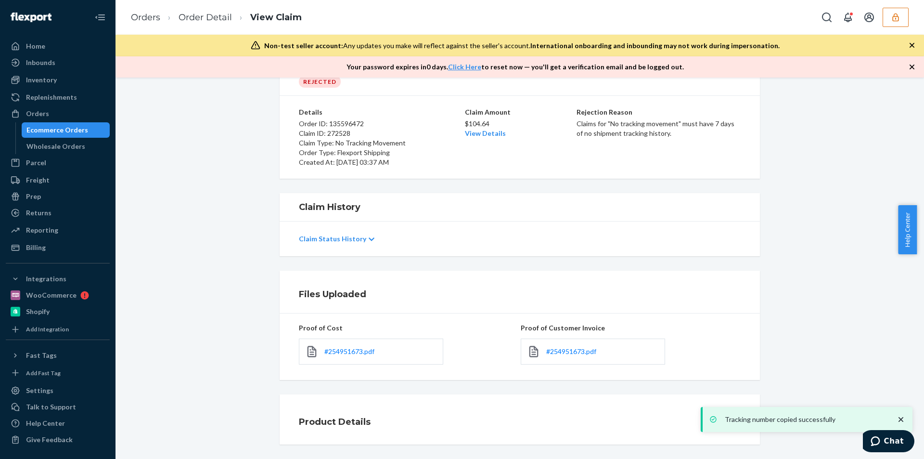
scroll to position [75, 0]
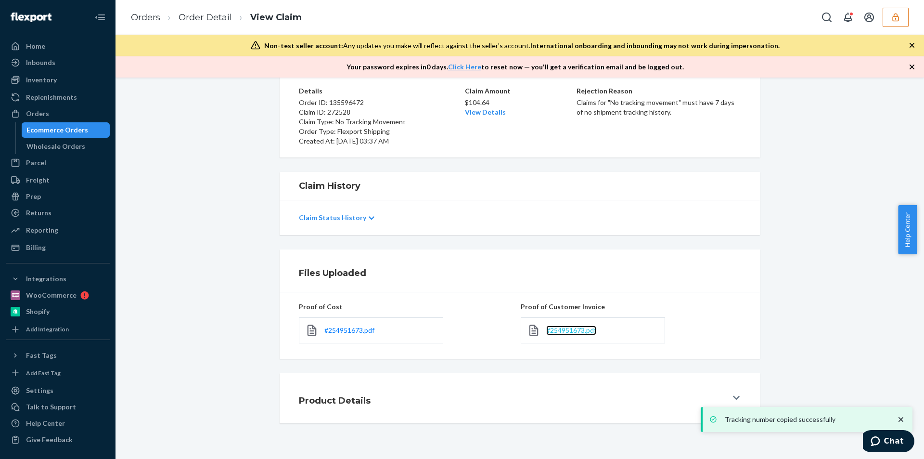
click at [564, 329] on span "#254951673.pdf" at bounding box center [571, 330] width 50 height 8
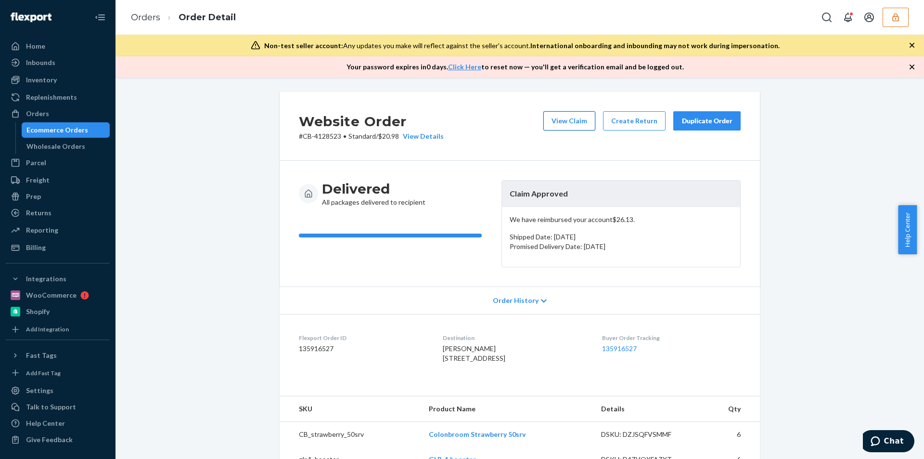
click at [590, 112] on button "View Claim" at bounding box center [570, 120] width 52 height 19
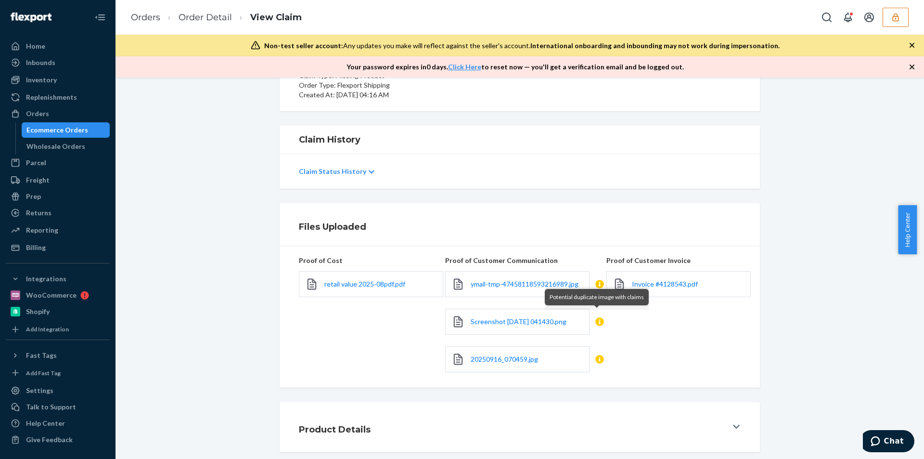
scroll to position [169, 0]
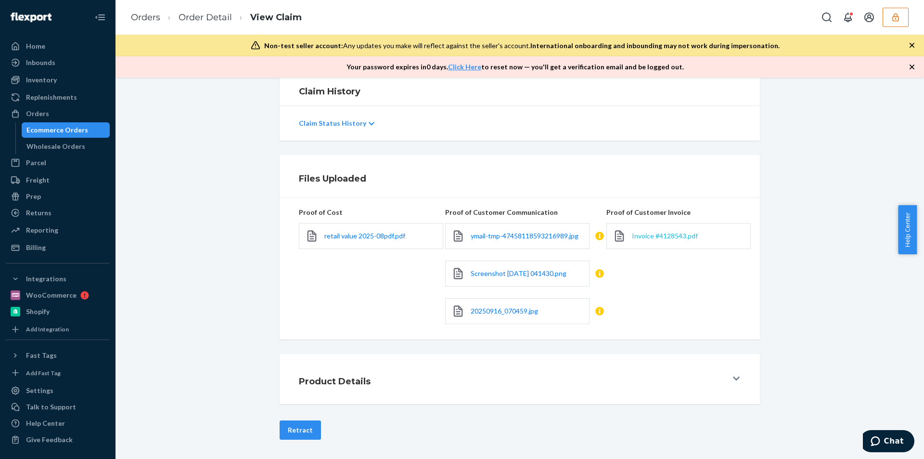
click at [637, 234] on span "Invoice #4128543.pdf" at bounding box center [665, 236] width 66 height 8
